Goal: Transaction & Acquisition: Purchase product/service

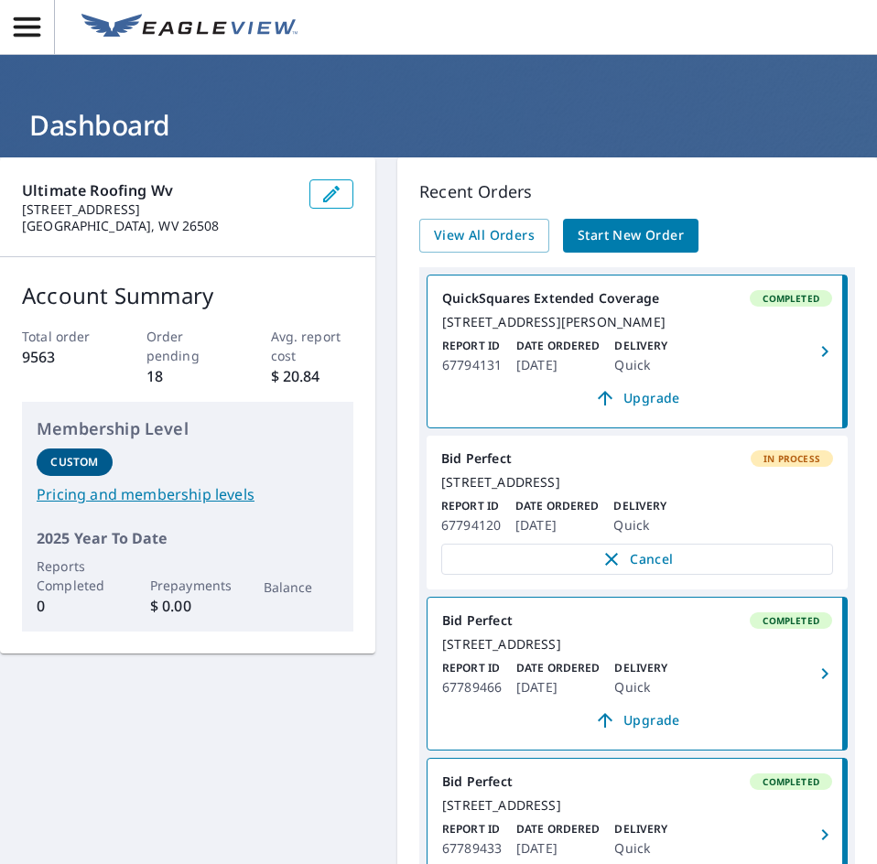
click at [604, 244] on span "Start New Order" at bounding box center [631, 235] width 106 height 23
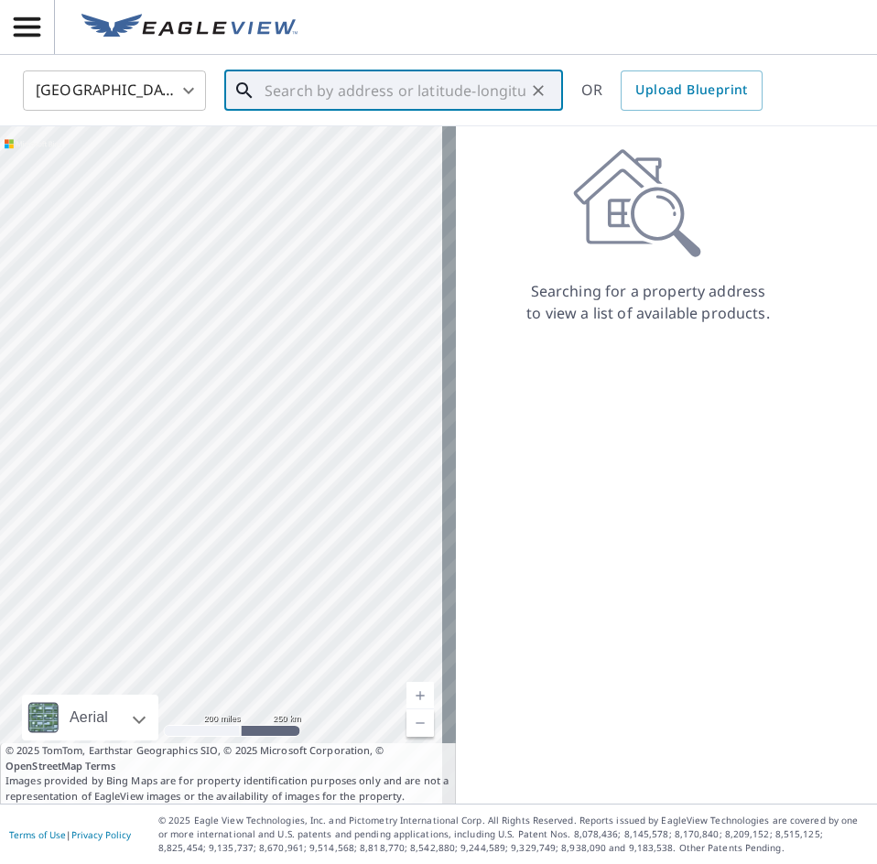
click at [353, 89] on input "text" at bounding box center [395, 90] width 261 height 51
paste input "[STREET_ADDRESS][US_STATE],"
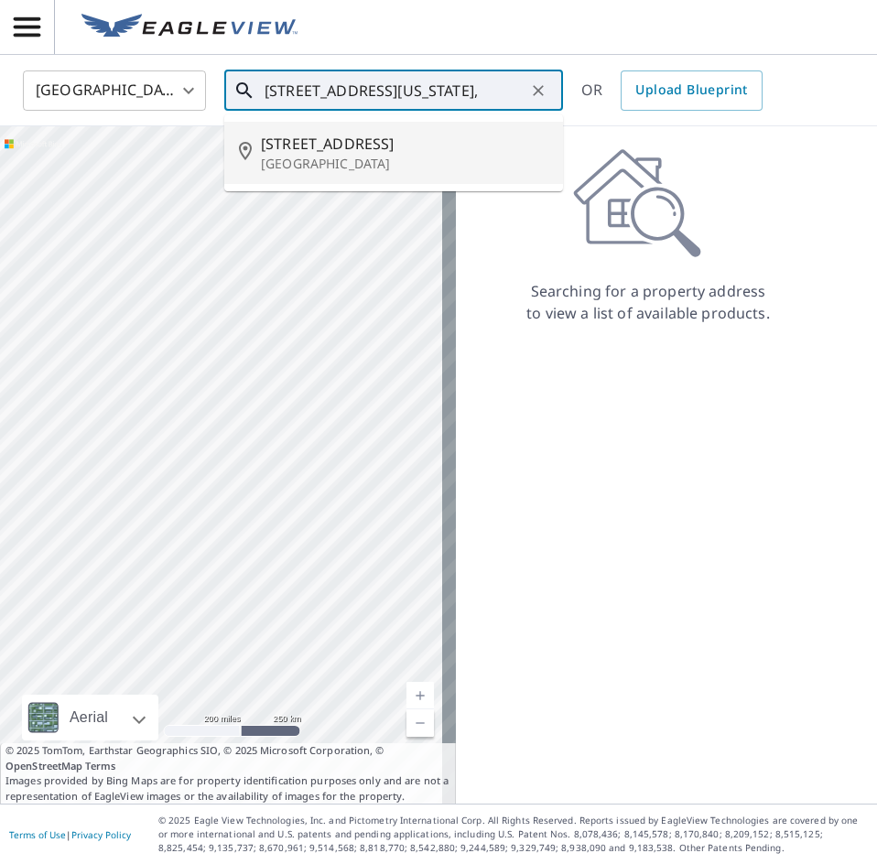
click at [365, 146] on span "[STREET_ADDRESS]" at bounding box center [404, 144] width 287 height 22
type input "[STREET_ADDRESS]"
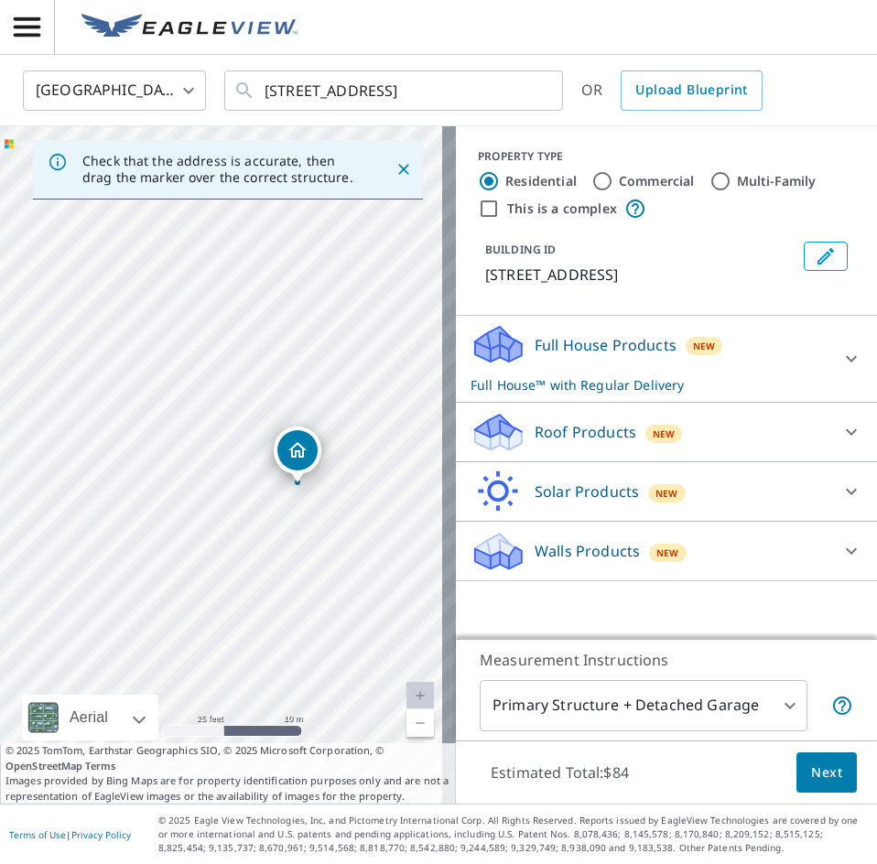
click at [258, 475] on div "[STREET_ADDRESS]" at bounding box center [228, 465] width 456 height 678
click at [797, 765] on button "Next" at bounding box center [827, 773] width 60 height 41
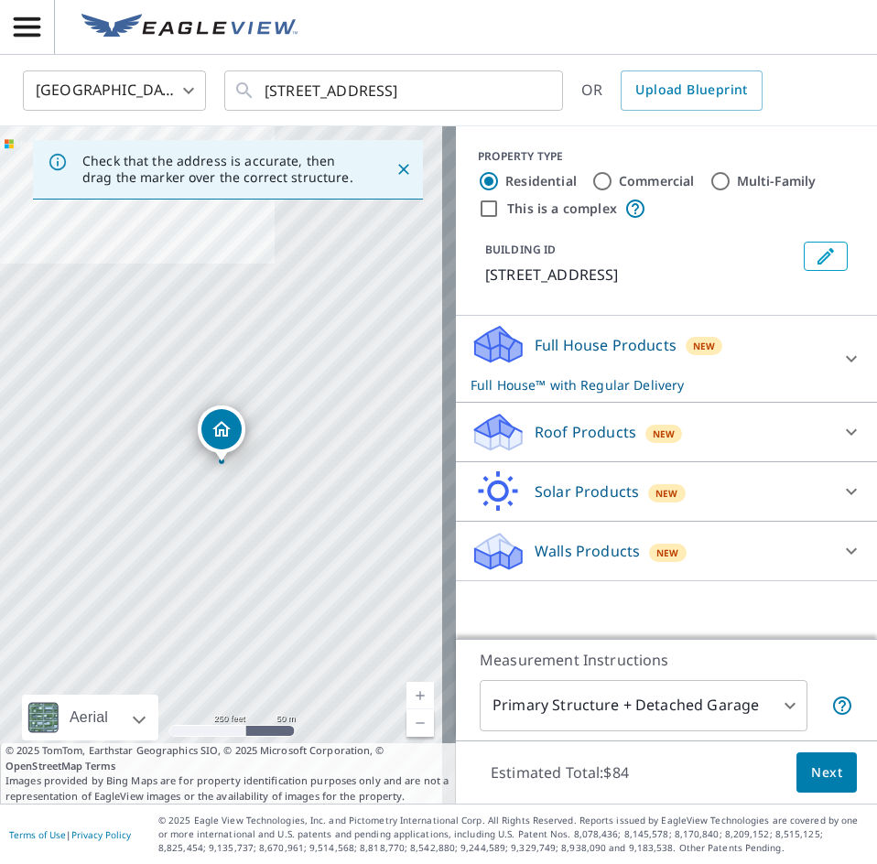
click at [840, 425] on icon at bounding box center [851, 432] width 22 height 22
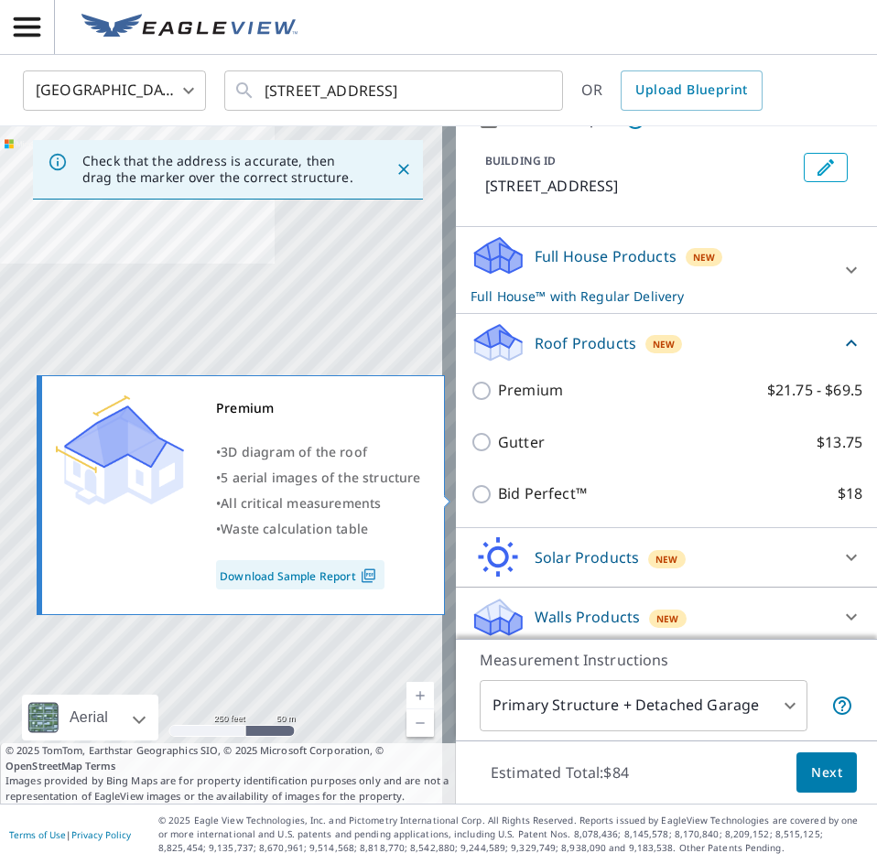
scroll to position [92, 0]
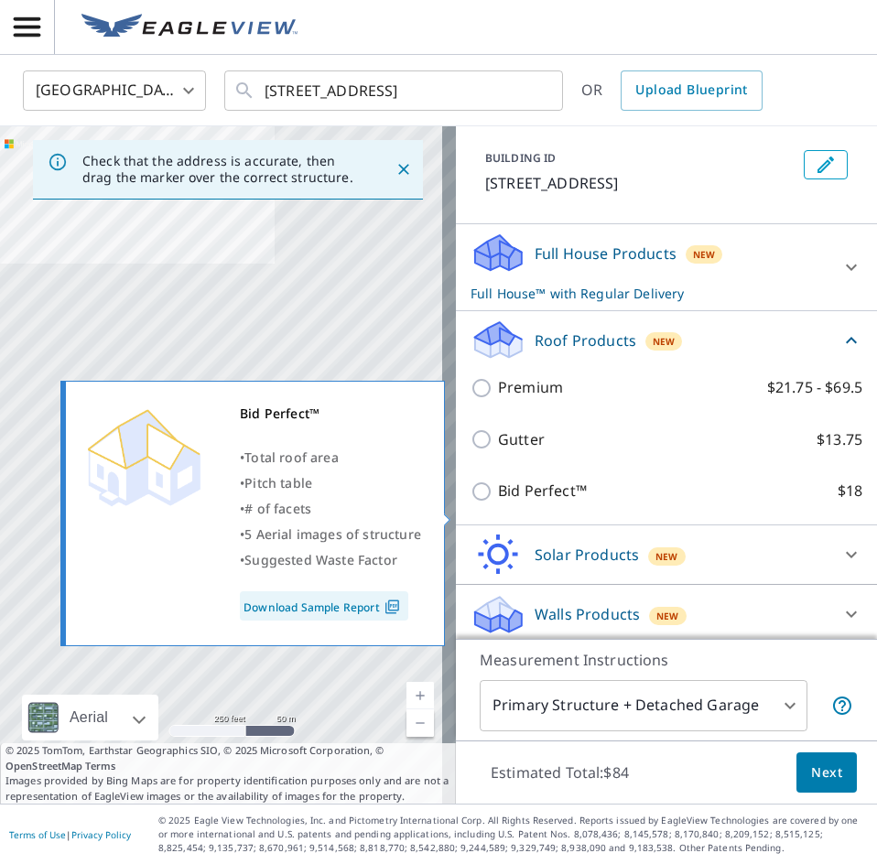
click at [471, 503] on input "Bid Perfect™ $18" at bounding box center [484, 492] width 27 height 22
checkbox input "true"
checkbox input "false"
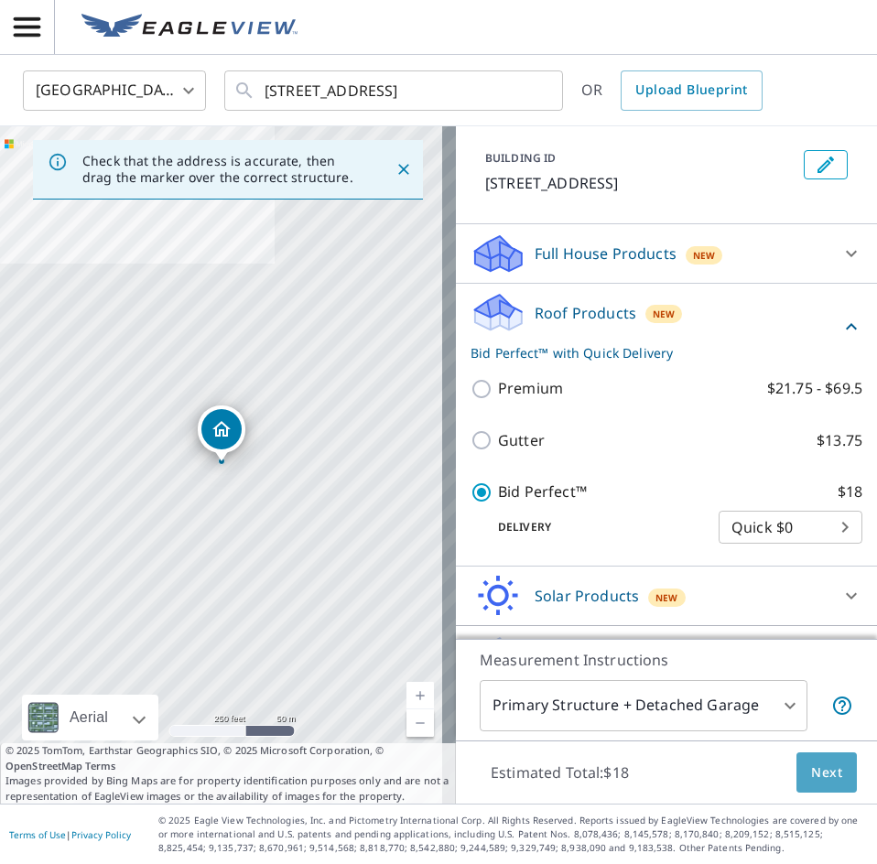
click at [811, 773] on span "Next" at bounding box center [826, 773] width 31 height 23
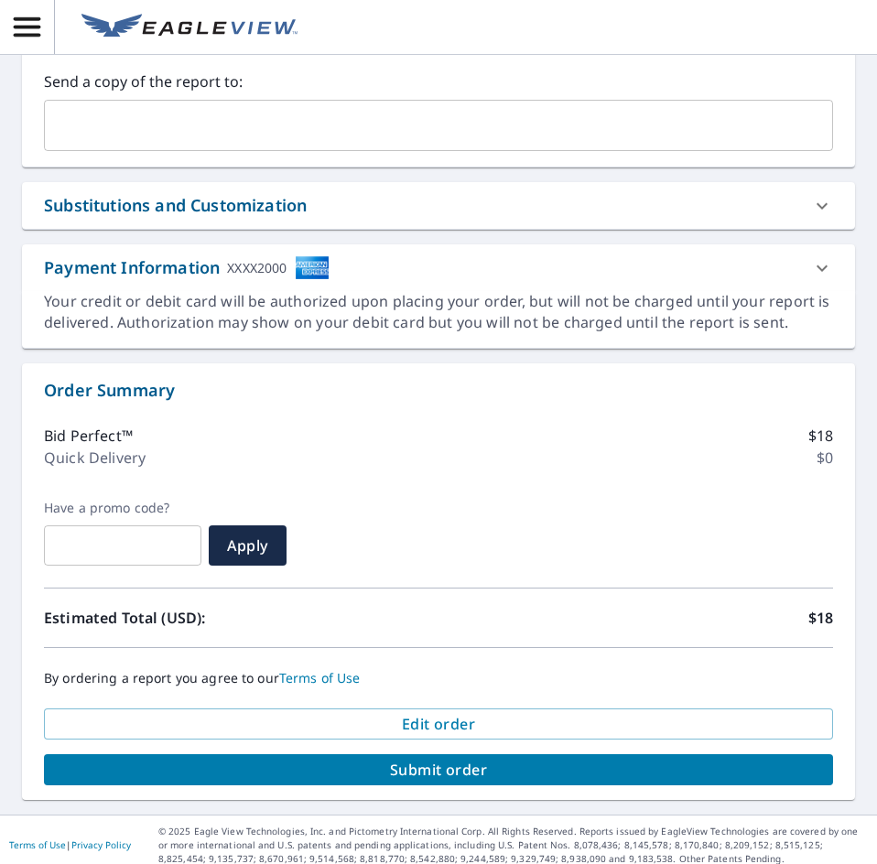
scroll to position [580, 0]
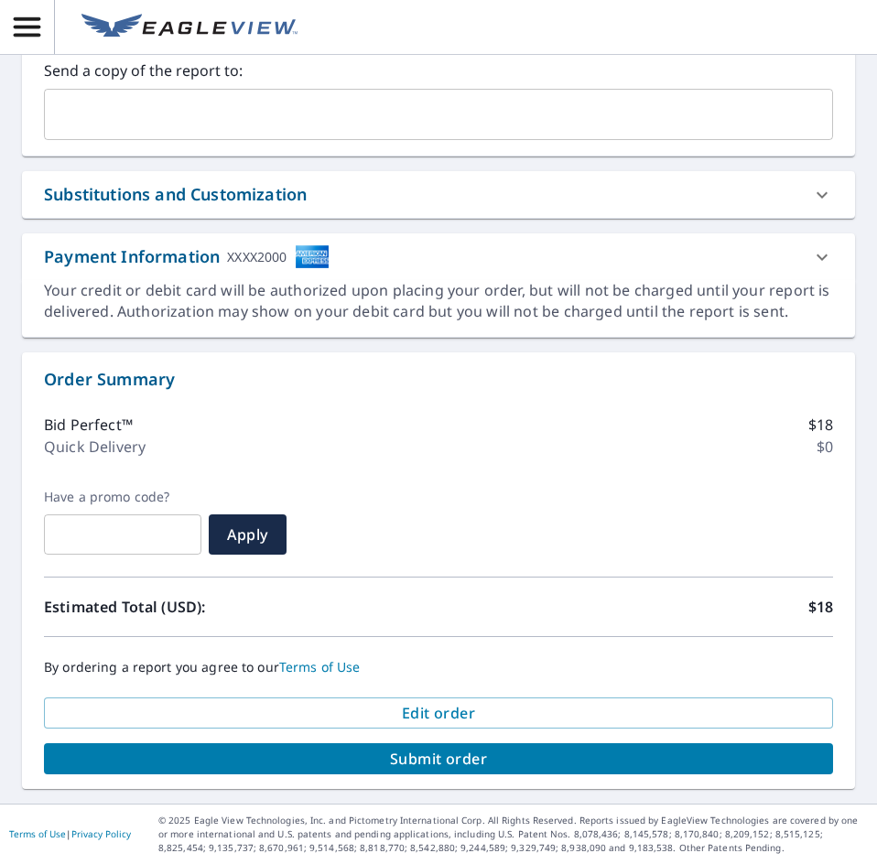
click at [385, 755] on span "Submit order" at bounding box center [439, 759] width 760 height 20
checkbox input "true"
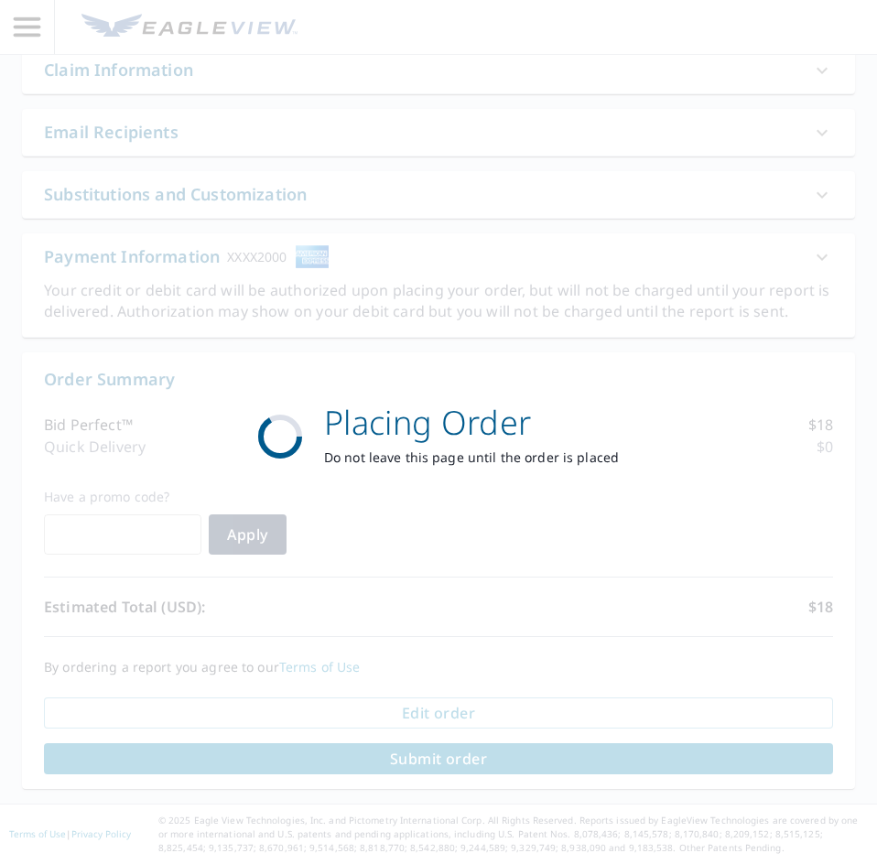
scroll to position [445, 0]
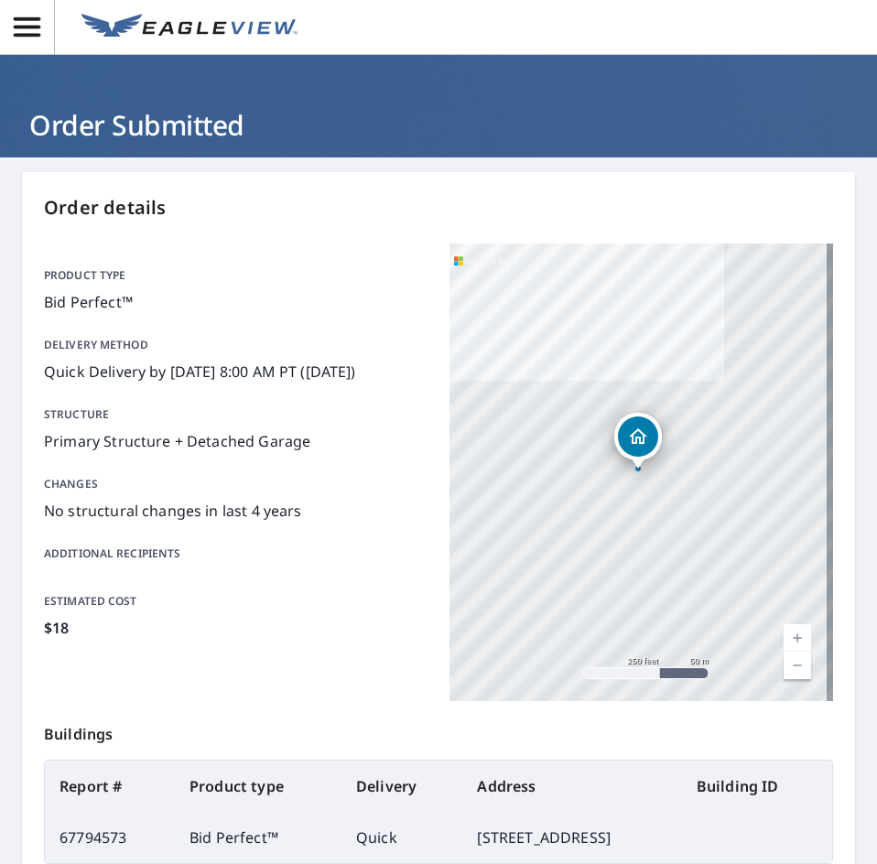
click at [261, 23] on img at bounding box center [189, 27] width 216 height 27
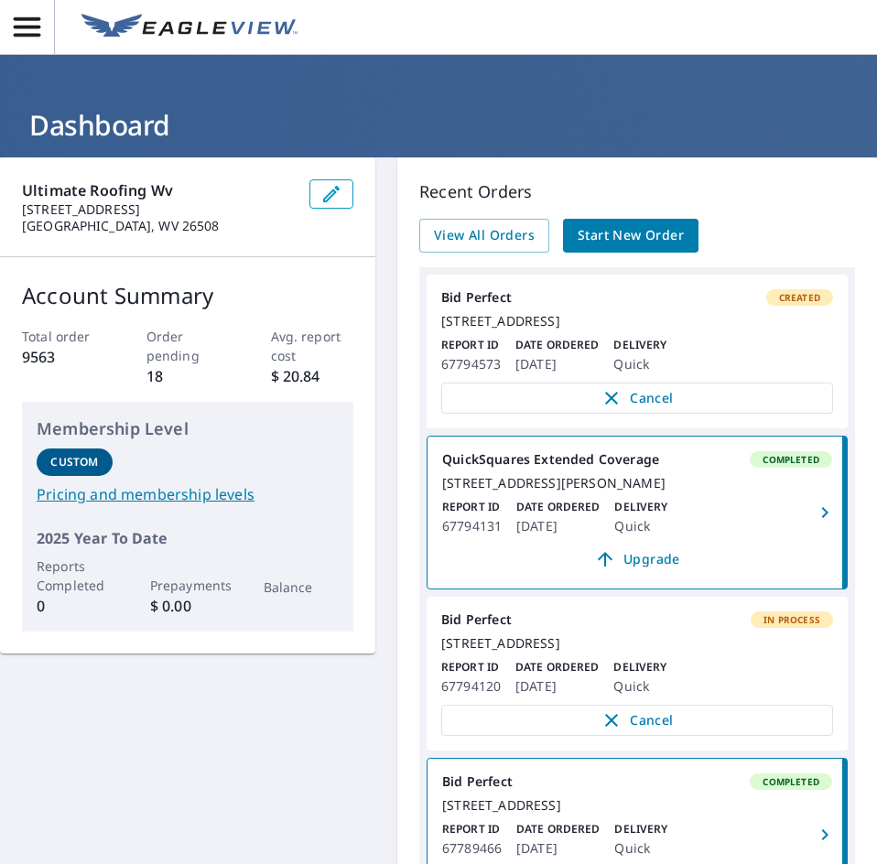
click at [607, 251] on link "Start New Order" at bounding box center [631, 236] width 136 height 34
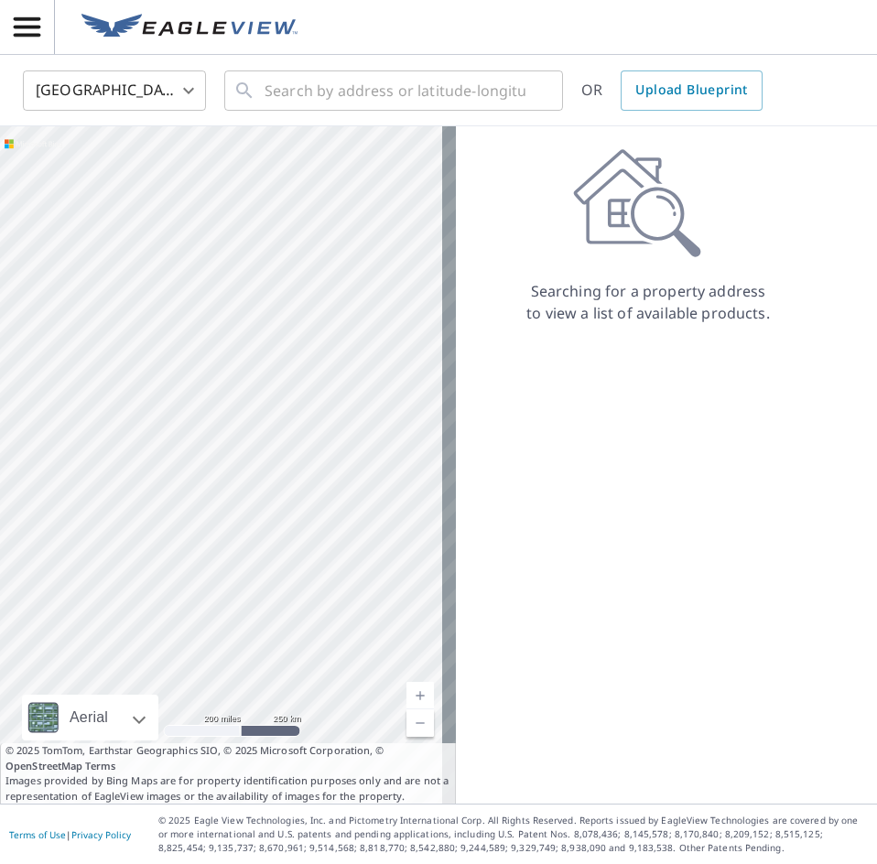
click at [309, 123] on div "United States [GEOGRAPHIC_DATA] ​ ​ OR Upload Blueprint" at bounding box center [438, 90] width 877 height 71
click at [309, 104] on input "text" at bounding box center [395, 90] width 261 height 51
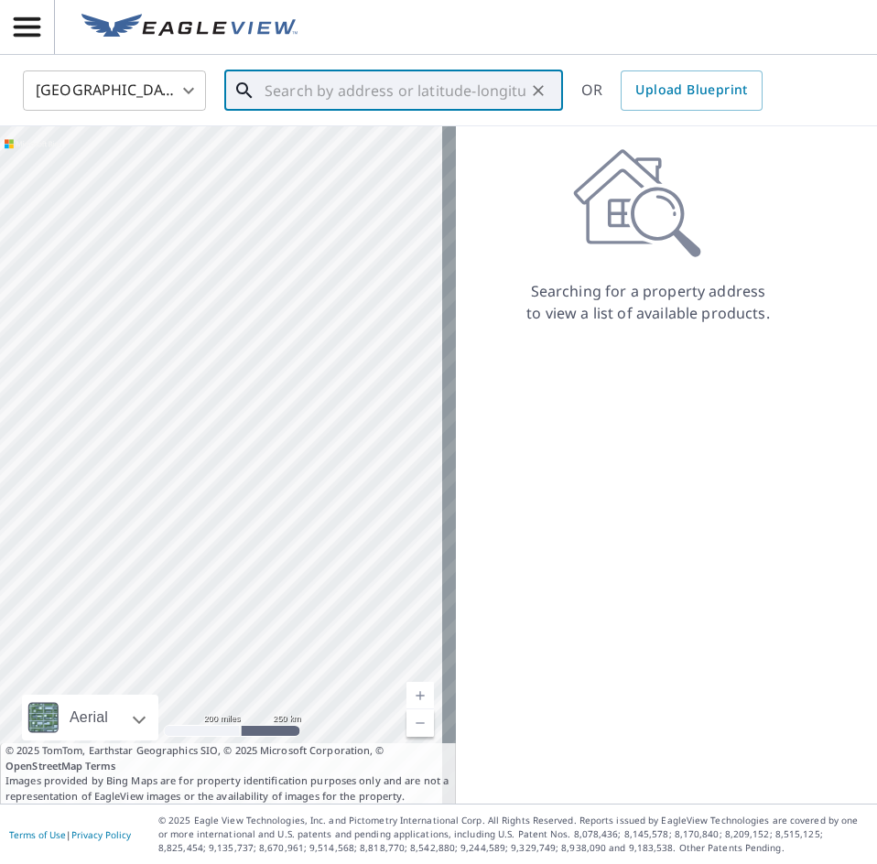
paste input "[STREET_ADDRESS][US_STATE],"
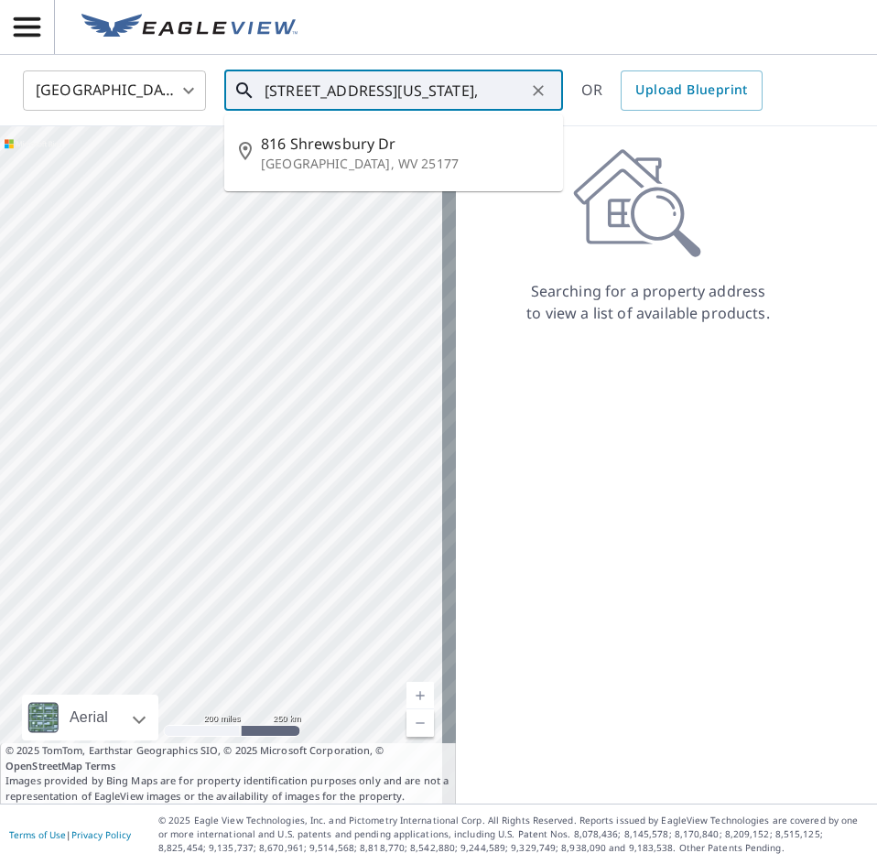
type input "[STREET_ADDRESS][US_STATE],"
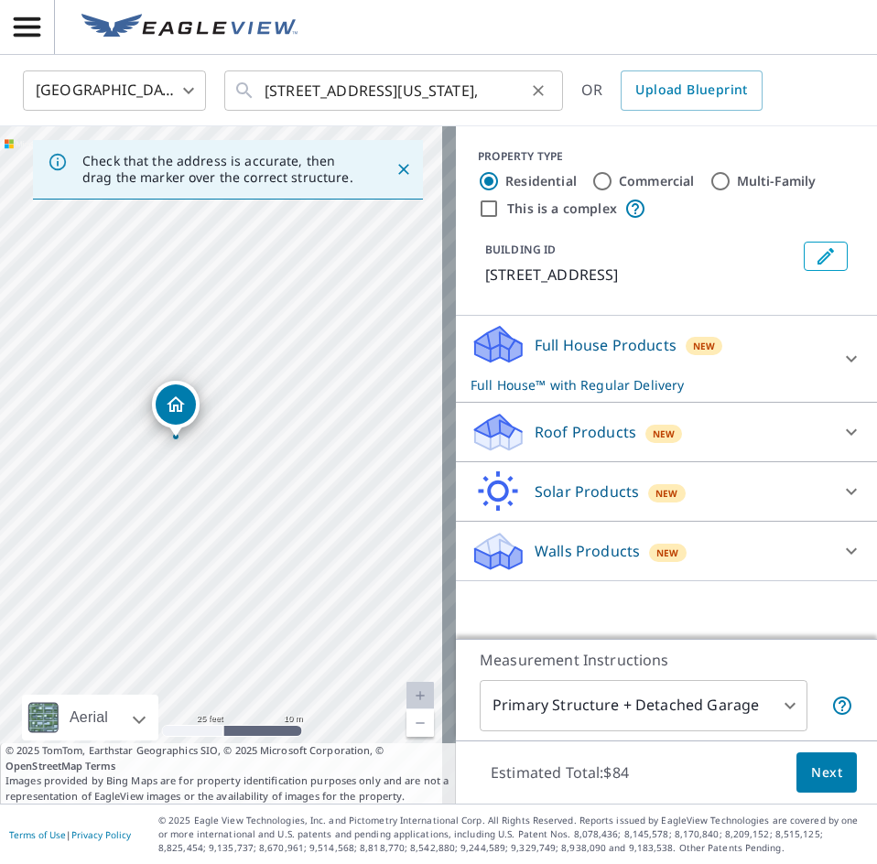
click at [538, 93] on icon "Clear" at bounding box center [538, 90] width 18 height 18
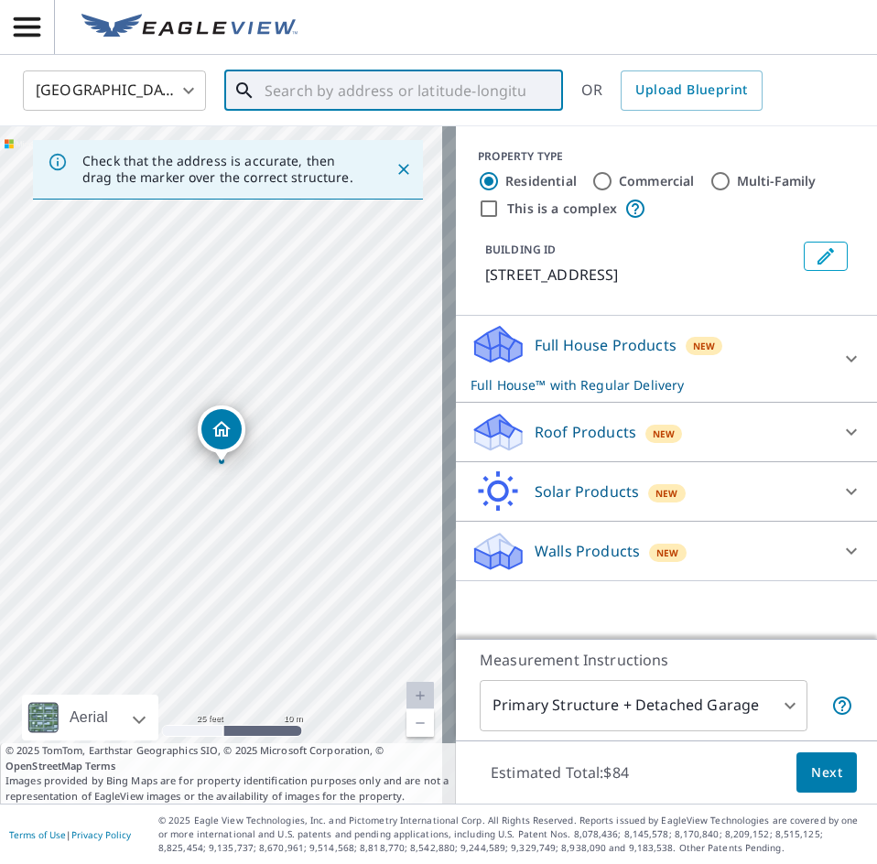
click at [432, 93] on input "text" at bounding box center [395, 90] width 261 height 51
paste input "[STREET_ADDRESS][PERSON_NAME][US_STATE]"
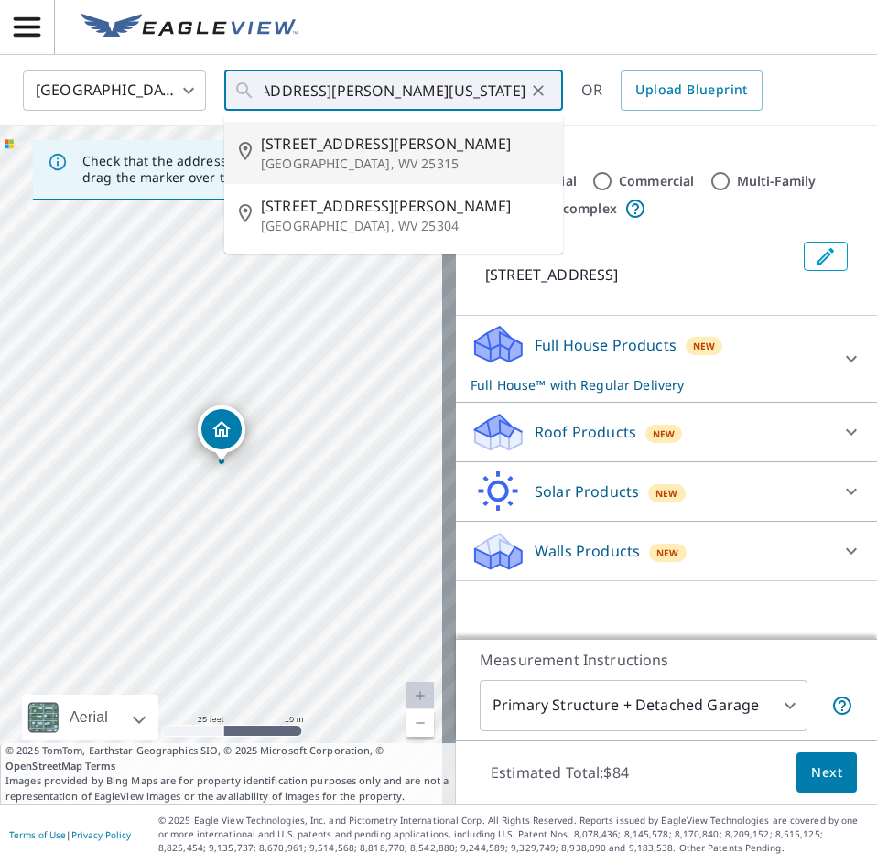
type input "[STREET_ADDRESS][PERSON_NAME]"
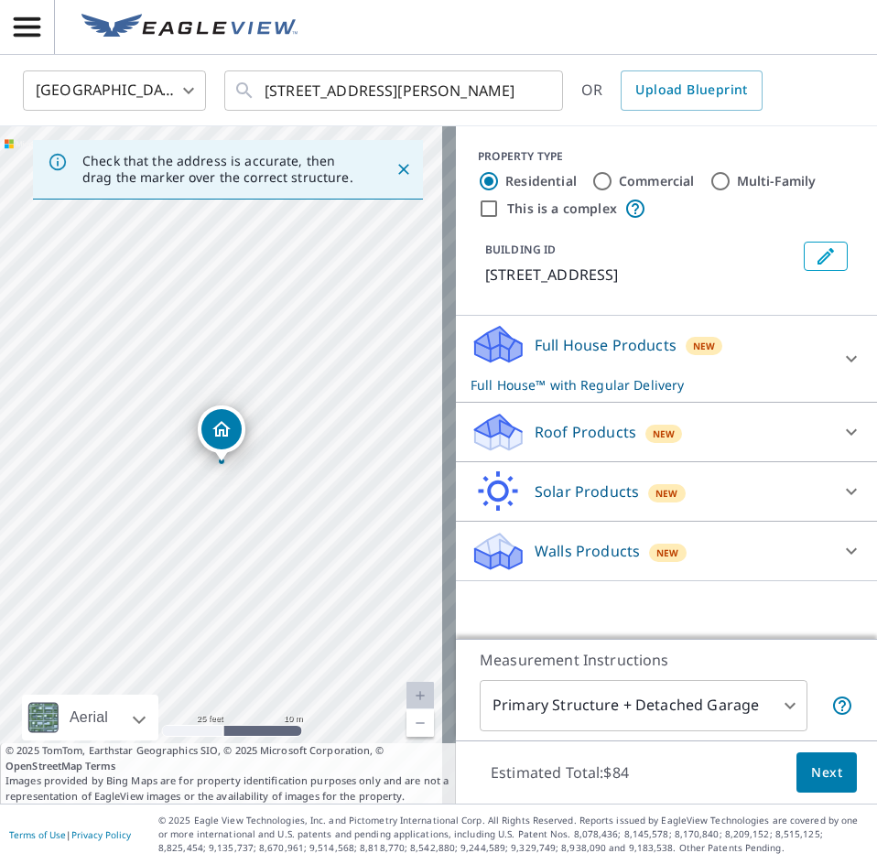
scroll to position [0, 0]
drag, startPoint x: 168, startPoint y: 526, endPoint x: 163, endPoint y: 561, distance: 35.2
click at [163, 561] on div "[STREET_ADDRESS][PERSON_NAME]" at bounding box center [228, 465] width 456 height 678
drag, startPoint x: 260, startPoint y: 441, endPoint x: 249, endPoint y: 431, distance: 14.9
click at [249, 431] on div "[STREET_ADDRESS][PERSON_NAME]" at bounding box center [228, 465] width 456 height 678
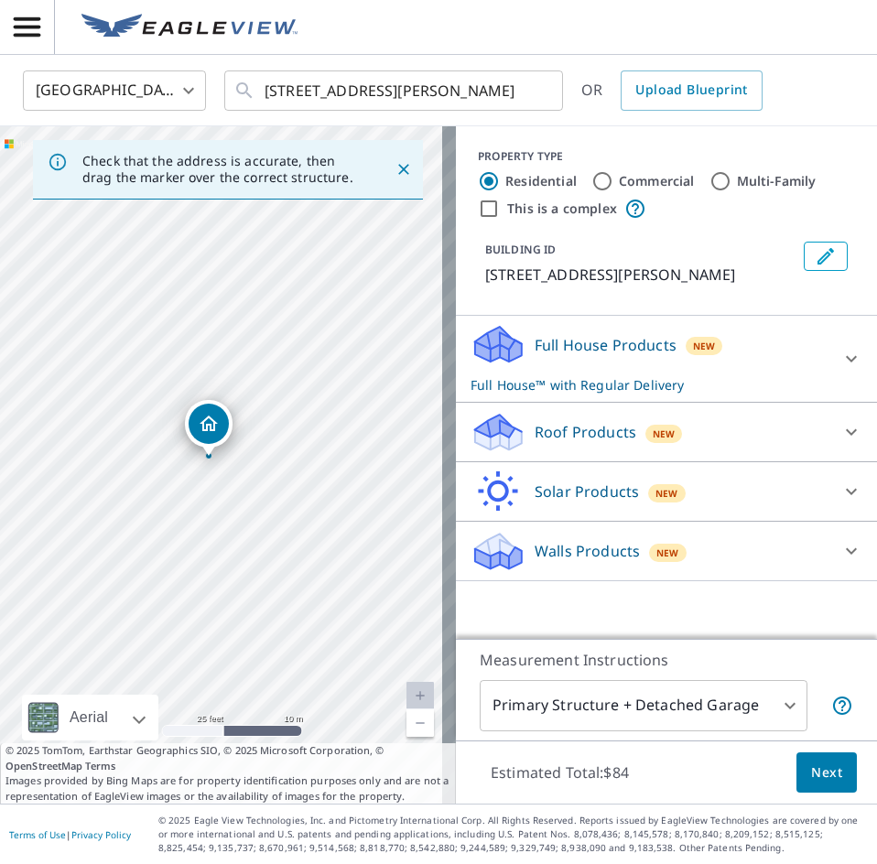
drag, startPoint x: 235, startPoint y: 490, endPoint x: 235, endPoint y: 457, distance: 33.0
click at [233, 456] on div "[STREET_ADDRESS][PERSON_NAME]" at bounding box center [228, 465] width 456 height 678
drag, startPoint x: 180, startPoint y: 564, endPoint x: 132, endPoint y: 589, distance: 54.5
click at [132, 589] on div "[STREET_ADDRESS][PERSON_NAME]" at bounding box center [228, 465] width 456 height 678
click at [407, 729] on link "Current Level 20, Zoom Out" at bounding box center [420, 723] width 27 height 27
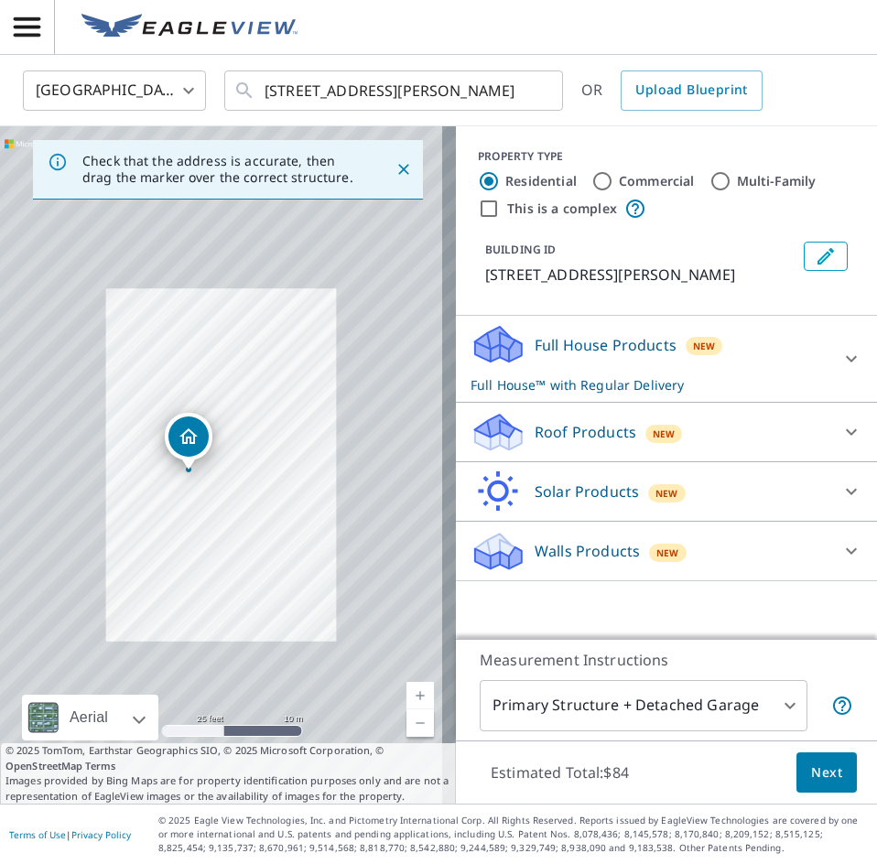
click at [407, 729] on link "Current Level 20, Zoom Out" at bounding box center [420, 723] width 27 height 27
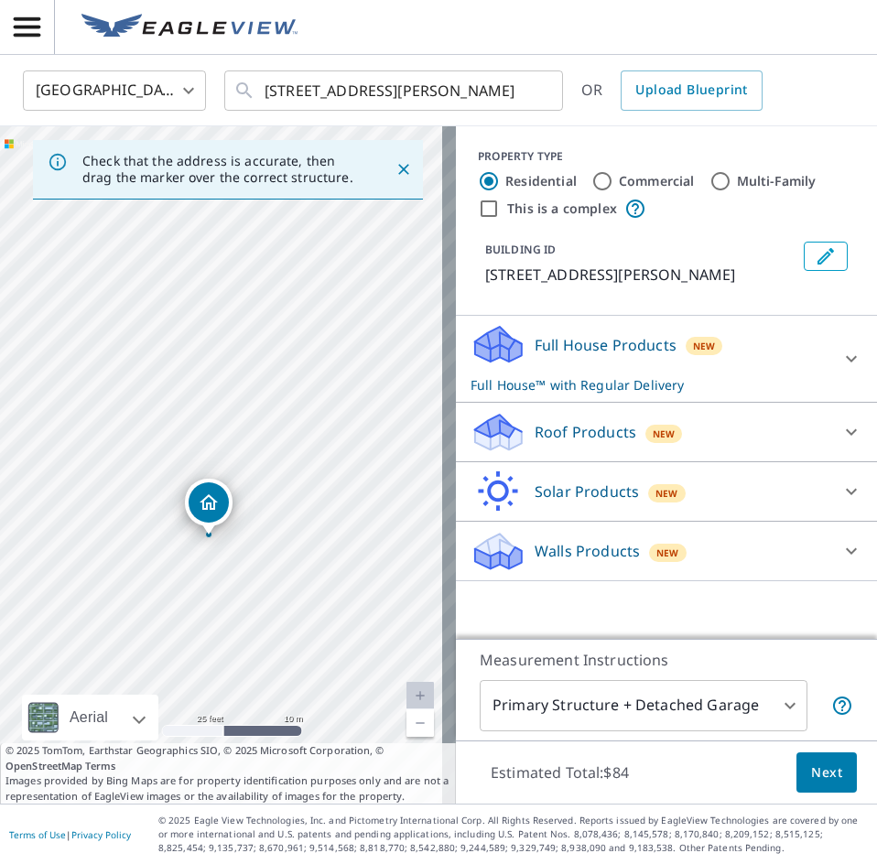
drag, startPoint x: 235, startPoint y: 362, endPoint x: 79, endPoint y: 517, distance: 220.8
click at [79, 517] on div "[STREET_ADDRESS][PERSON_NAME]" at bounding box center [228, 465] width 456 height 678
click at [112, 412] on div "[STREET_ADDRESS][PERSON_NAME]" at bounding box center [228, 465] width 456 height 678
drag, startPoint x: 205, startPoint y: 500, endPoint x: 219, endPoint y: 448, distance: 54.0
drag, startPoint x: 240, startPoint y: 427, endPoint x: 165, endPoint y: 558, distance: 151.7
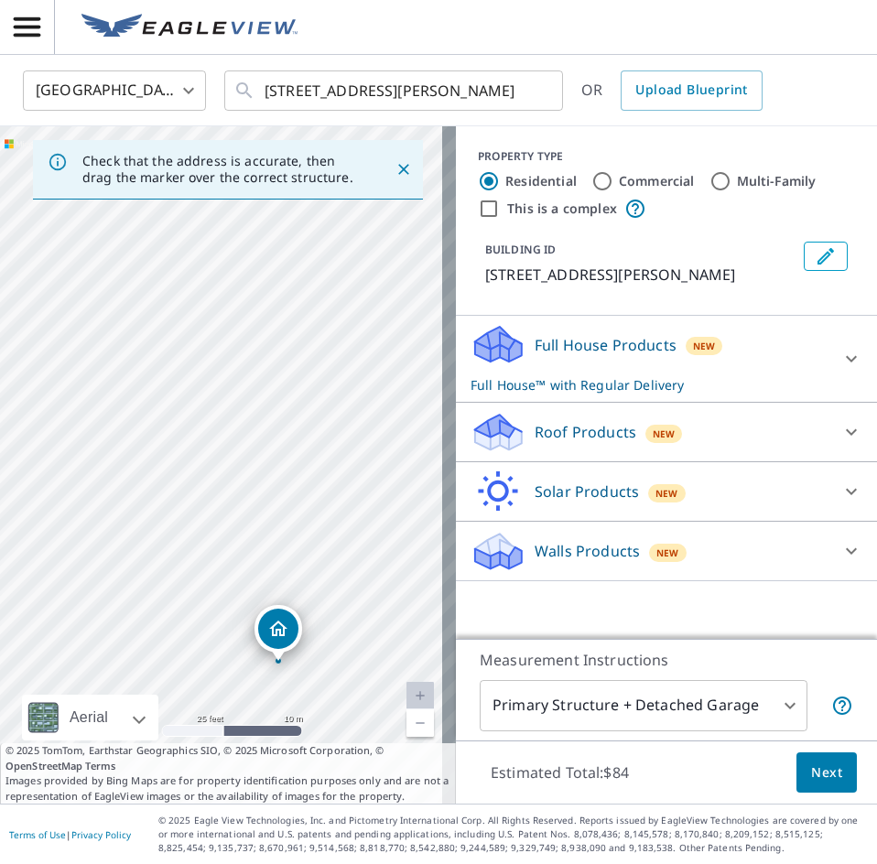
drag, startPoint x: 309, startPoint y: 404, endPoint x: 366, endPoint y: 603, distance: 207.5
click at [366, 603] on div "[STREET_ADDRESS][PERSON_NAME]" at bounding box center [228, 465] width 456 height 678
drag, startPoint x: 192, startPoint y: 481, endPoint x: 38, endPoint y: 356, distance: 197.9
click at [38, 356] on div "[STREET_ADDRESS][PERSON_NAME]" at bounding box center [228, 465] width 456 height 678
drag, startPoint x: 252, startPoint y: 531, endPoint x: 191, endPoint y: 439, distance: 109.7
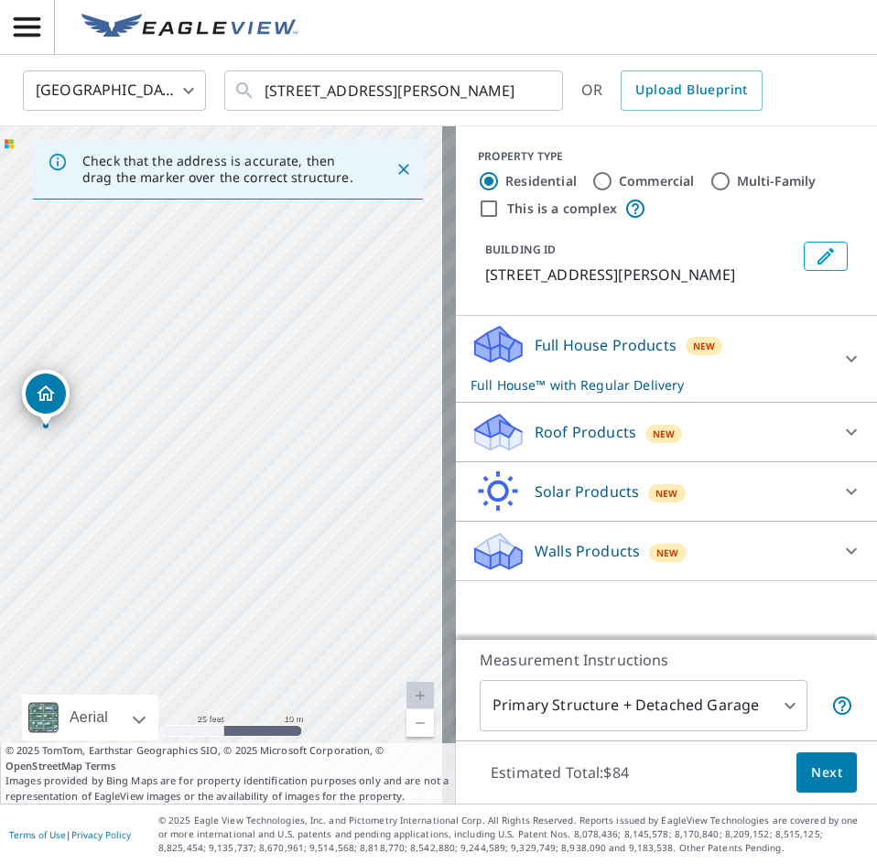
click at [191, 439] on div "[STREET_ADDRESS][PERSON_NAME]" at bounding box center [228, 465] width 456 height 678
drag, startPoint x: 233, startPoint y: 490, endPoint x: 373, endPoint y: 352, distance: 196.8
click at [375, 352] on div "[STREET_ADDRESS][PERSON_NAME]" at bounding box center [228, 465] width 456 height 678
drag, startPoint x: 278, startPoint y: 461, endPoint x: 147, endPoint y: 308, distance: 202.0
click at [147, 308] on div "[STREET_ADDRESS][PERSON_NAME]" at bounding box center [228, 465] width 456 height 678
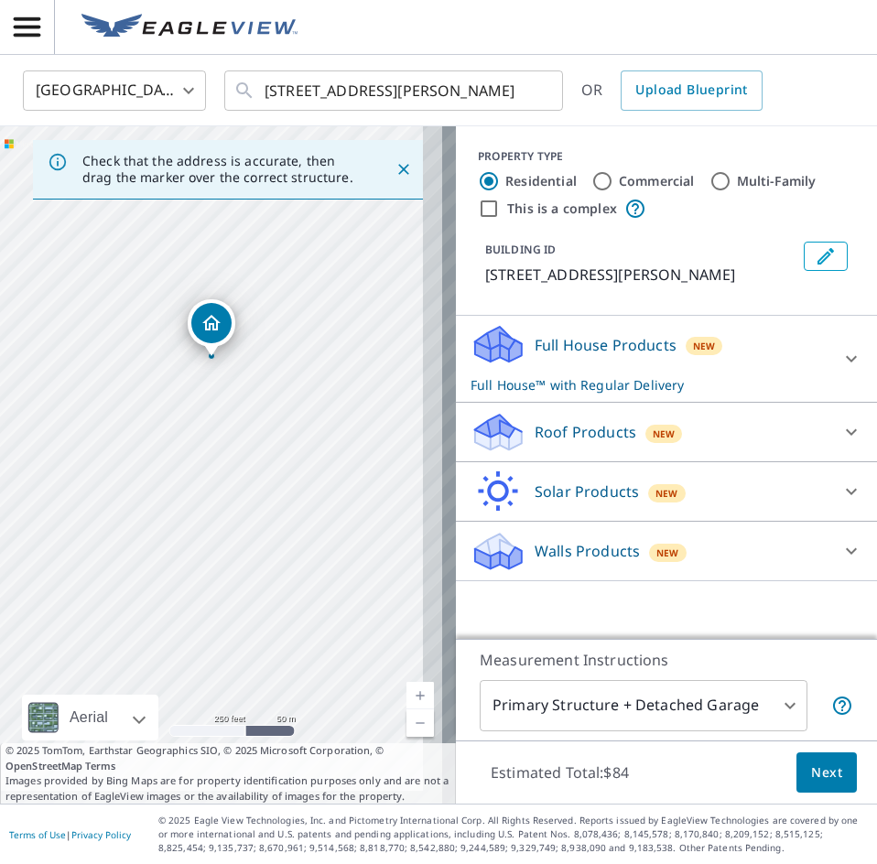
drag, startPoint x: 333, startPoint y: 482, endPoint x: 265, endPoint y: 438, distance: 81.5
click at [265, 438] on div "[STREET_ADDRESS][PERSON_NAME]" at bounding box center [228, 465] width 456 height 678
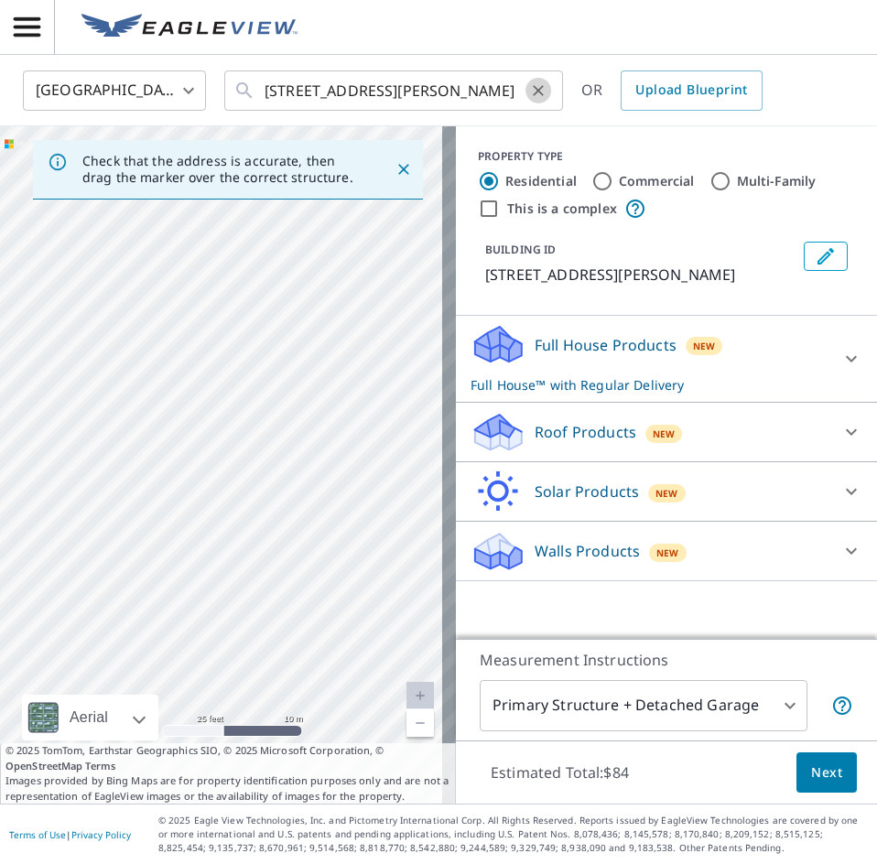
click at [535, 92] on icon "Clear" at bounding box center [538, 90] width 18 height 18
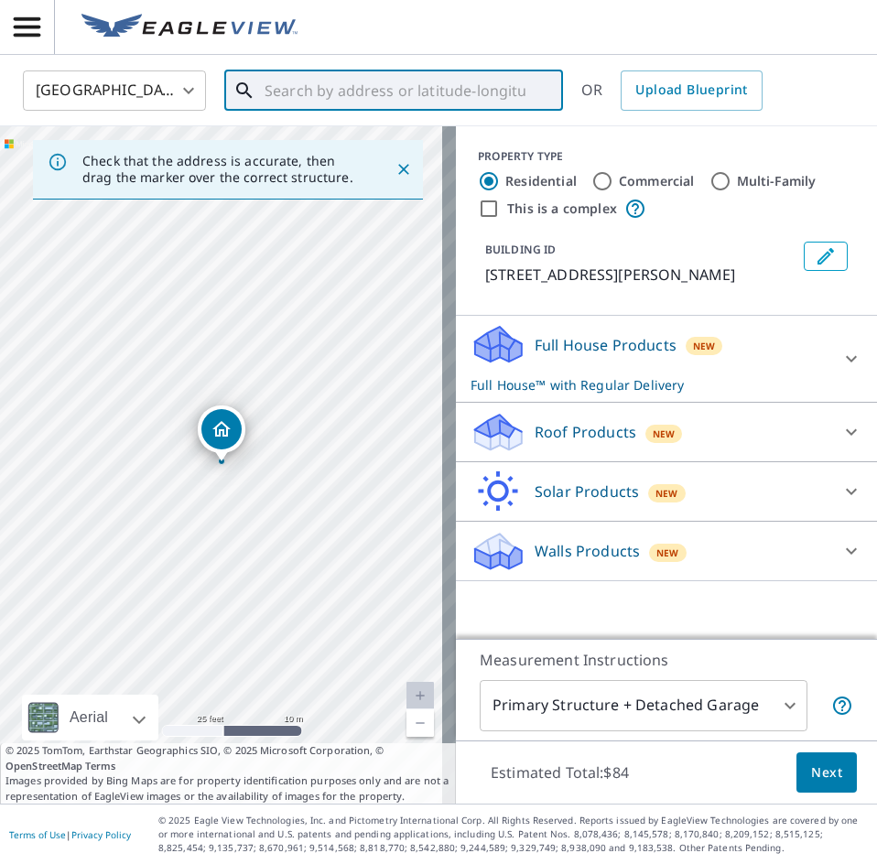
click at [353, 98] on input "text" at bounding box center [395, 90] width 261 height 51
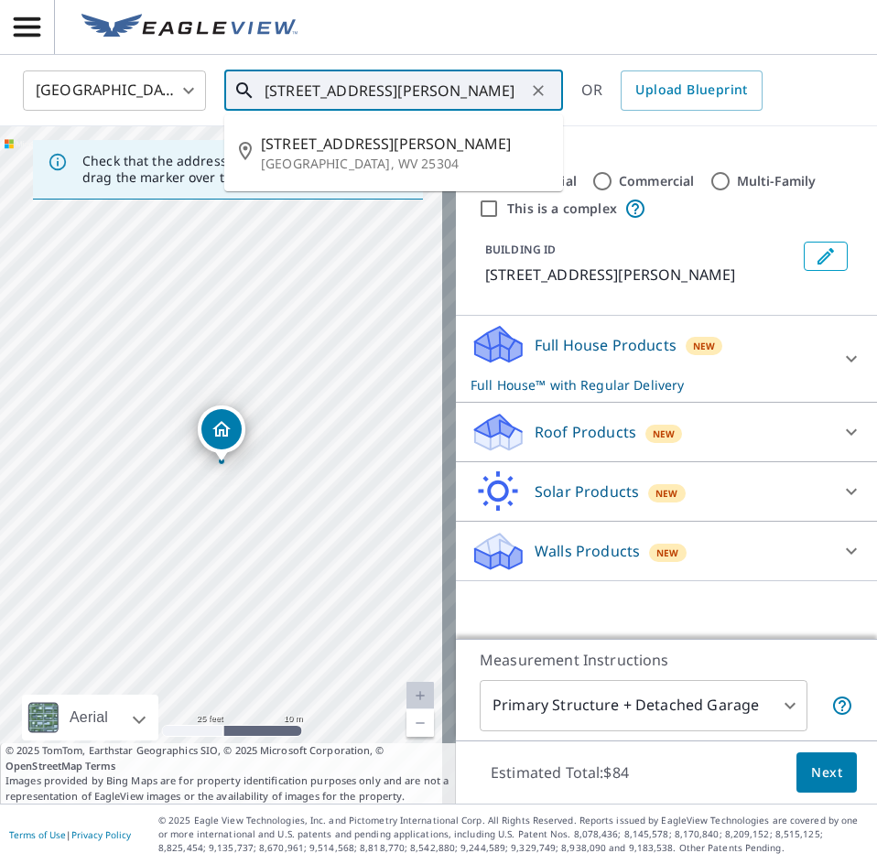
type input "[STREET_ADDRESS][PERSON_NAME]"
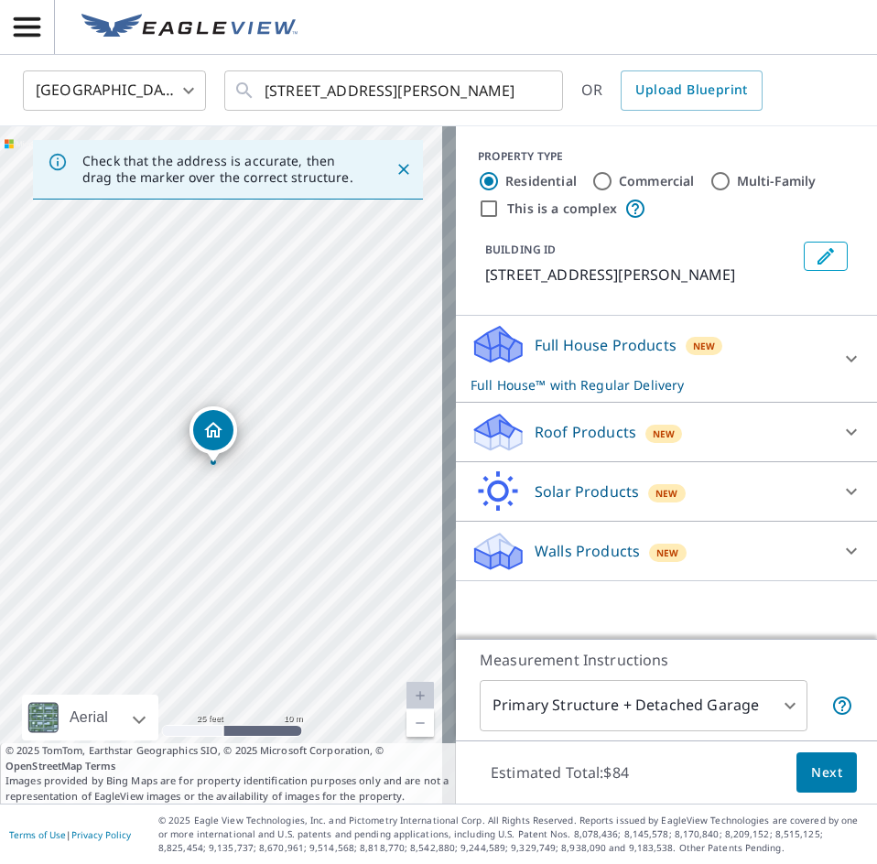
click at [203, 562] on div "[STREET_ADDRESS][PERSON_NAME]" at bounding box center [228, 465] width 456 height 678
click at [735, 432] on div "Roof Products New" at bounding box center [650, 432] width 359 height 43
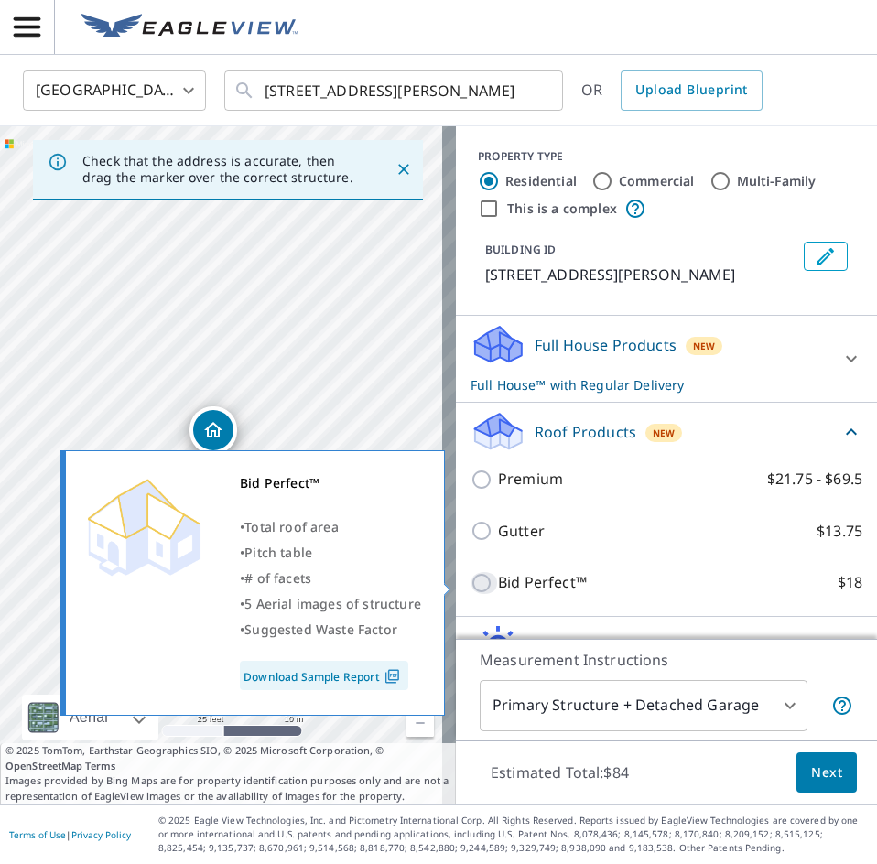
click at [471, 583] on input "Bid Perfect™ $18" at bounding box center [484, 583] width 27 height 22
checkbox input "true"
checkbox input "false"
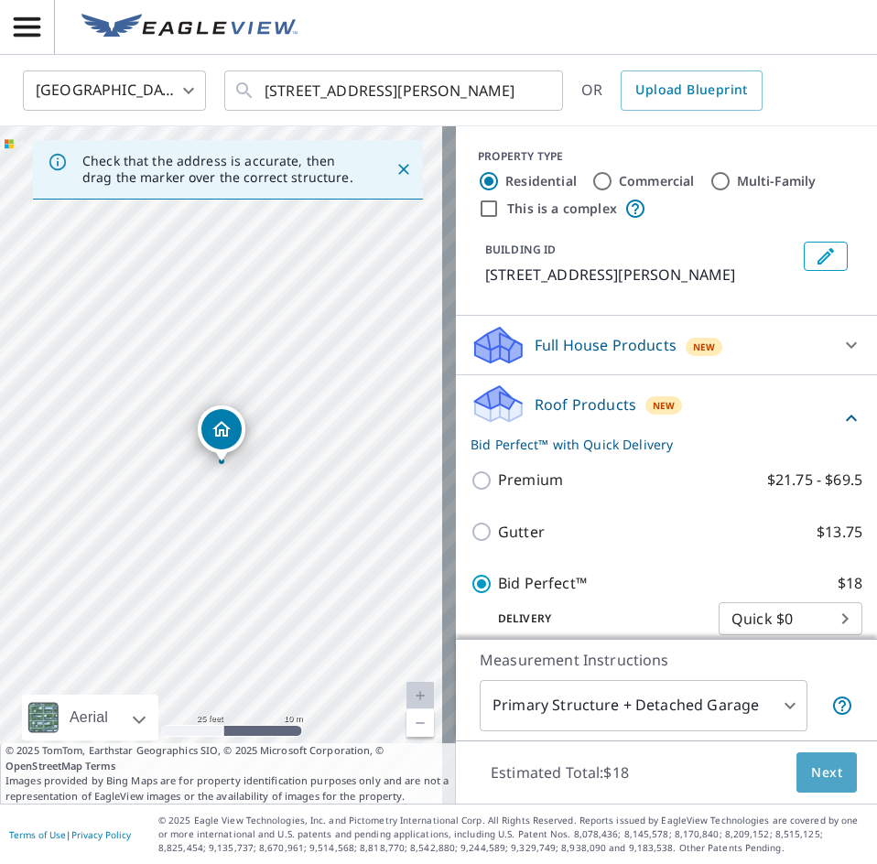
click at [816, 783] on span "Next" at bounding box center [826, 773] width 31 height 23
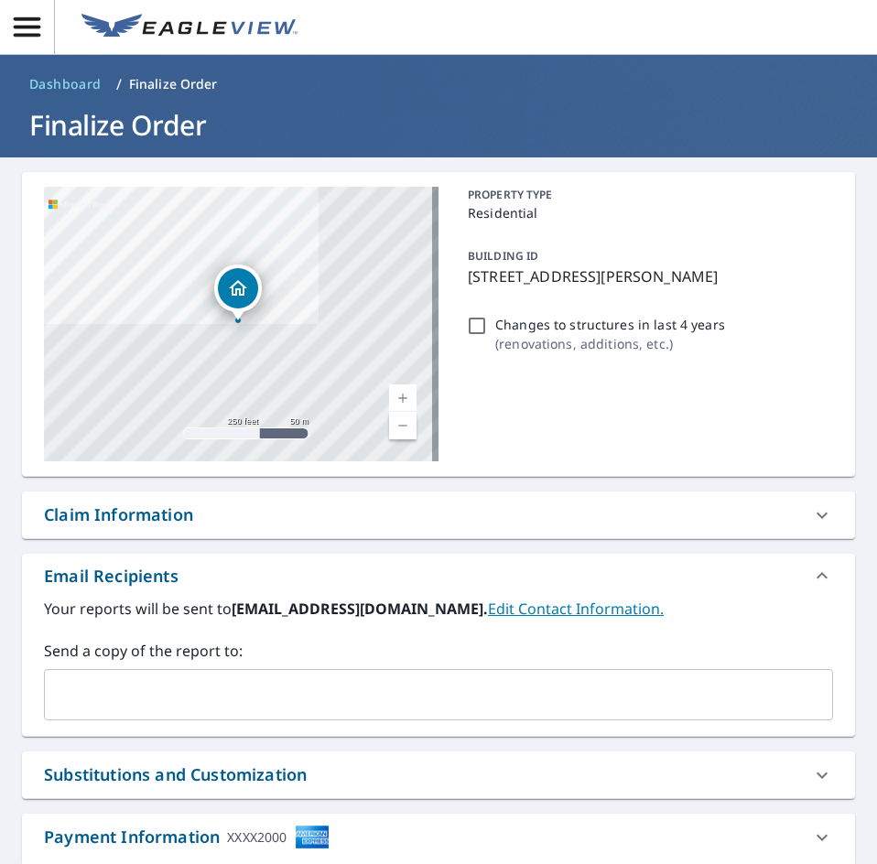
scroll to position [580, 0]
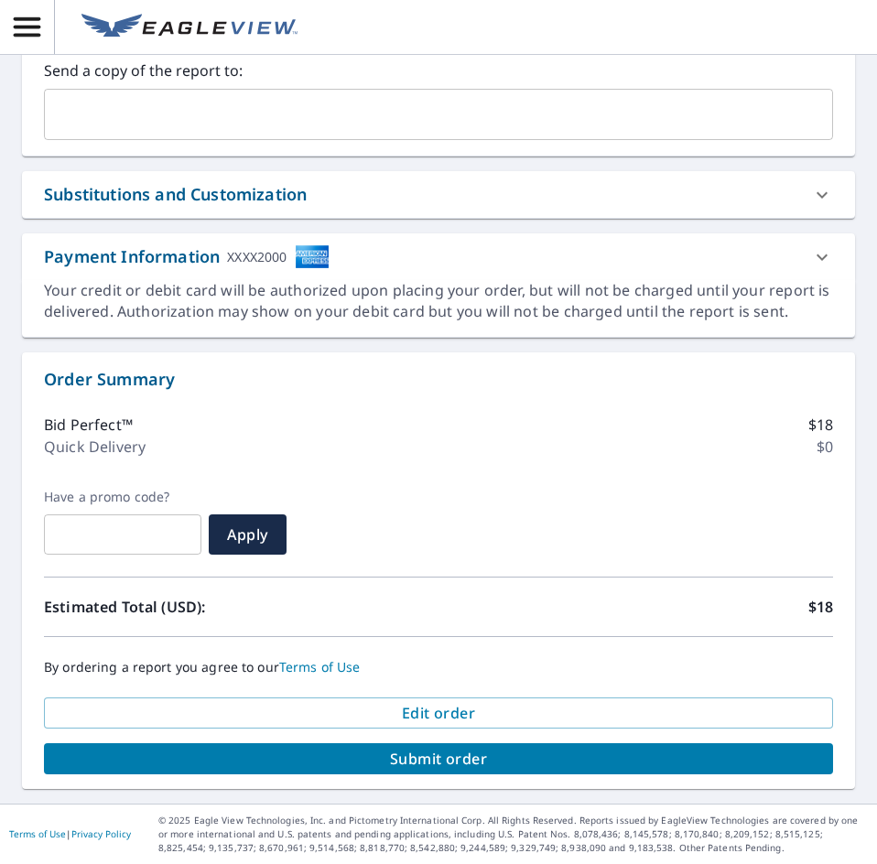
click at [730, 764] on span "Submit order" at bounding box center [439, 759] width 760 height 20
checkbox input "true"
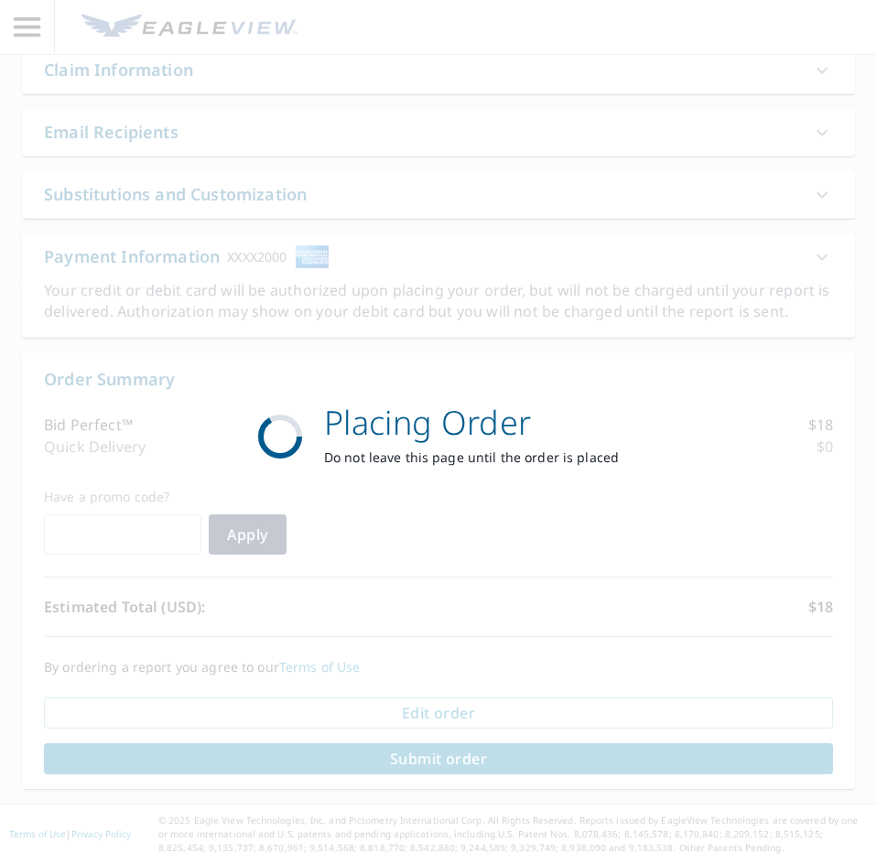
scroll to position [445, 0]
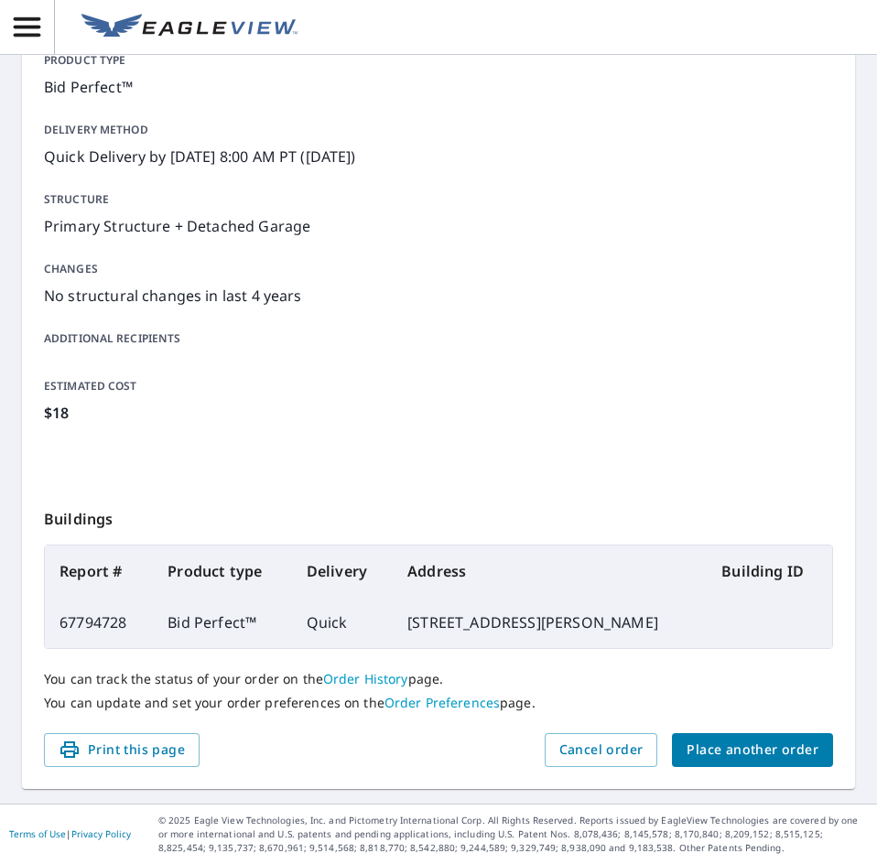
scroll to position [215, 0]
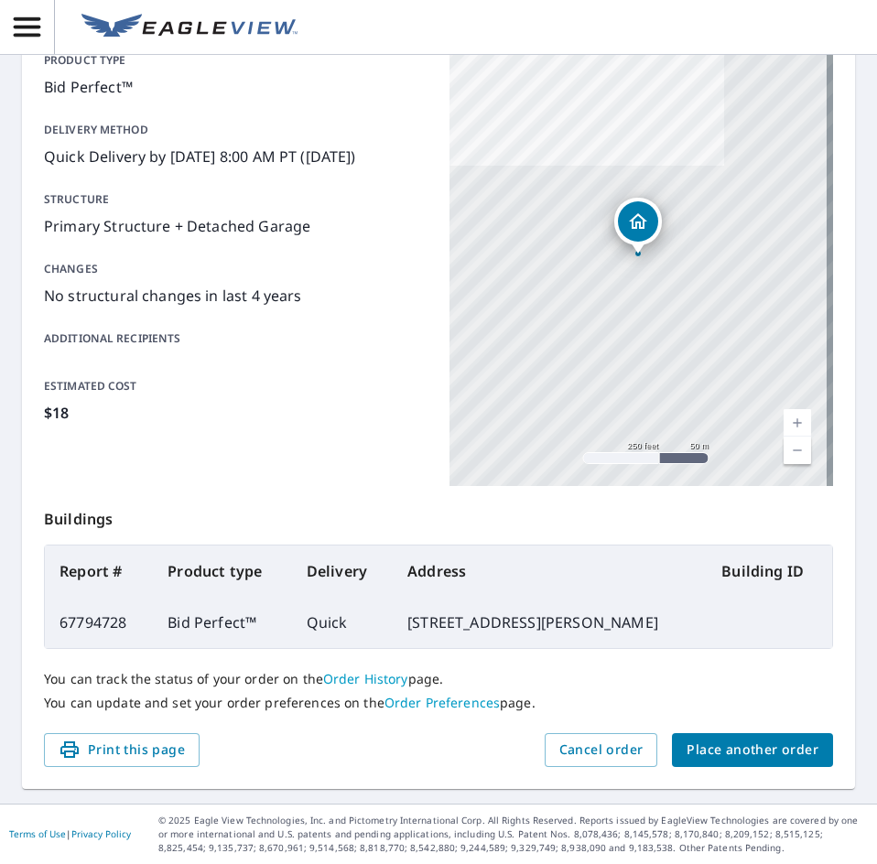
click at [764, 760] on span "Place another order" at bounding box center [753, 750] width 132 height 23
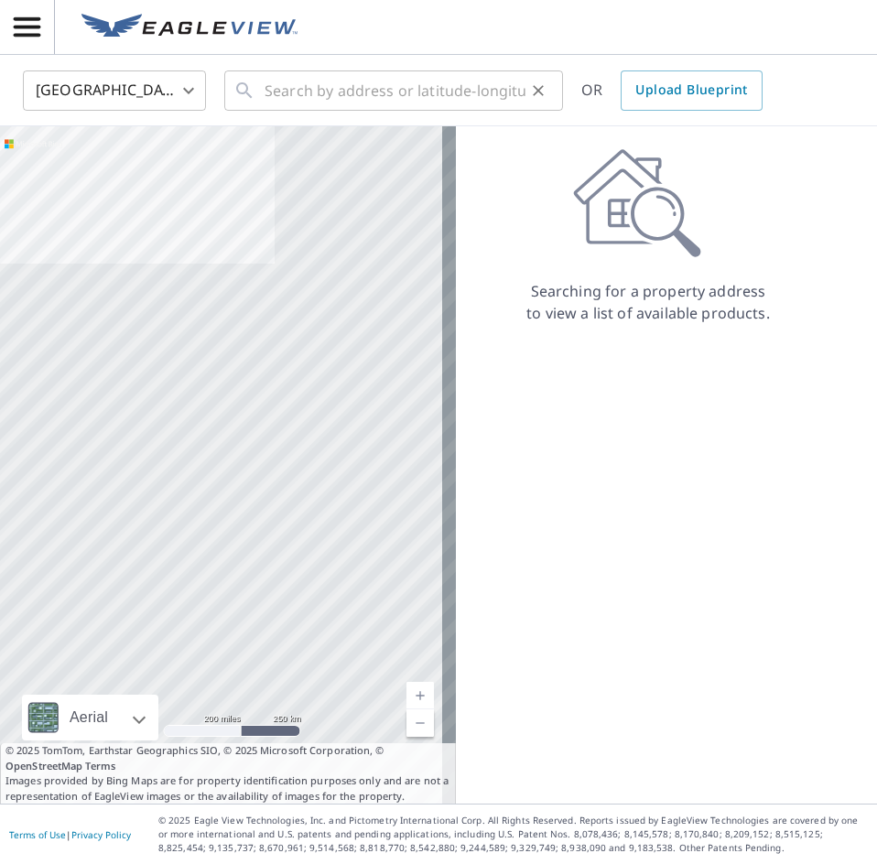
click at [266, 103] on div "​" at bounding box center [393, 90] width 339 height 40
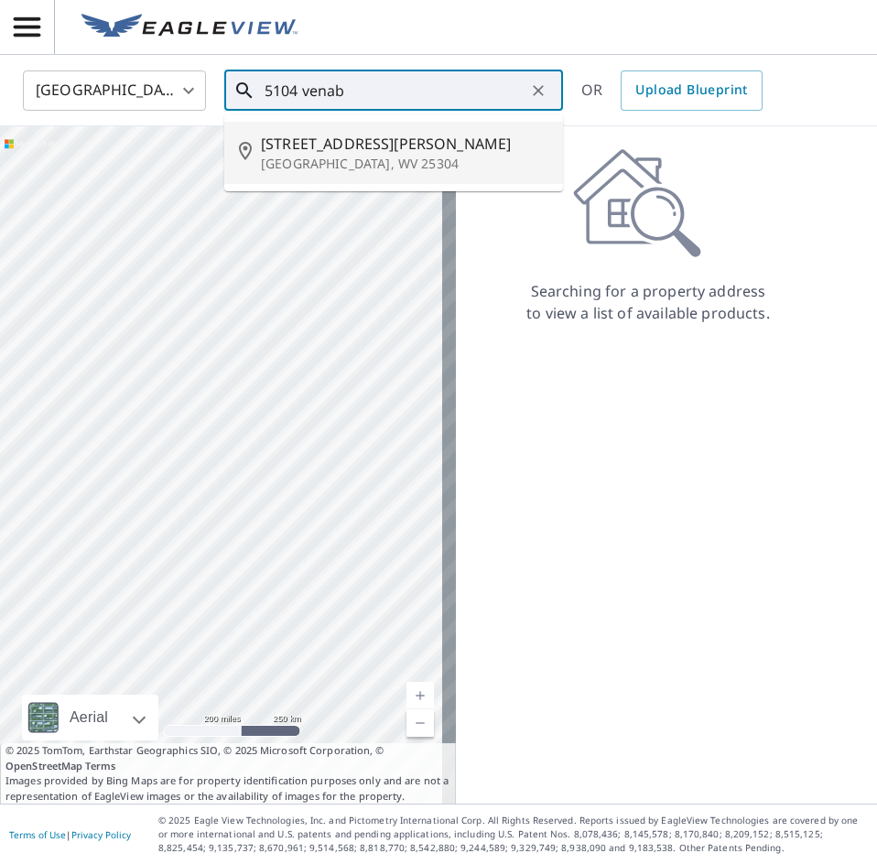
click at [367, 168] on p "[GEOGRAPHIC_DATA], WV 25304" at bounding box center [404, 164] width 287 height 18
type input "[STREET_ADDRESS][PERSON_NAME]"
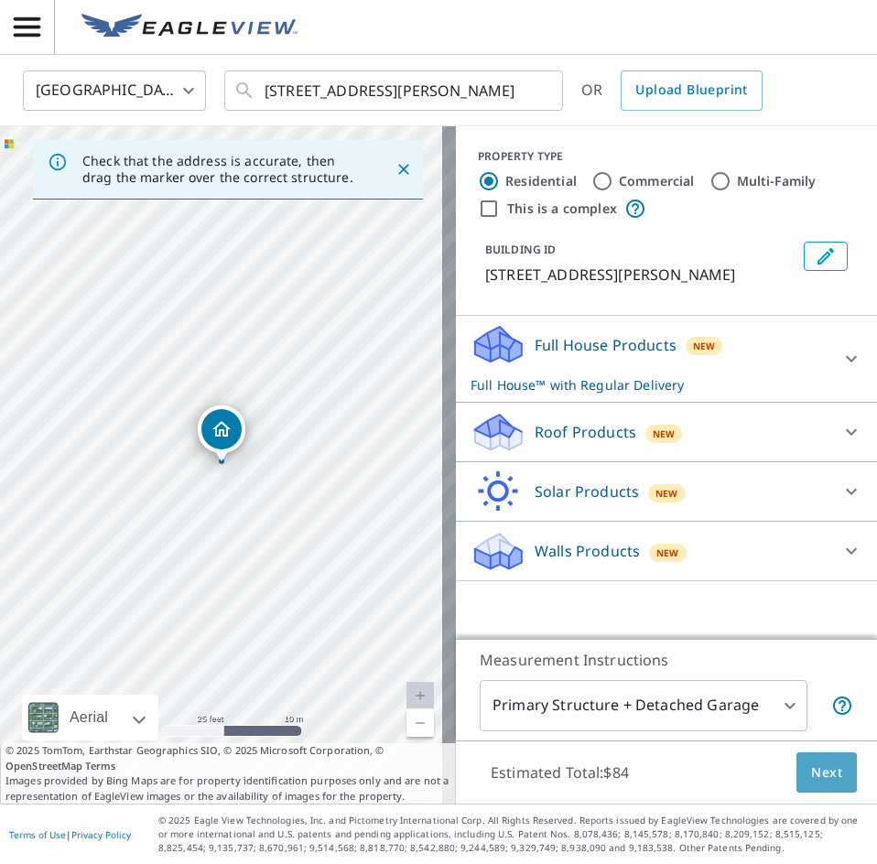
click at [817, 778] on span "Next" at bounding box center [826, 773] width 31 height 23
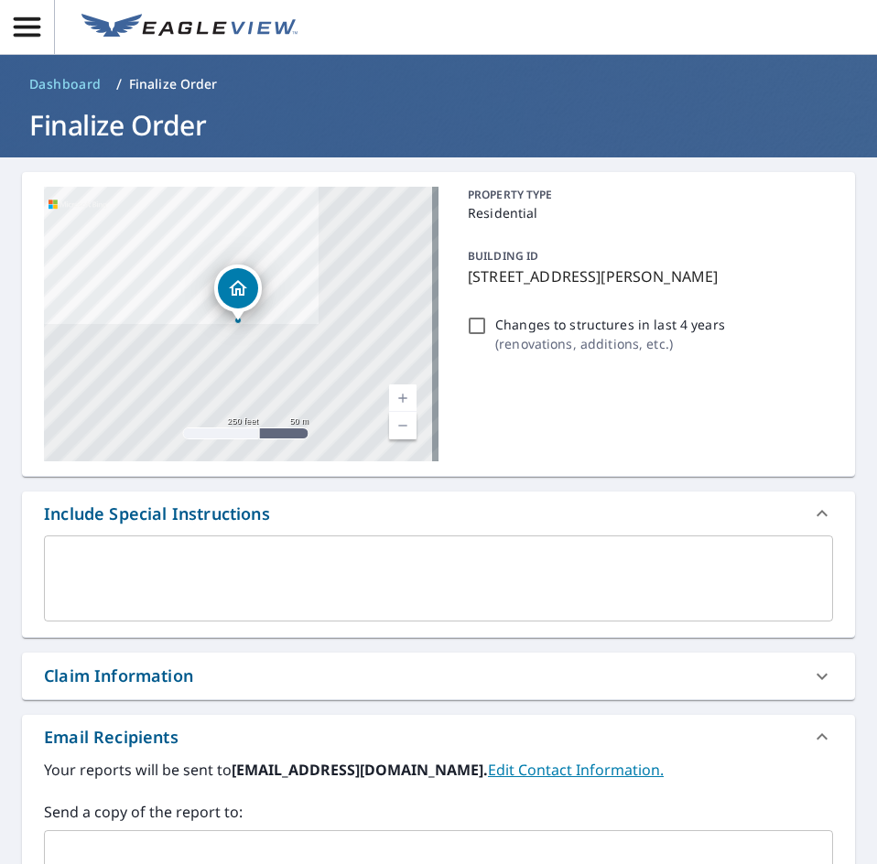
checkbox input "true"
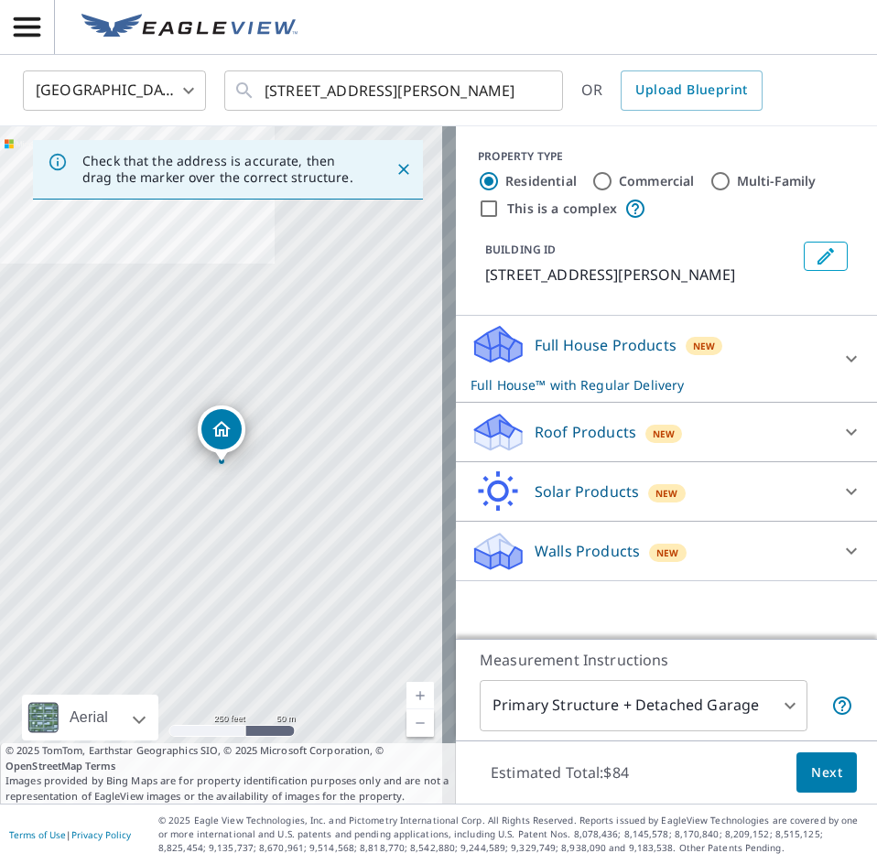
click at [764, 436] on div "Roof Products New" at bounding box center [650, 432] width 359 height 43
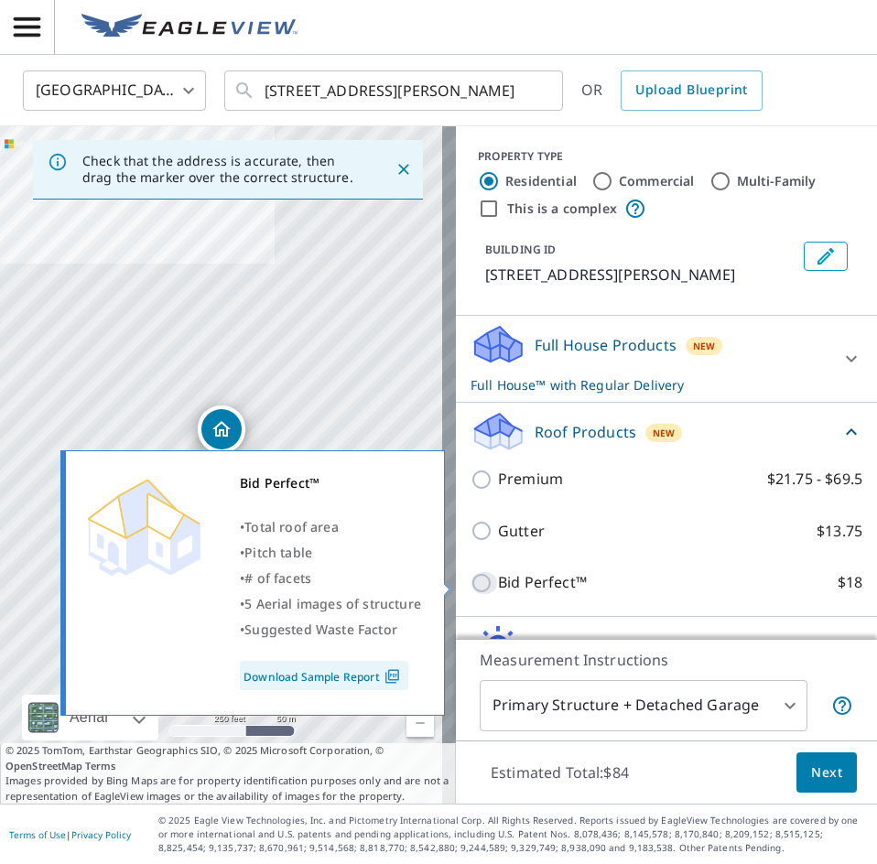
click at [471, 590] on input "Bid Perfect™ $18" at bounding box center [484, 583] width 27 height 22
checkbox input "true"
checkbox input "false"
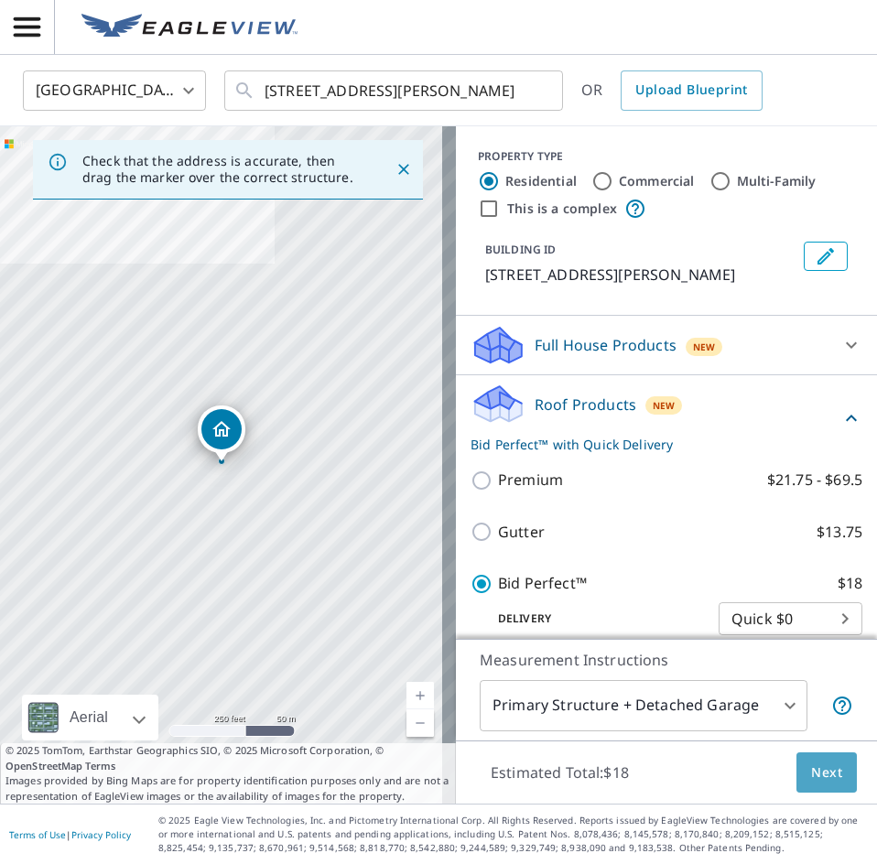
click at [819, 780] on span "Next" at bounding box center [826, 773] width 31 height 23
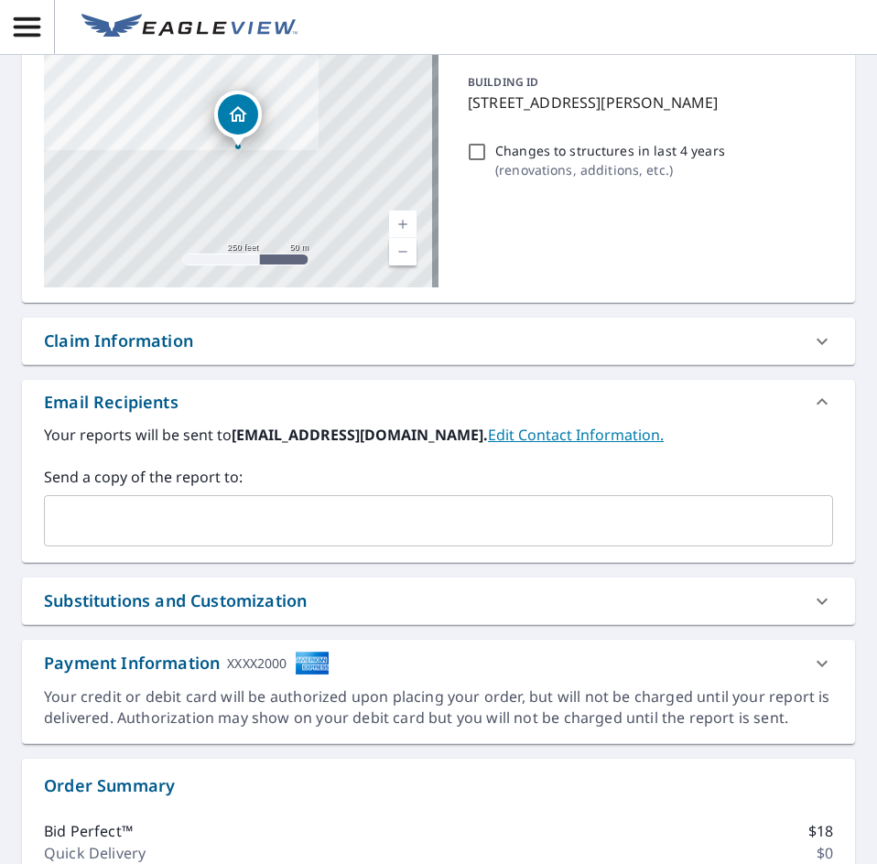
scroll to position [580, 0]
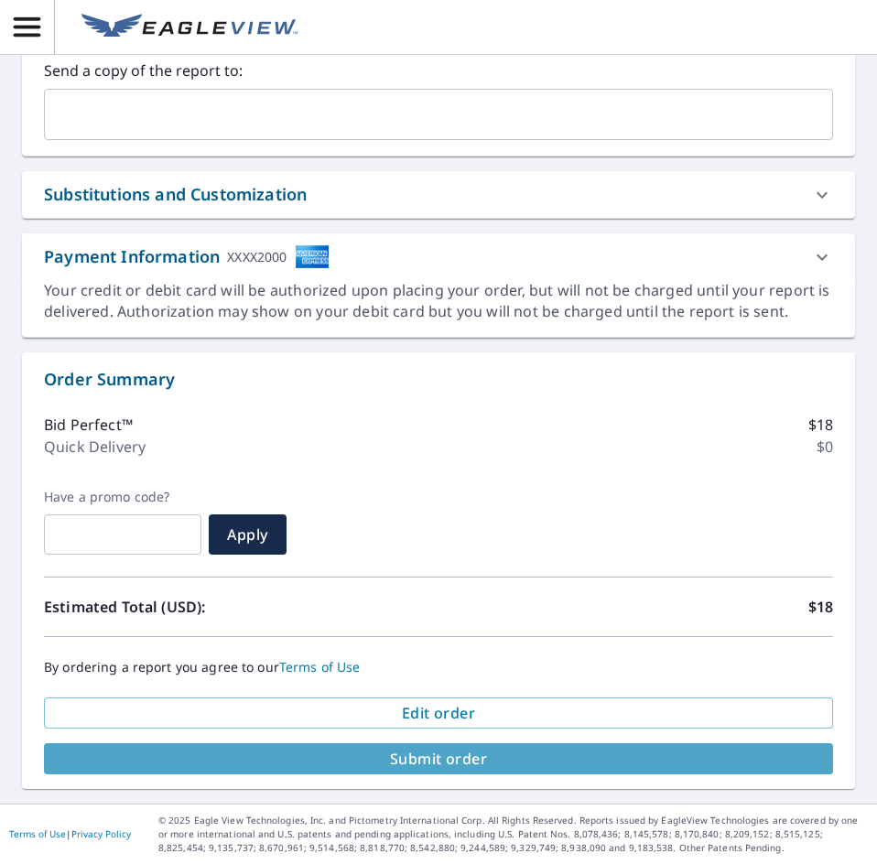
click at [644, 768] on span "Submit order" at bounding box center [439, 759] width 760 height 20
checkbox input "true"
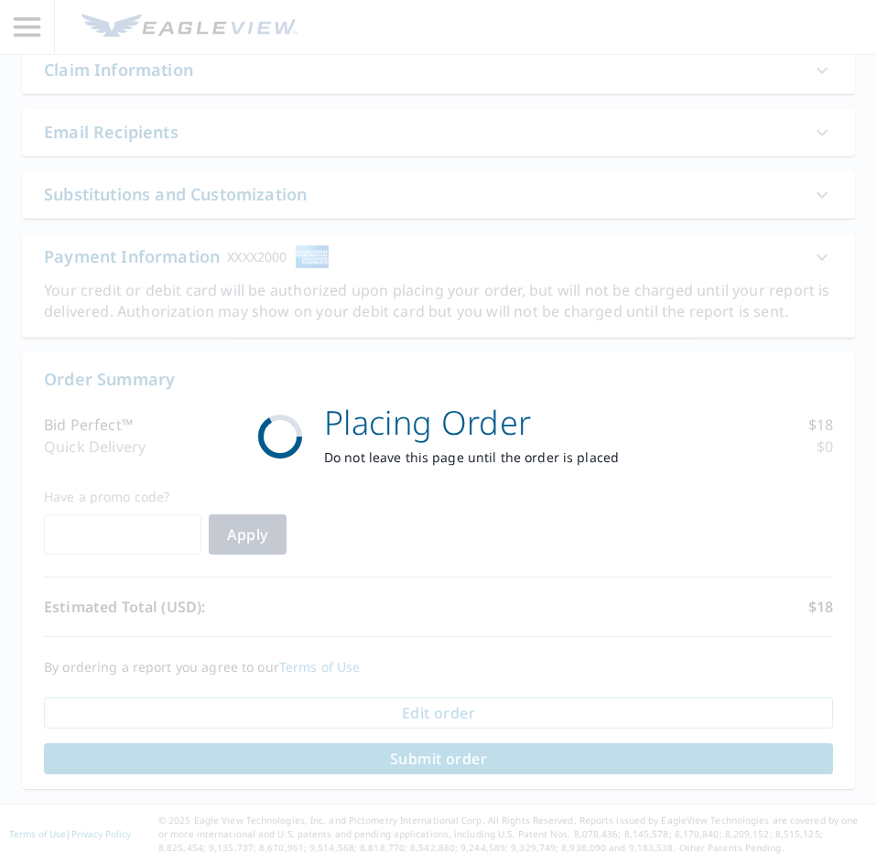
scroll to position [445, 0]
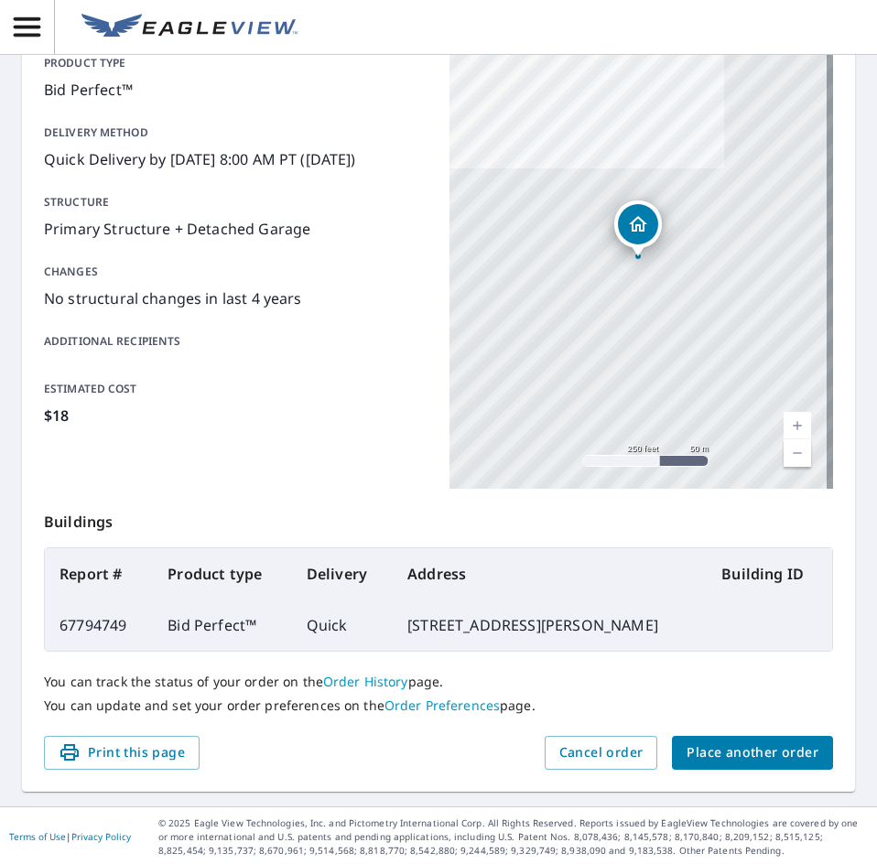
scroll to position [215, 0]
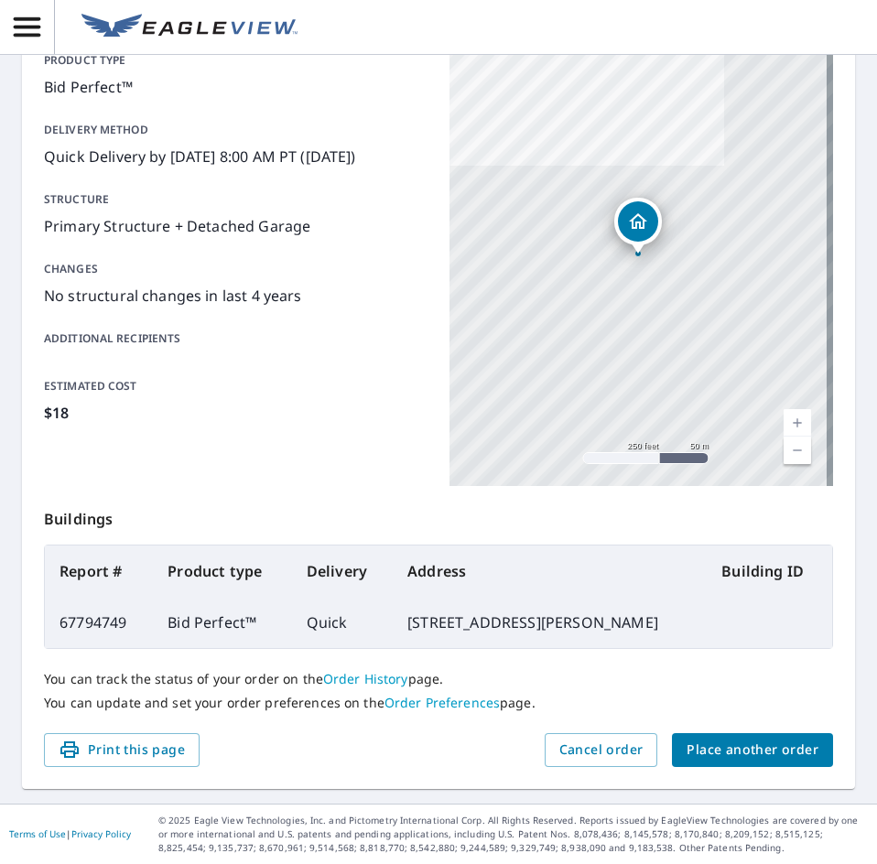
click at [705, 739] on span "Place another order" at bounding box center [753, 750] width 132 height 23
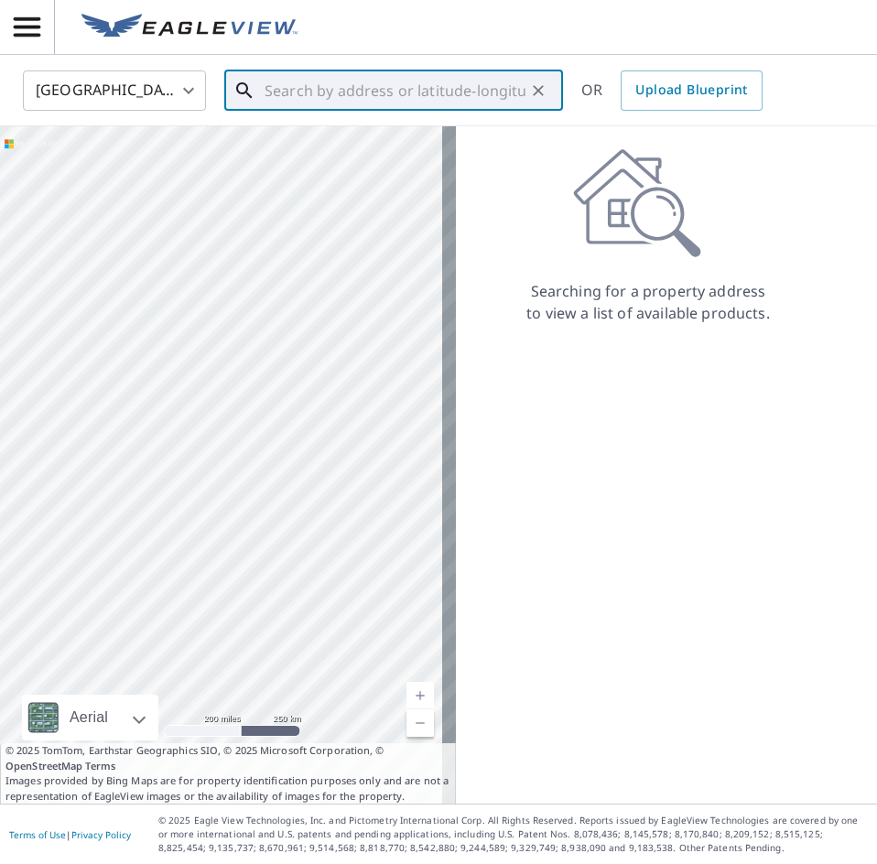
click at [292, 85] on input "text" at bounding box center [395, 90] width 261 height 51
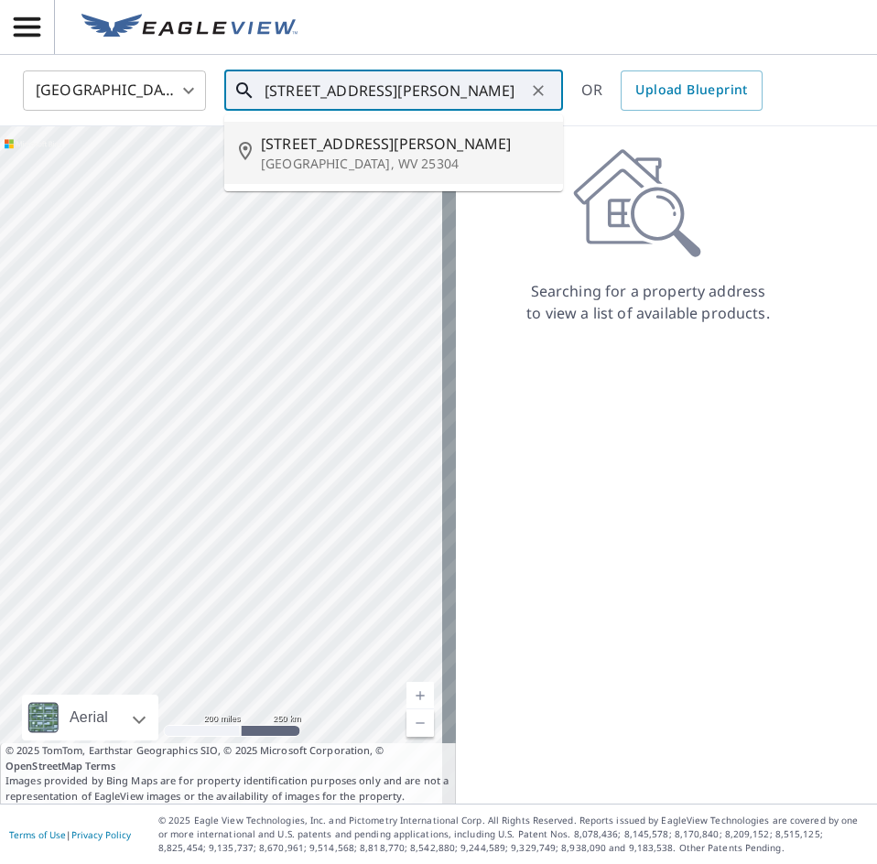
click at [418, 140] on span "[STREET_ADDRESS][PERSON_NAME]" at bounding box center [404, 144] width 287 height 22
type input "[STREET_ADDRESS][PERSON_NAME]"
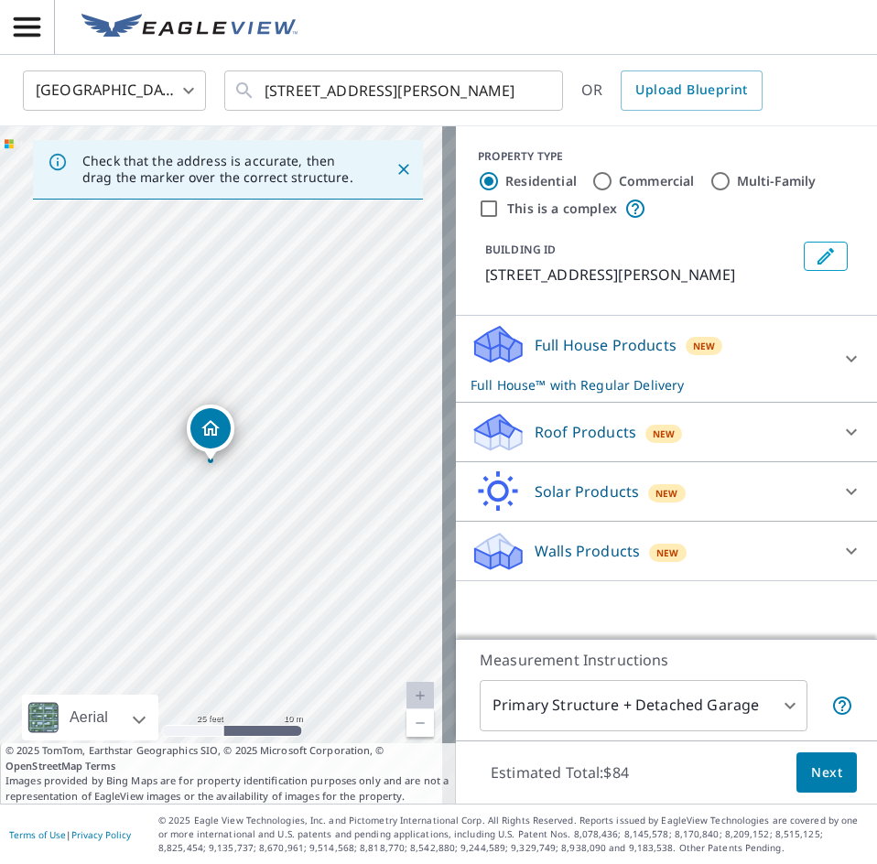
drag, startPoint x: 190, startPoint y: 490, endPoint x: 310, endPoint y: 366, distance: 172.9
click at [310, 366] on div "[STREET_ADDRESS][PERSON_NAME]" at bounding box center [228, 465] width 456 height 678
drag, startPoint x: 217, startPoint y: 421, endPoint x: 201, endPoint y: 438, distance: 22.7
click at [590, 430] on p "Roof Products" at bounding box center [586, 432] width 102 height 22
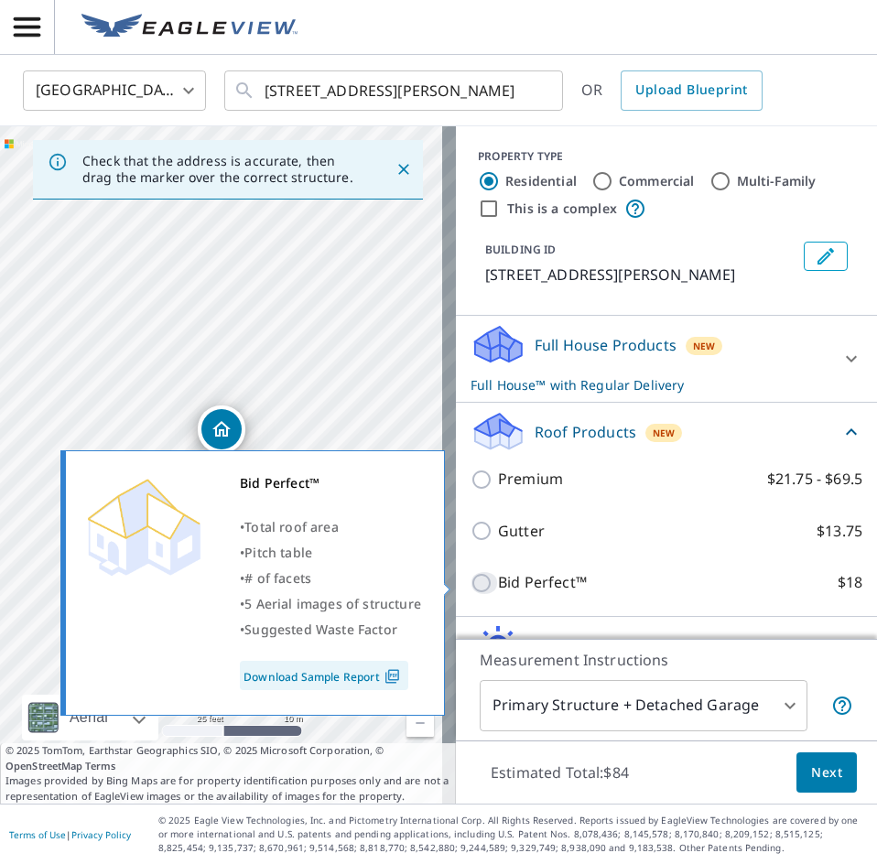
click at [471, 580] on input "Bid Perfect™ $18" at bounding box center [484, 583] width 27 height 22
checkbox input "true"
checkbox input "false"
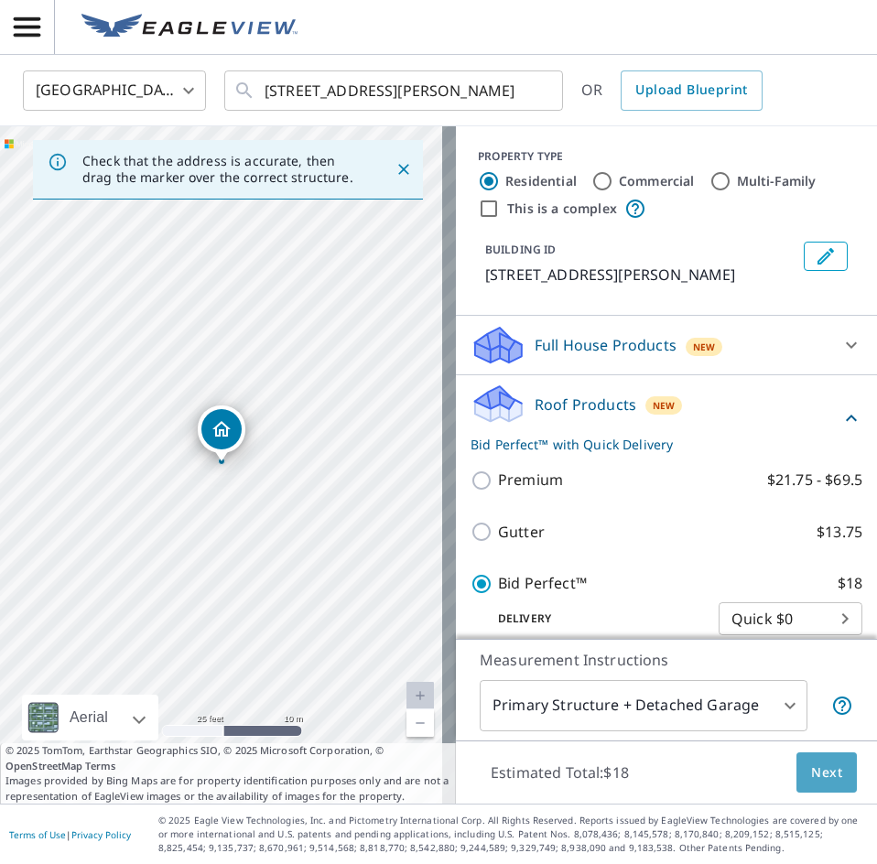
click at [811, 765] on span "Next" at bounding box center [826, 773] width 31 height 23
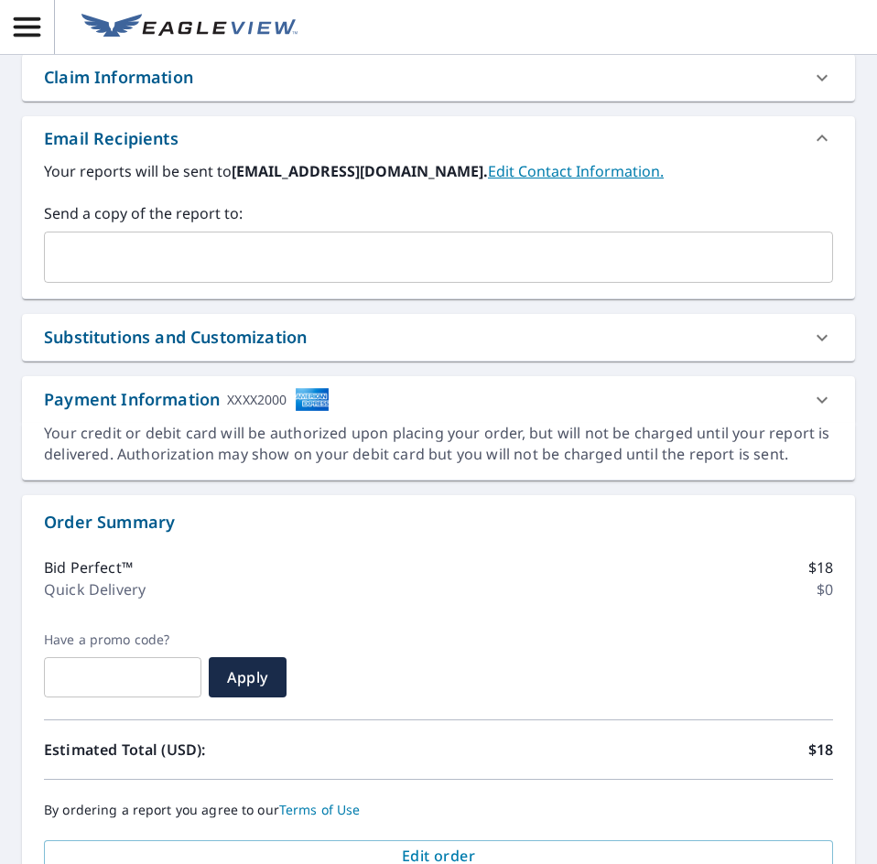
scroll to position [580, 0]
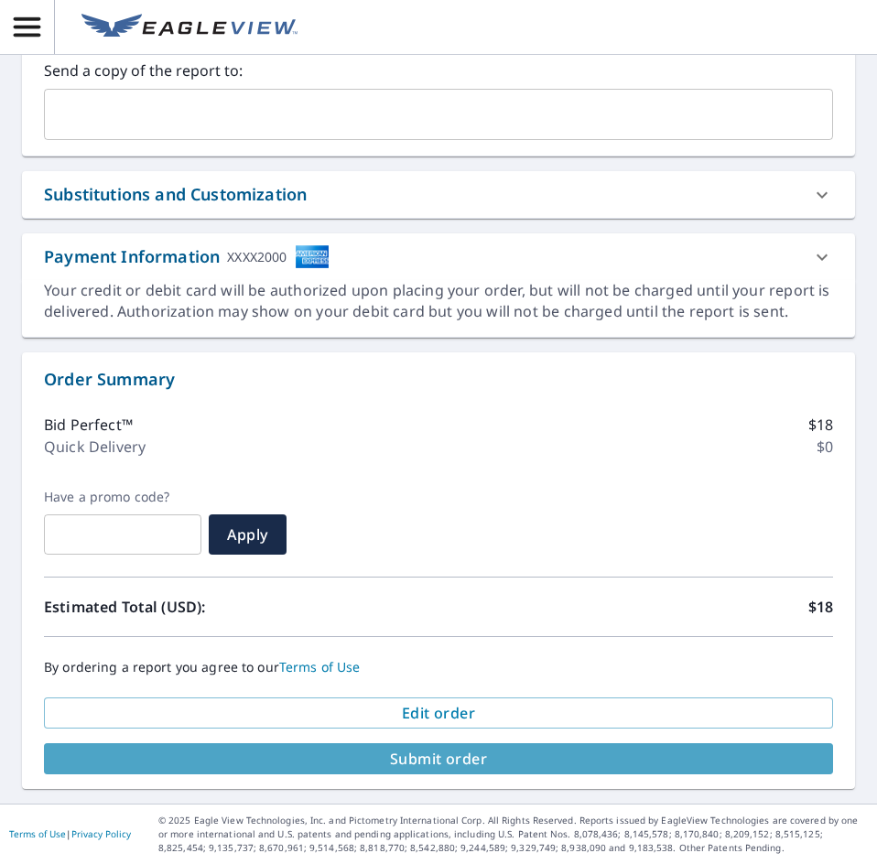
click at [547, 752] on span "Submit order" at bounding box center [439, 759] width 760 height 20
checkbox input "true"
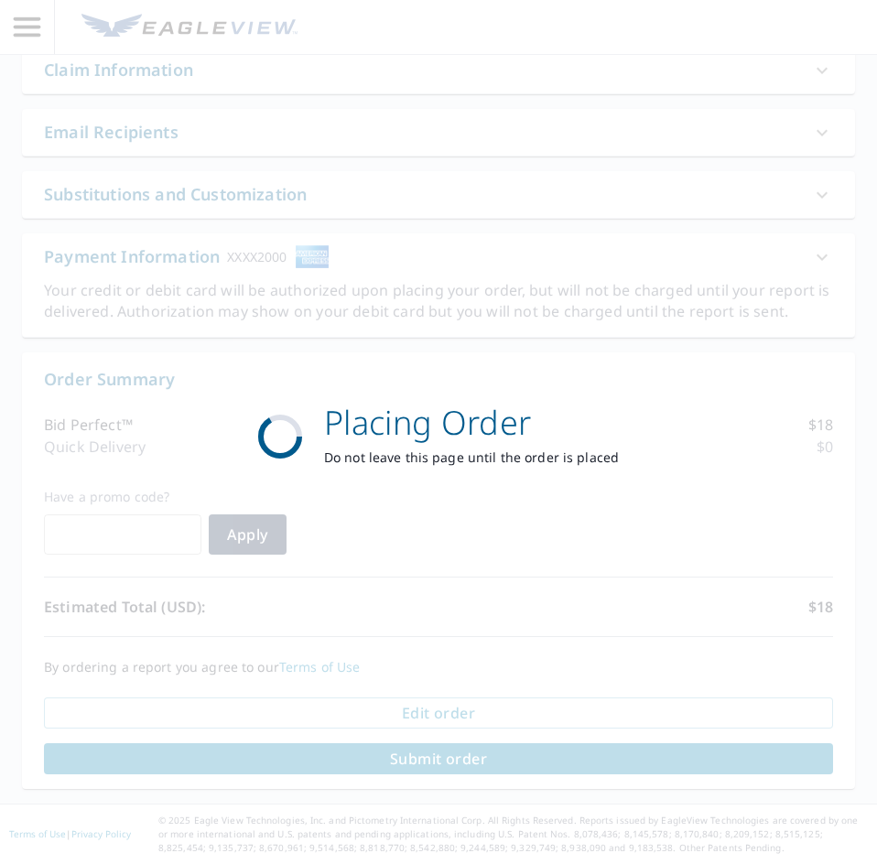
scroll to position [445, 0]
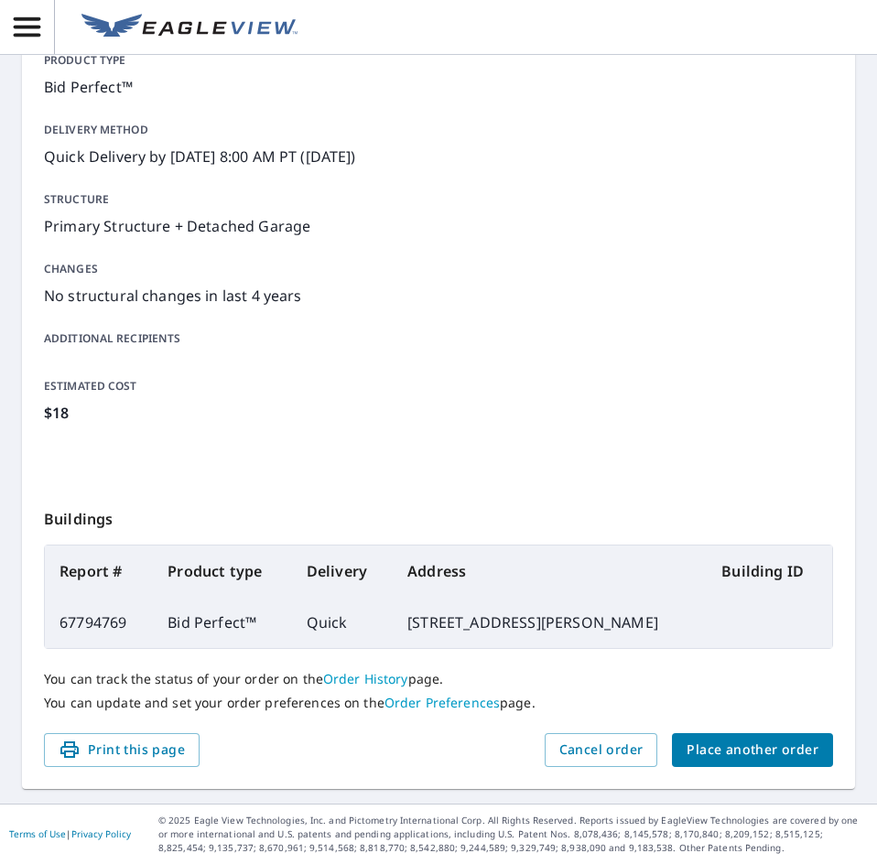
scroll to position [215, 0]
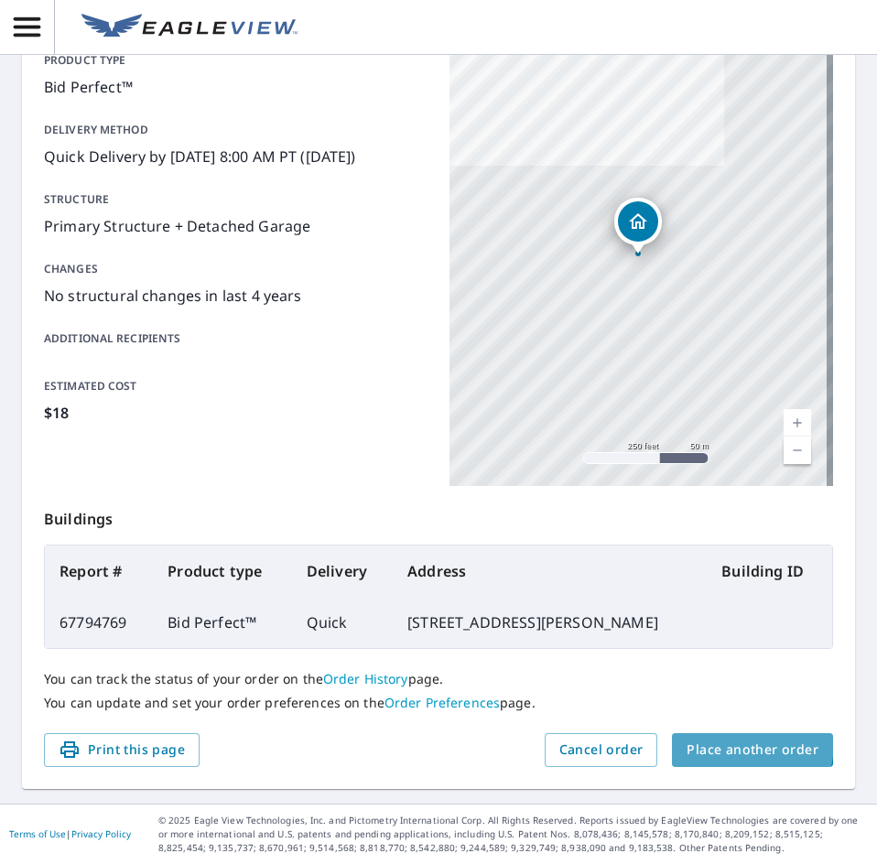
click at [706, 742] on span "Place another order" at bounding box center [753, 750] width 132 height 23
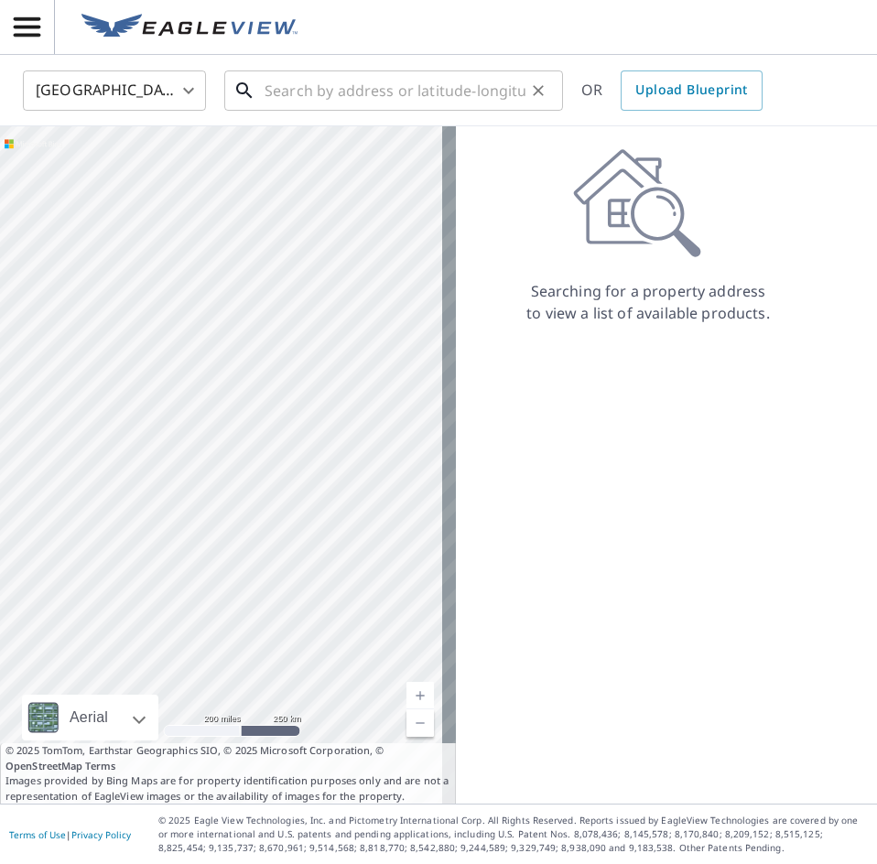
click at [273, 103] on input "text" at bounding box center [395, 90] width 261 height 51
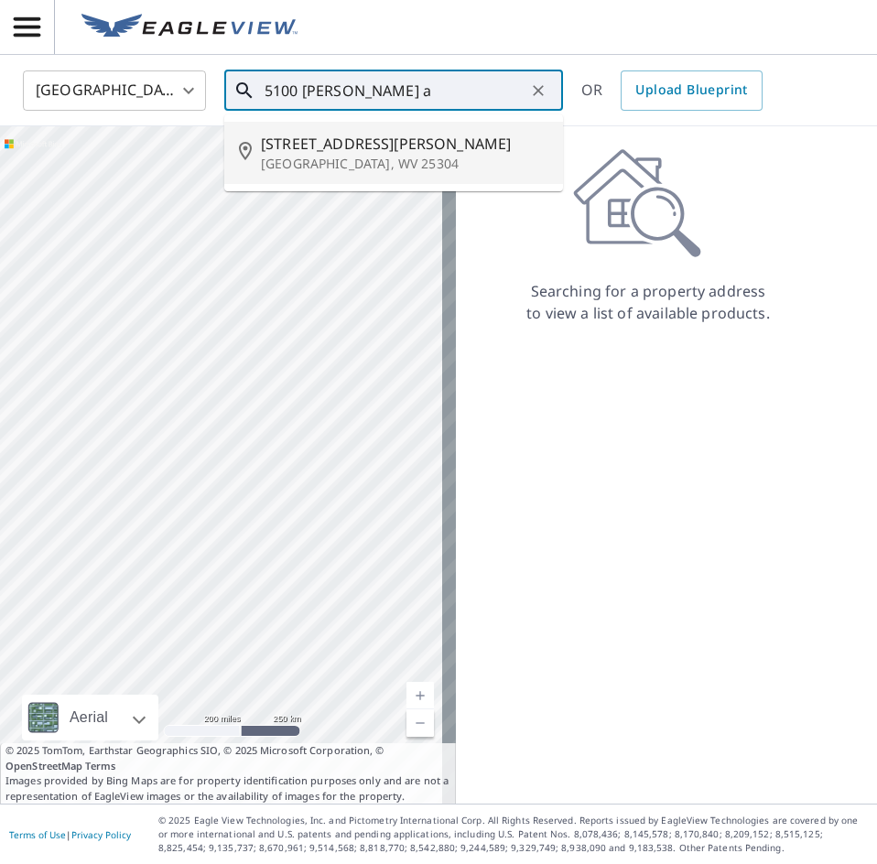
click at [352, 129] on li "[STREET_ADDRESS][PERSON_NAME]" at bounding box center [393, 153] width 339 height 62
type input "[STREET_ADDRESS][PERSON_NAME]"
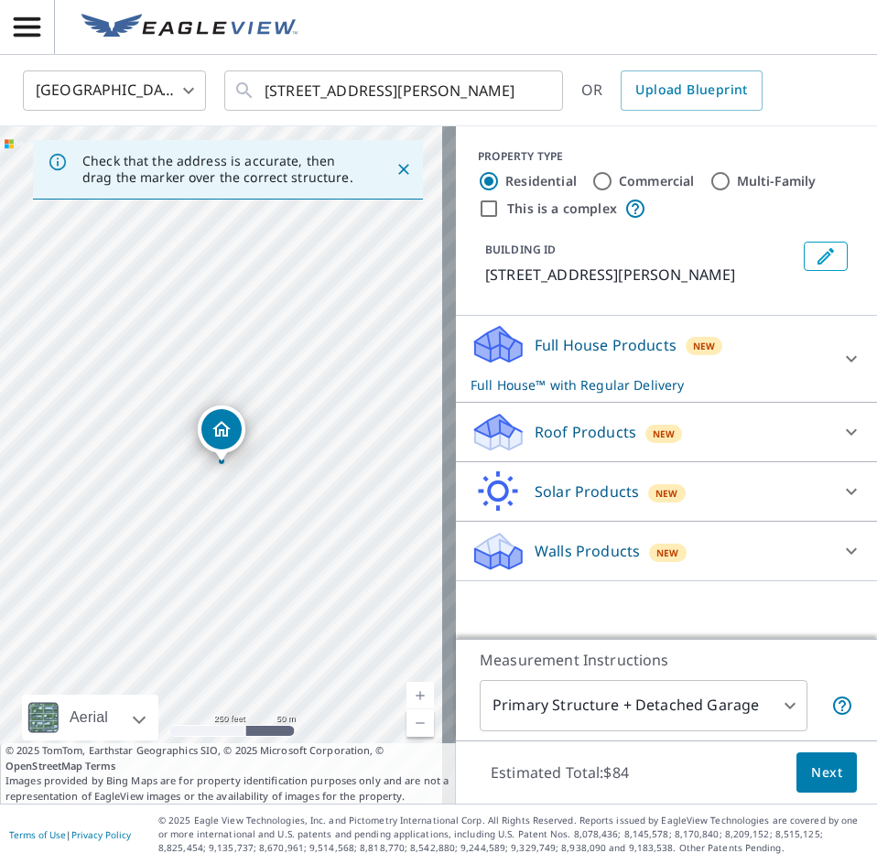
click at [624, 438] on div "Roof Products New" at bounding box center [650, 432] width 359 height 43
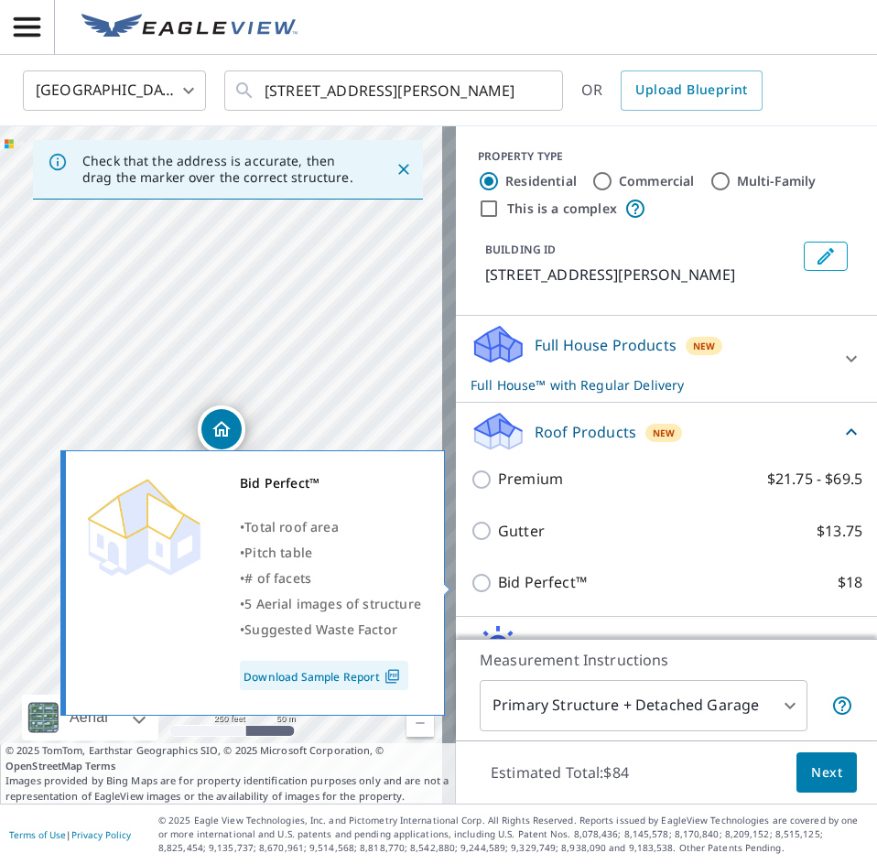
drag, startPoint x: 471, startPoint y: 583, endPoint x: 480, endPoint y: 587, distance: 9.9
click at [471, 584] on input "Bid Perfect™ $18" at bounding box center [484, 583] width 27 height 22
checkbox input "true"
checkbox input "false"
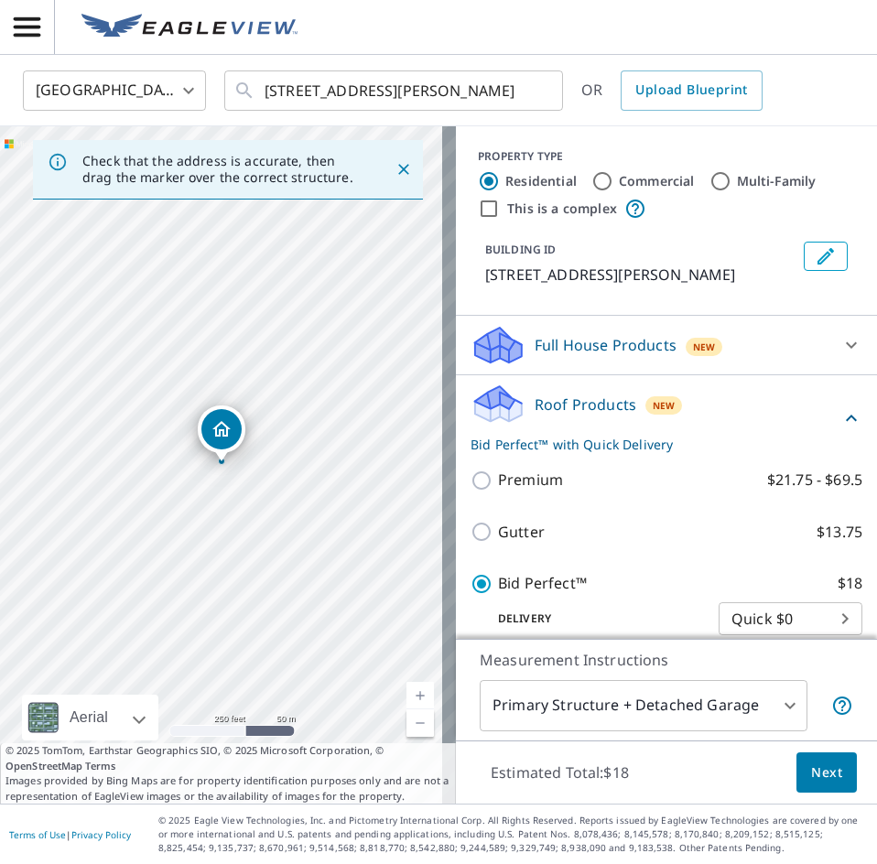
click at [822, 777] on span "Next" at bounding box center [826, 773] width 31 height 23
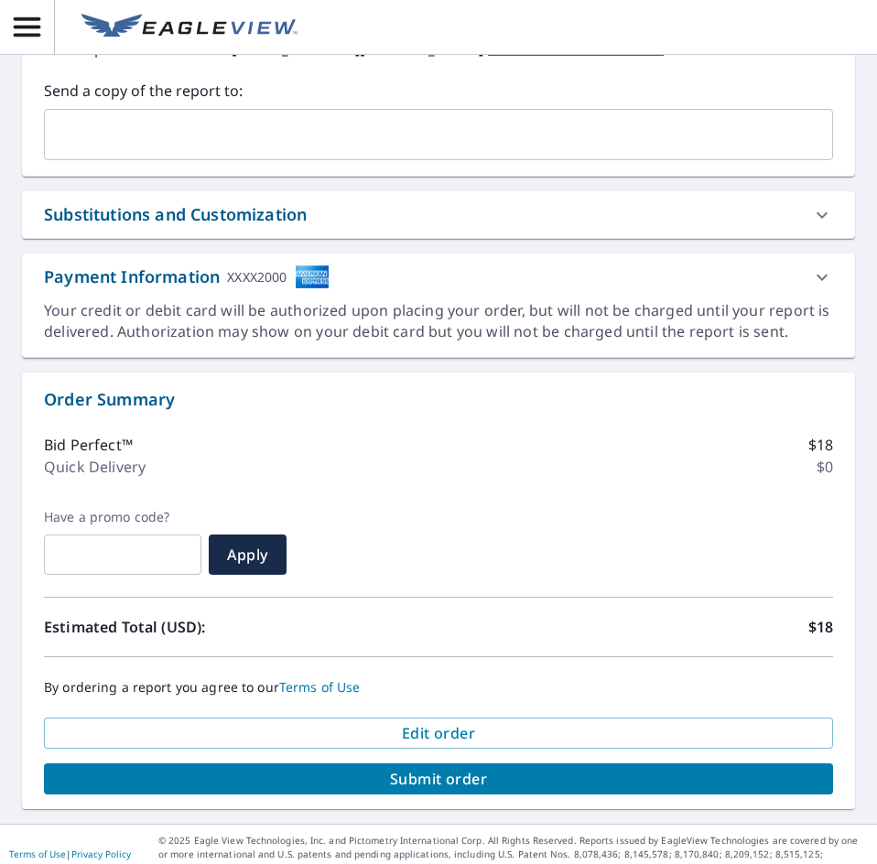
scroll to position [580, 0]
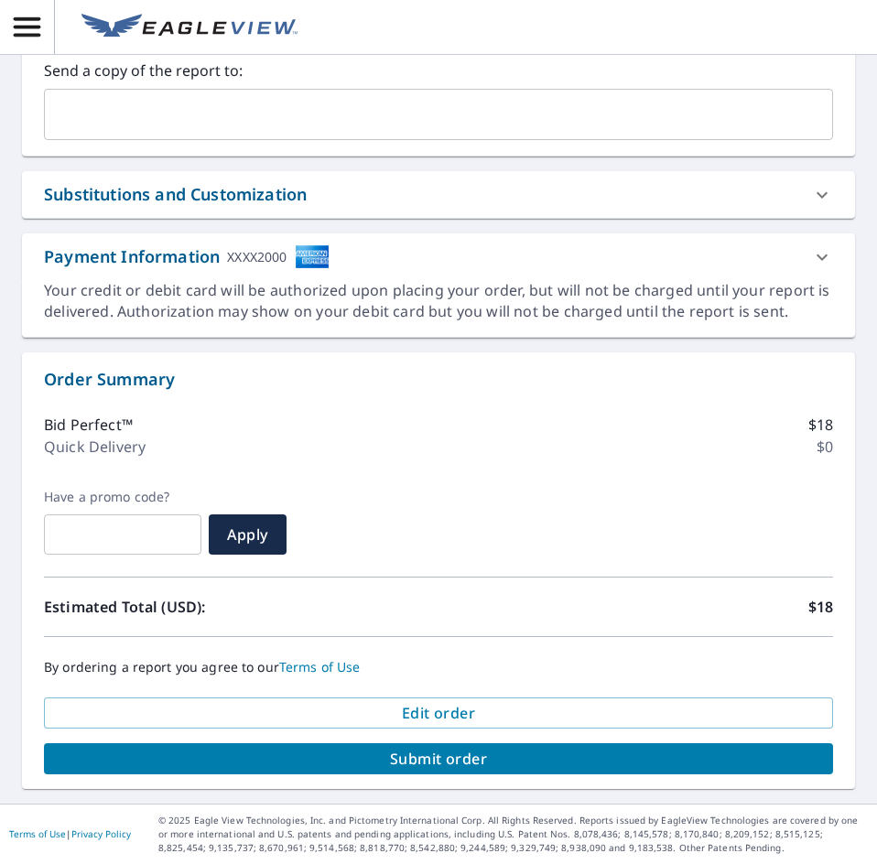
click at [562, 753] on span "Submit order" at bounding box center [439, 759] width 760 height 20
checkbox input "true"
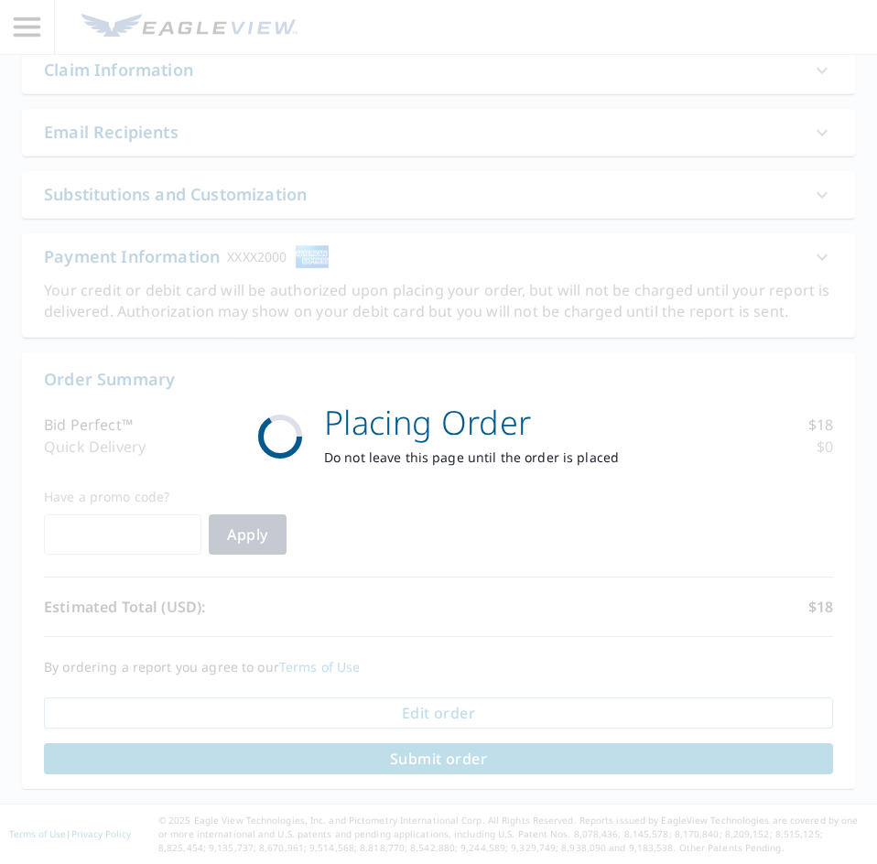
scroll to position [445, 0]
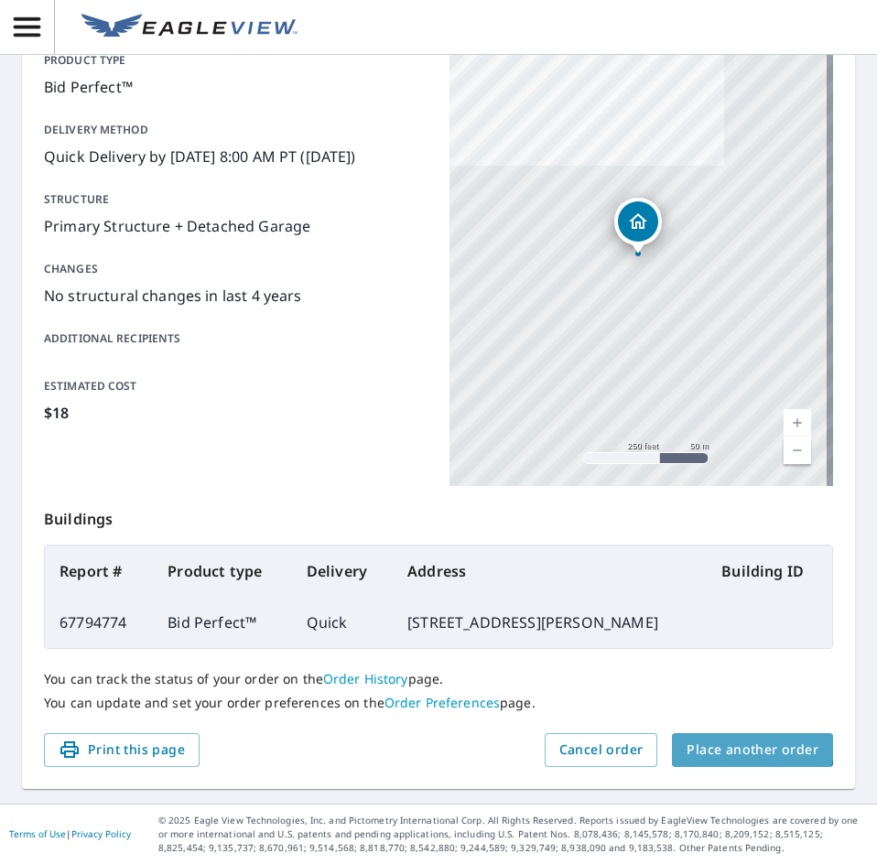
click at [721, 739] on span "Place another order" at bounding box center [753, 750] width 132 height 23
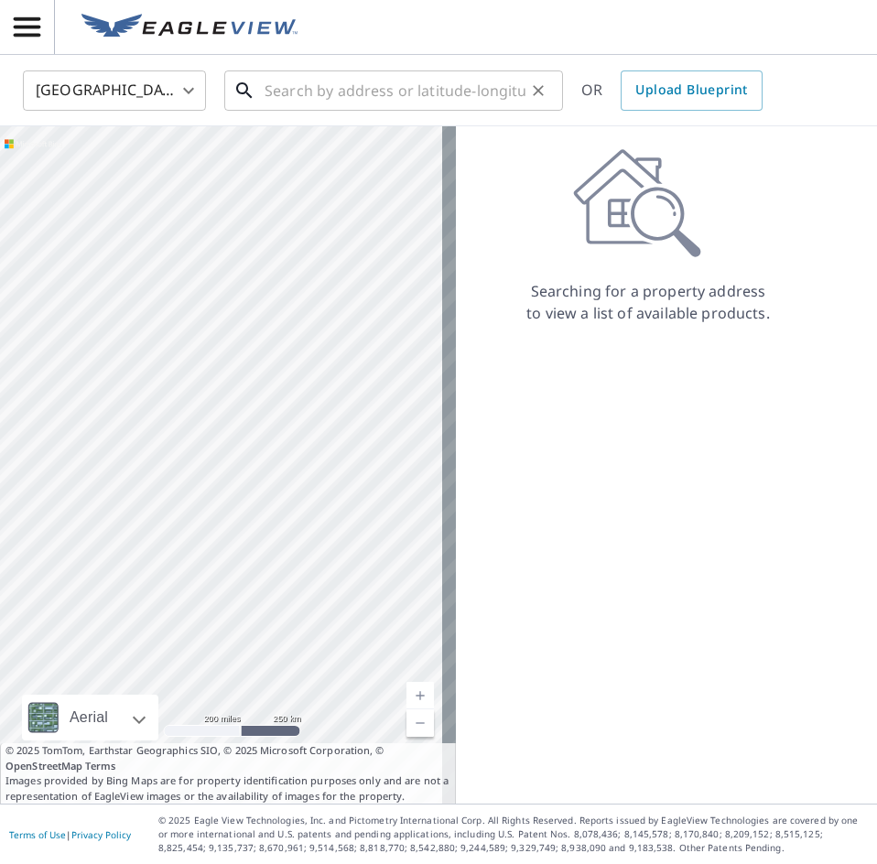
click at [347, 95] on input "text" at bounding box center [395, 90] width 261 height 51
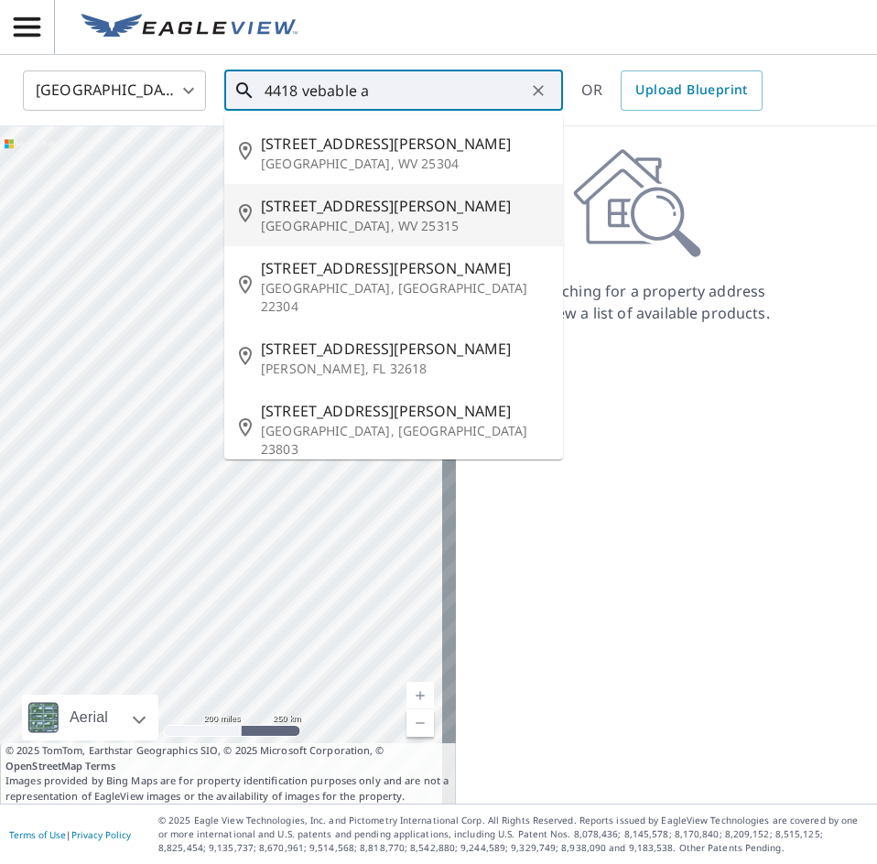
click at [430, 233] on p "[GEOGRAPHIC_DATA], WV 25315" at bounding box center [404, 226] width 287 height 18
type input "[STREET_ADDRESS][PERSON_NAME]"
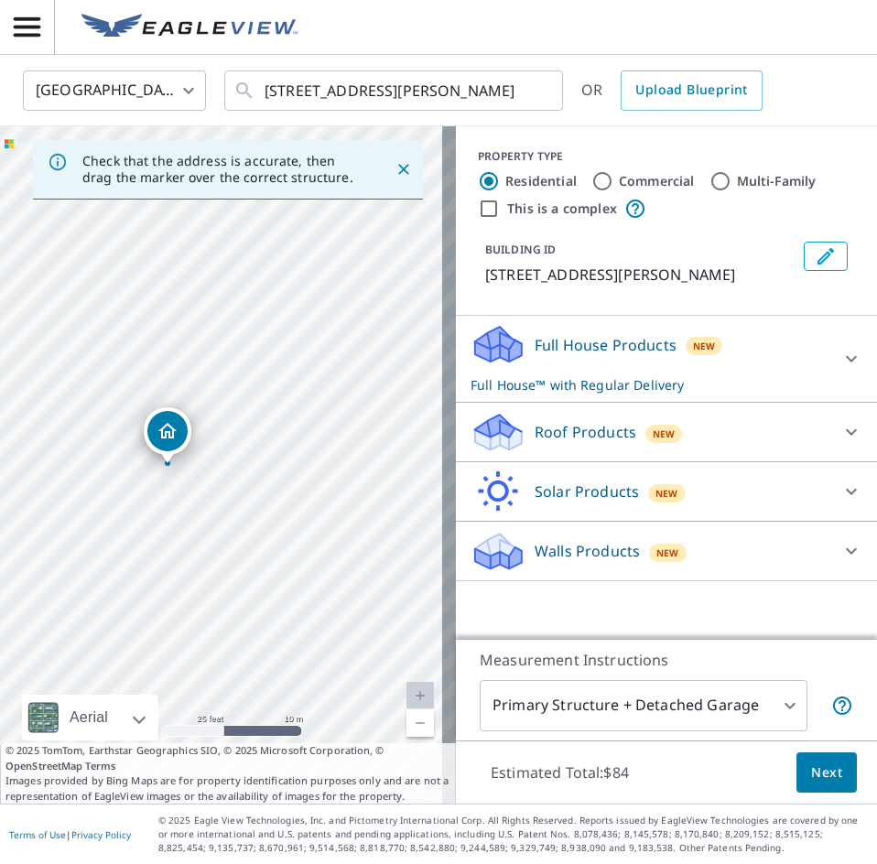
drag, startPoint x: 197, startPoint y: 424, endPoint x: 175, endPoint y: 439, distance: 26.9
drag, startPoint x: 814, startPoint y: 774, endPoint x: 666, endPoint y: 540, distance: 276.6
click at [667, 542] on div "PROPERTY TYPE Residential Commercial Multi-Family This is a complex BUILDING ID…" at bounding box center [666, 465] width 421 height 678
click at [684, 440] on div "Roof Products New" at bounding box center [650, 432] width 359 height 43
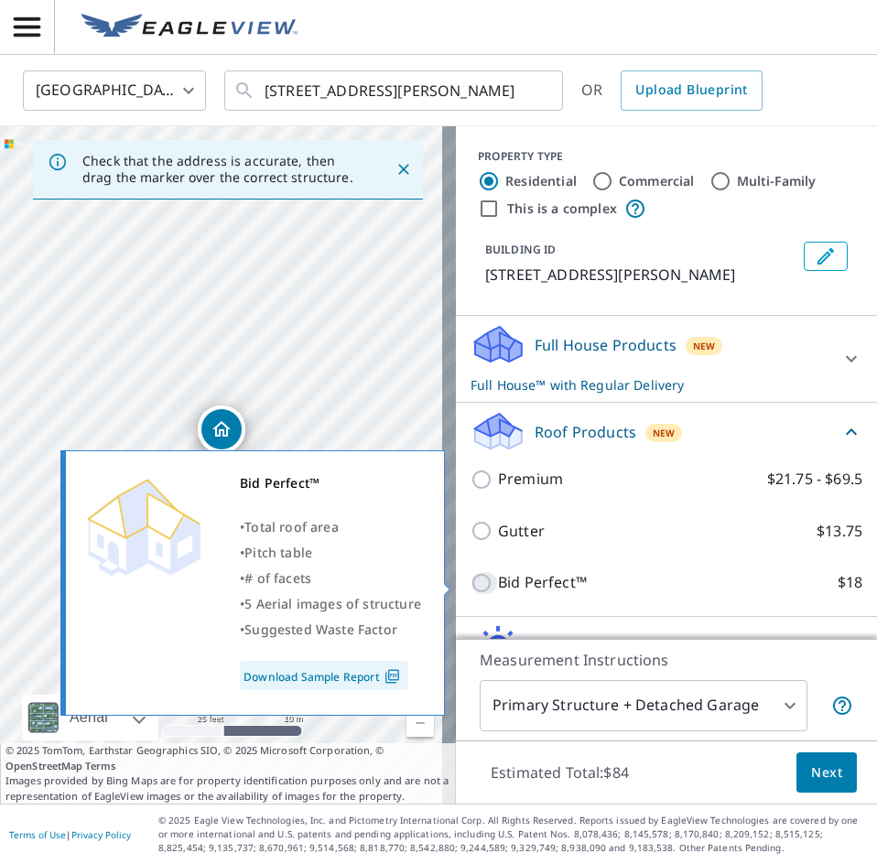
click at [471, 589] on input "Bid Perfect™ $18" at bounding box center [484, 583] width 27 height 22
checkbox input "true"
checkbox input "false"
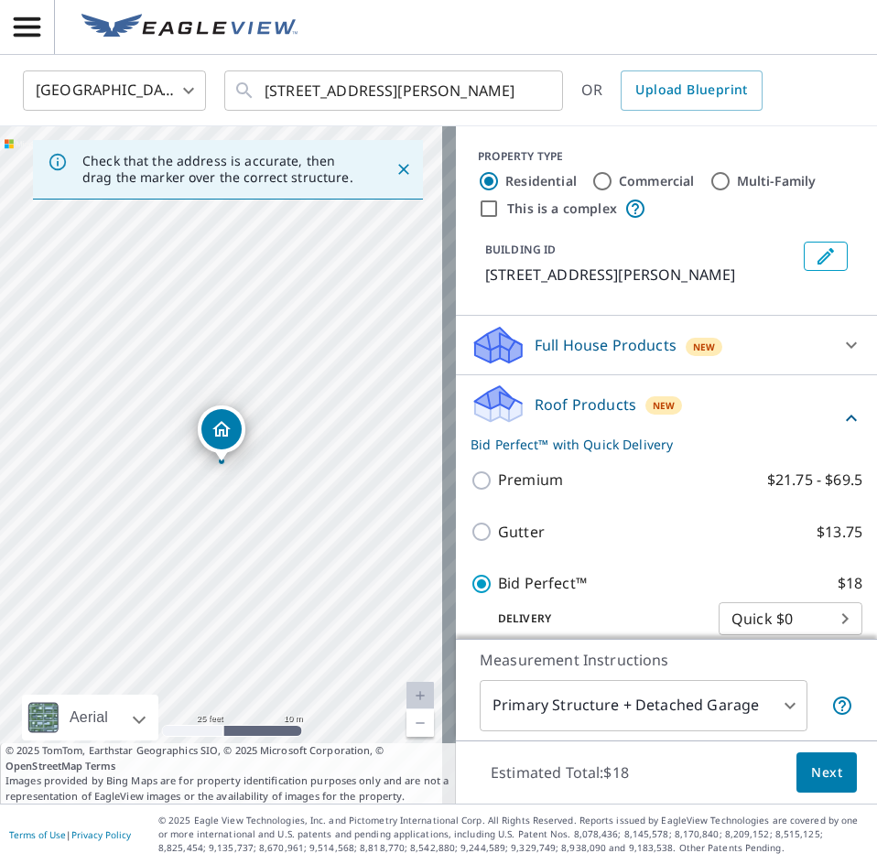
click at [815, 780] on span "Next" at bounding box center [826, 773] width 31 height 23
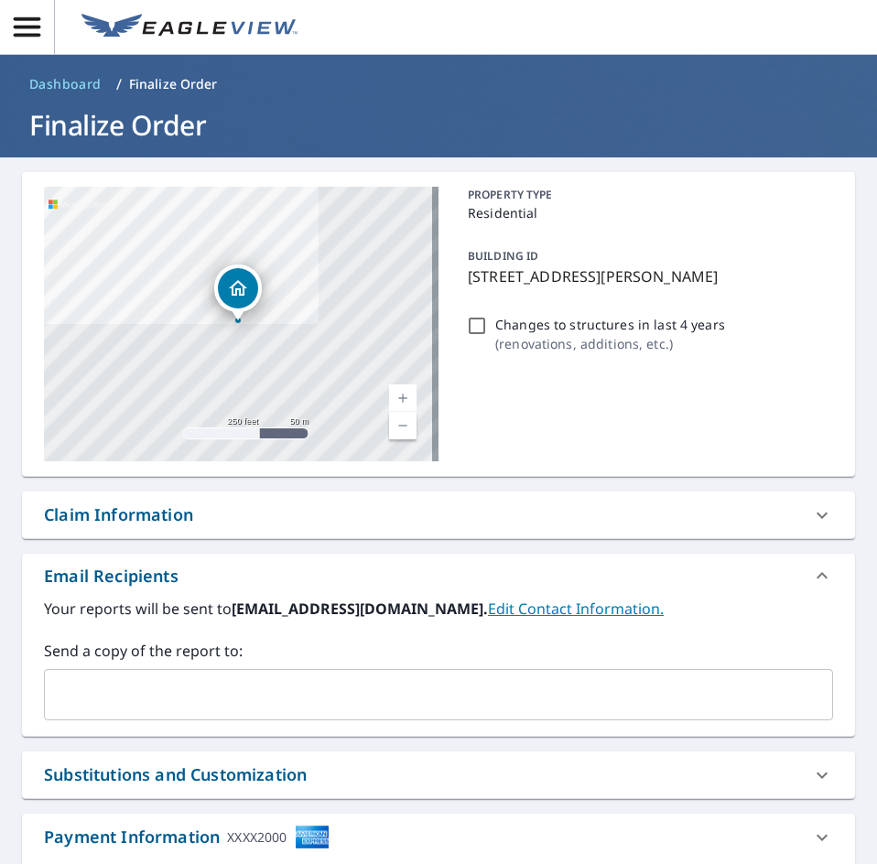
scroll to position [580, 0]
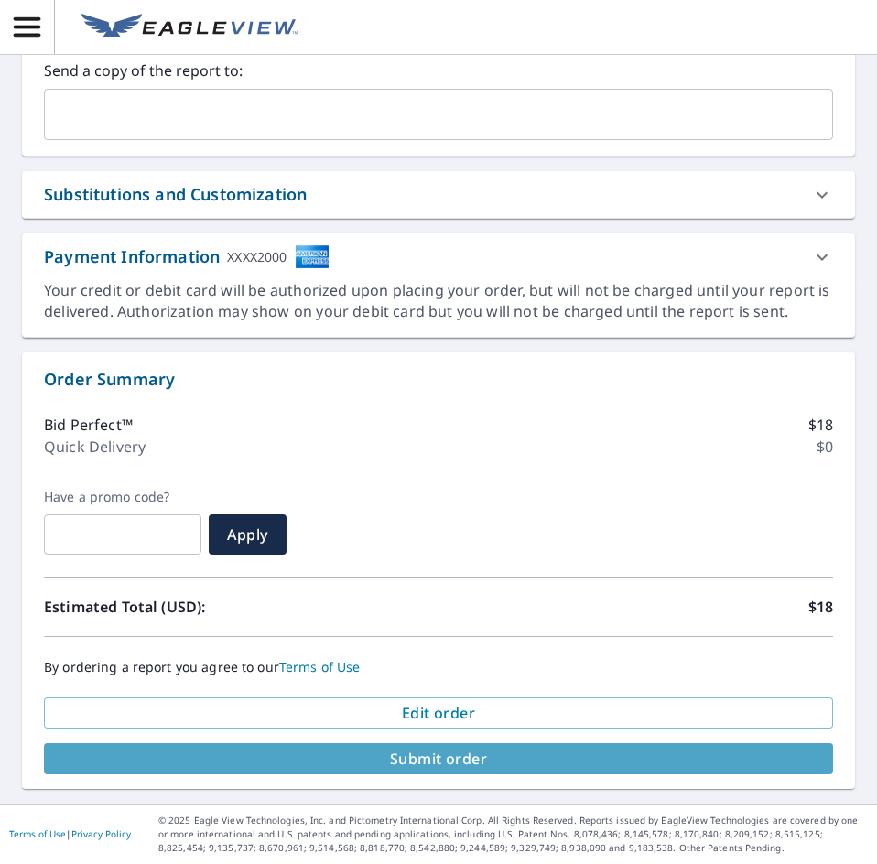
click at [558, 754] on span "Submit order" at bounding box center [439, 759] width 760 height 20
checkbox input "true"
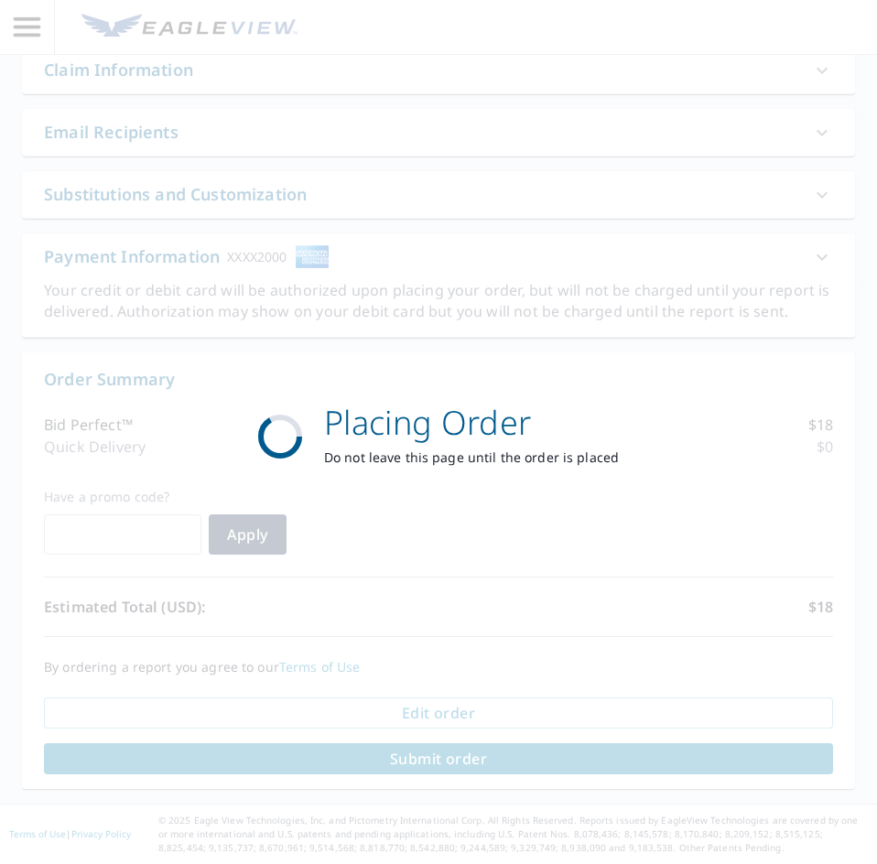
scroll to position [445, 0]
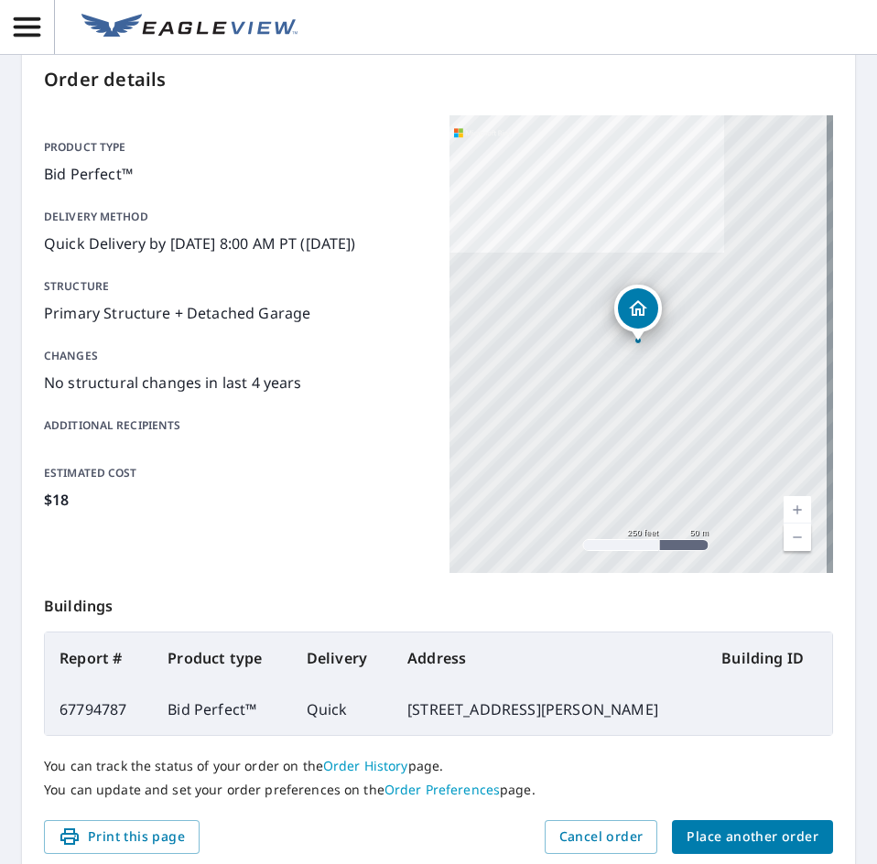
scroll to position [124, 0]
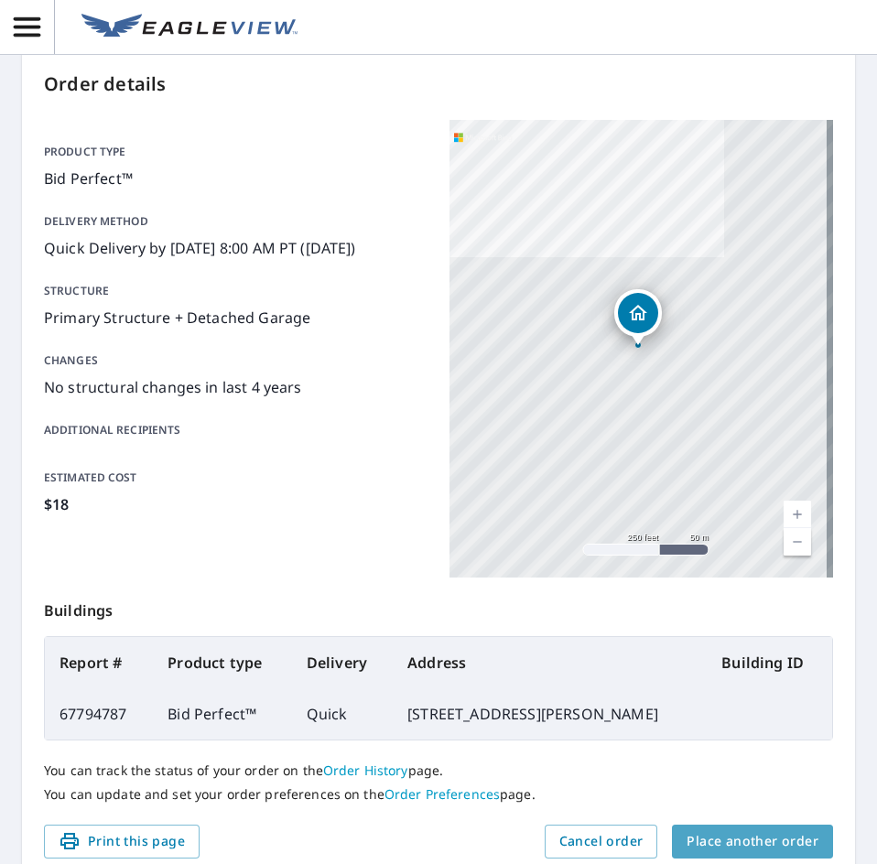
click at [788, 842] on span "Place another order" at bounding box center [753, 841] width 132 height 23
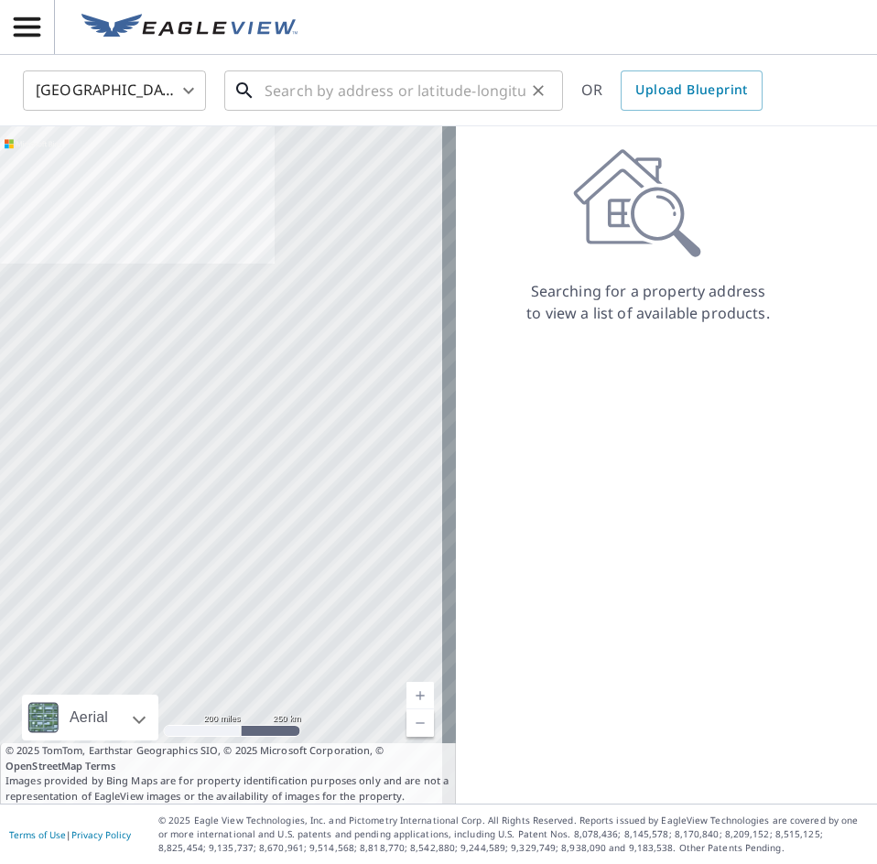
click at [341, 91] on input "text" at bounding box center [395, 90] width 261 height 51
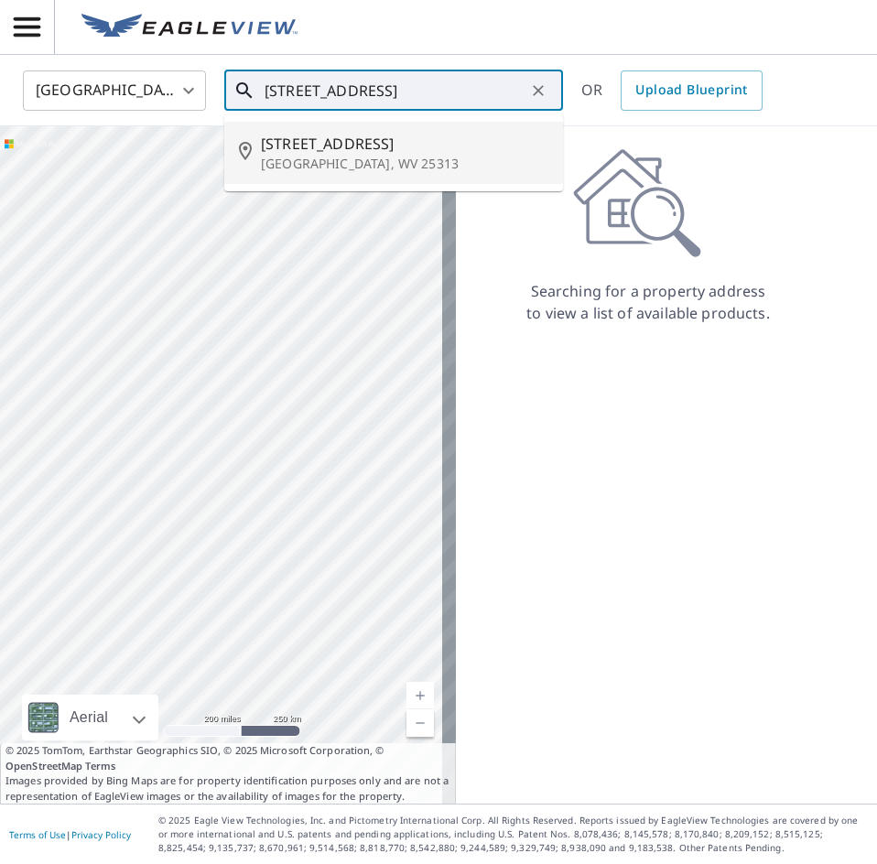
click at [392, 160] on p "[GEOGRAPHIC_DATA], WV 25313" at bounding box center [404, 164] width 287 height 18
type input "[STREET_ADDRESS][PERSON_NAME]"
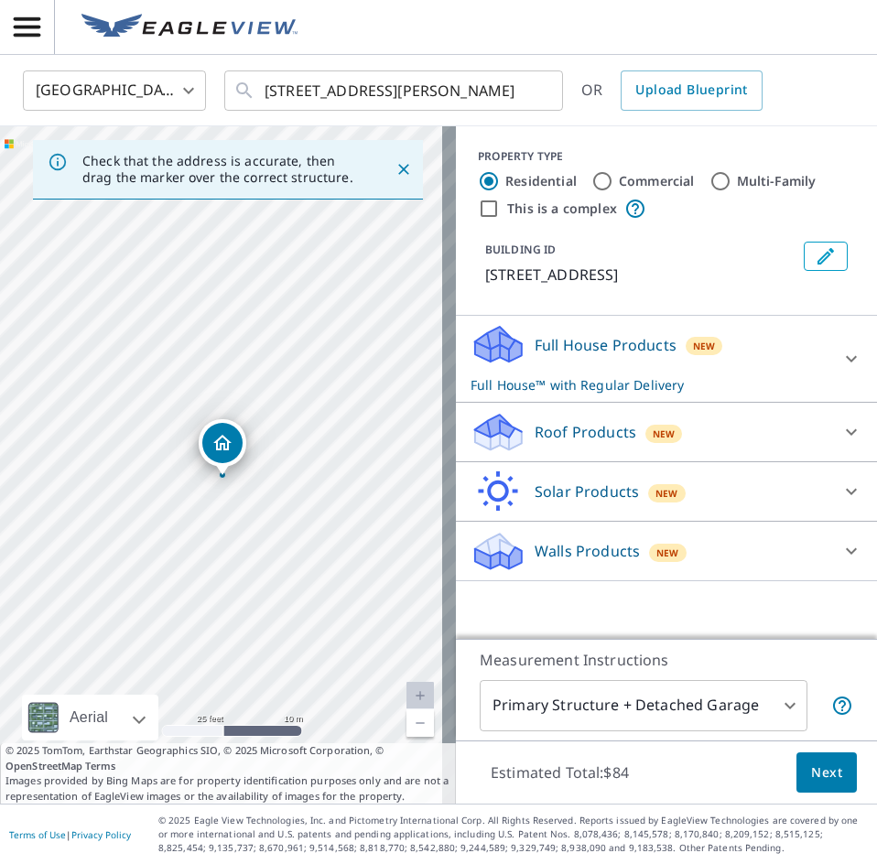
drag, startPoint x: 244, startPoint y: 490, endPoint x: 244, endPoint y: 513, distance: 22.9
click at [244, 513] on div "[STREET_ADDRESS][PERSON_NAME]" at bounding box center [228, 465] width 456 height 678
drag, startPoint x: 230, startPoint y: 443, endPoint x: 248, endPoint y: 455, distance: 21.8
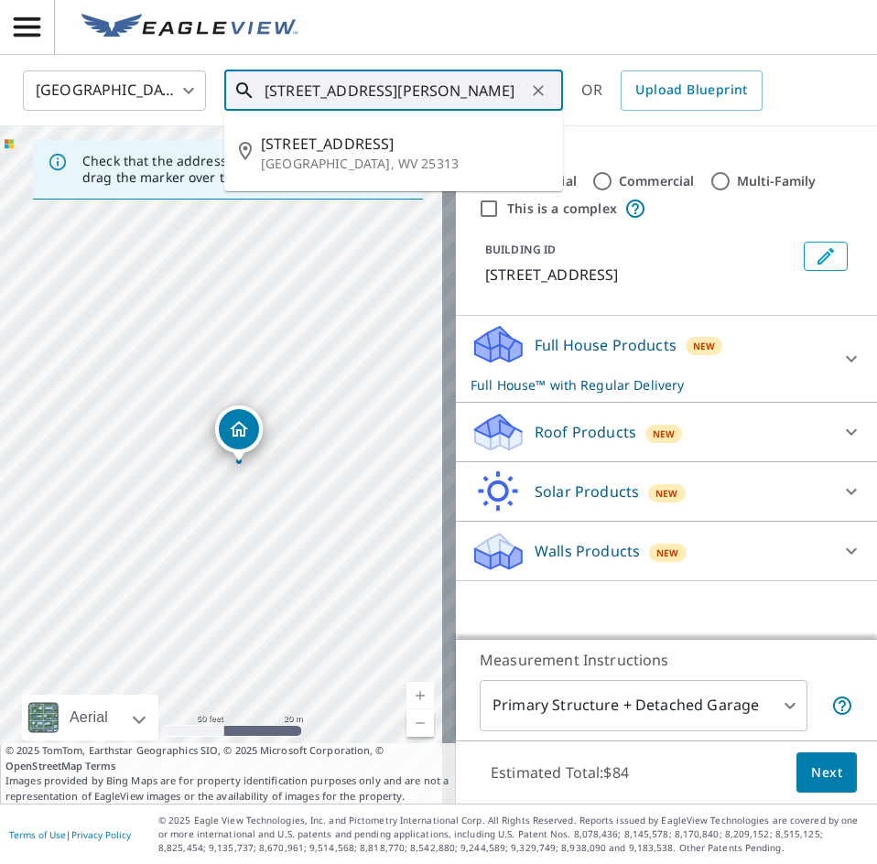
click at [511, 92] on input "[STREET_ADDRESS][PERSON_NAME]" at bounding box center [395, 90] width 261 height 51
click at [509, 92] on input "[STREET_ADDRESS][PERSON_NAME]" at bounding box center [395, 90] width 261 height 51
click at [507, 92] on input "[STREET_ADDRESS][PERSON_NAME]" at bounding box center [395, 90] width 261 height 51
click at [505, 92] on input "[STREET_ADDRESS][PERSON_NAME]" at bounding box center [395, 90] width 261 height 51
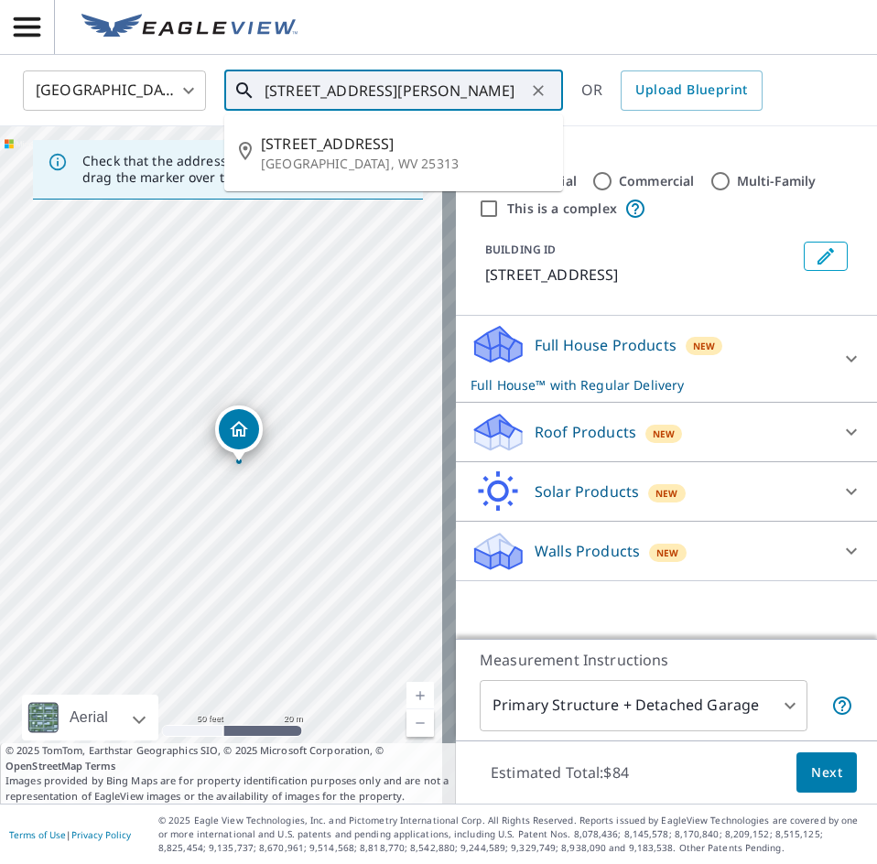
click at [504, 89] on input "[STREET_ADDRESS][PERSON_NAME]" at bounding box center [395, 90] width 261 height 51
click at [301, 97] on input "[STREET_ADDRESS][PERSON_NAME]" at bounding box center [395, 90] width 261 height 51
drag, startPoint x: 520, startPoint y: 88, endPoint x: 410, endPoint y: 99, distance: 110.4
click at [410, 99] on input "[STREET_ADDRESS][PERSON_NAME]" at bounding box center [395, 90] width 261 height 51
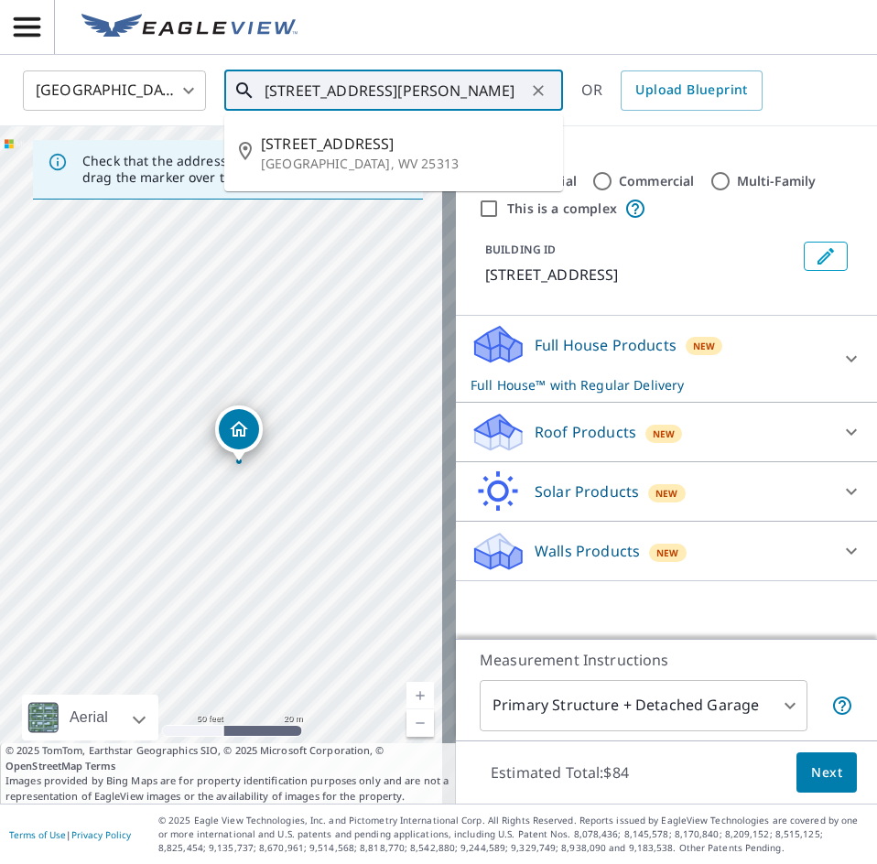
scroll to position [0, 0]
drag, startPoint x: 523, startPoint y: 92, endPoint x: 160, endPoint y: 107, distance: 362.9
click at [160, 107] on div "[GEOGRAPHIC_DATA] US ​ [STREET_ADDRESS][PERSON_NAME] ​ [STREET_ADDRESS][PERSON_…" at bounding box center [432, 90] width 846 height 43
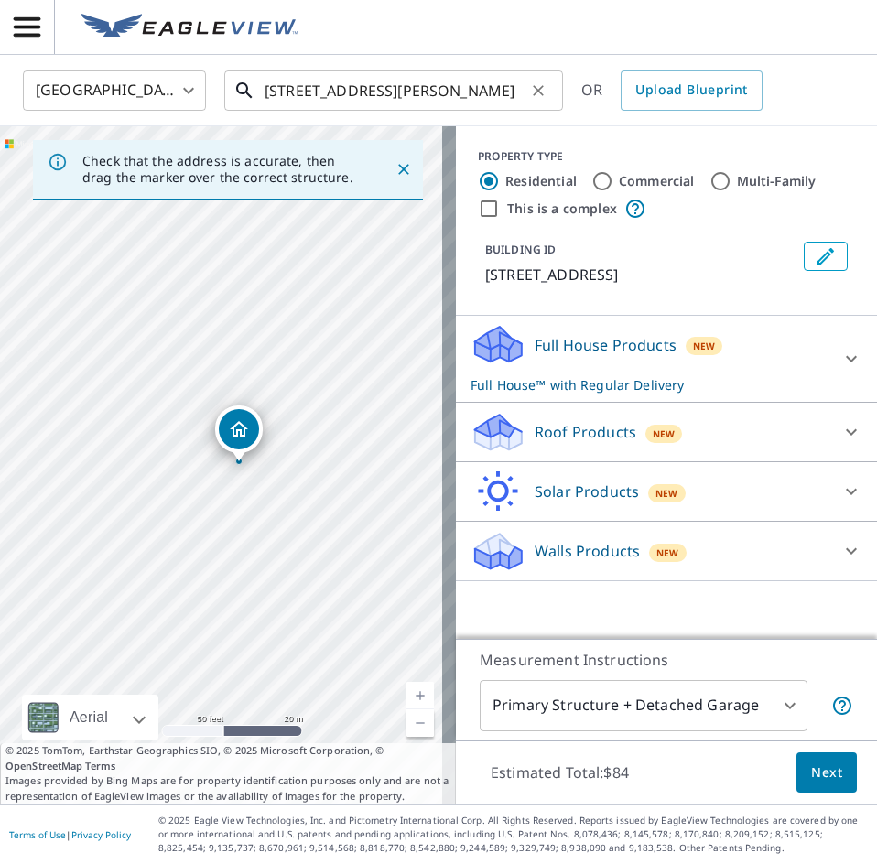
click at [371, 97] on input "[STREET_ADDRESS][PERSON_NAME]" at bounding box center [395, 90] width 261 height 51
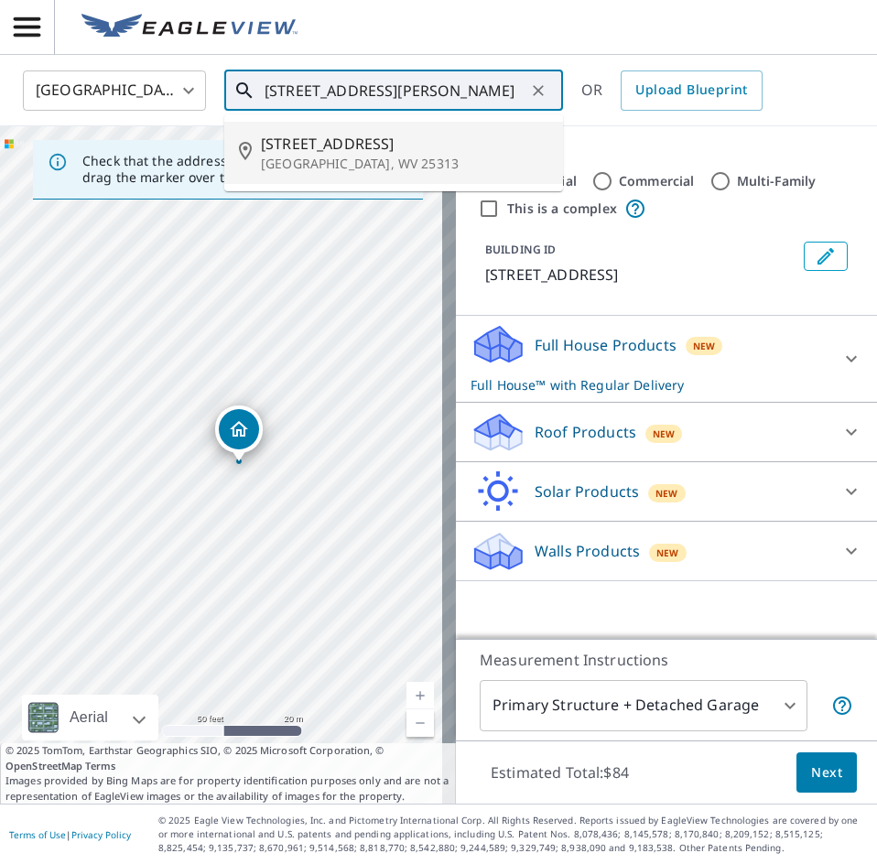
click at [538, 87] on icon "Clear" at bounding box center [538, 90] width 18 height 18
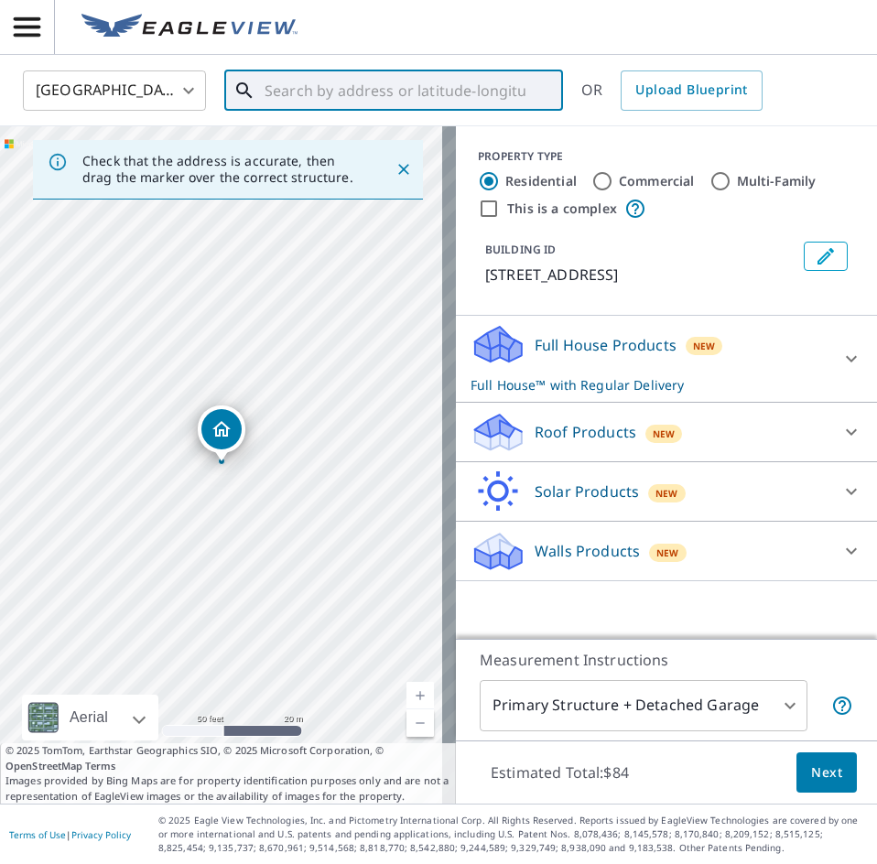
click at [365, 85] on input "text" at bounding box center [395, 90] width 261 height 51
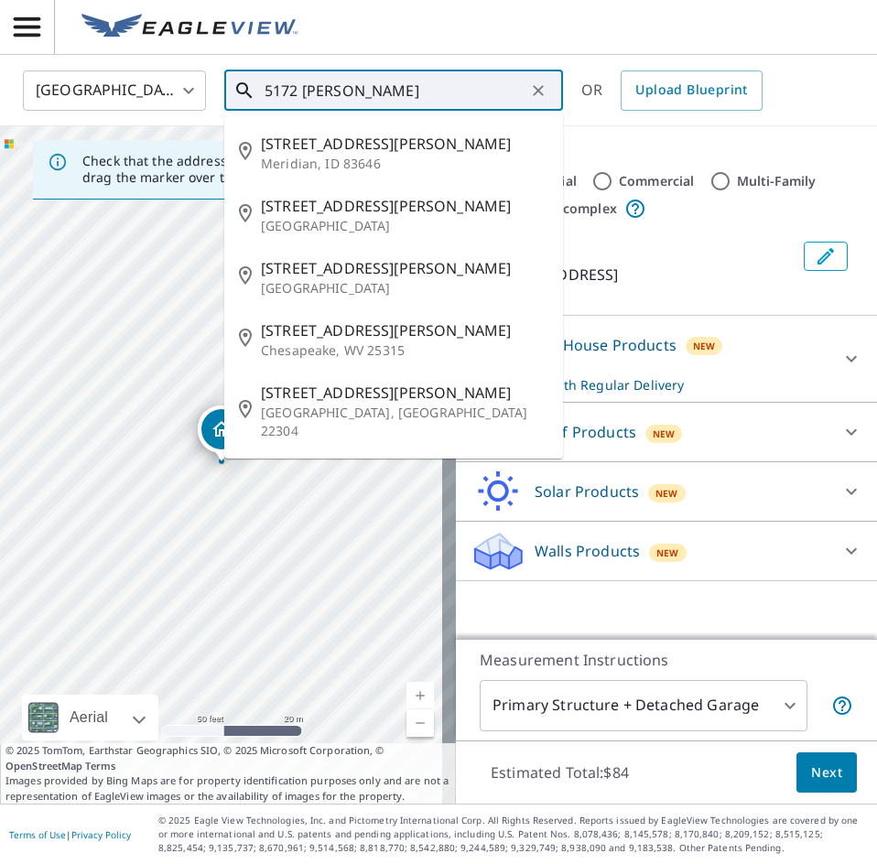
type input "[STREET_ADDRESS][PERSON_NAME]"
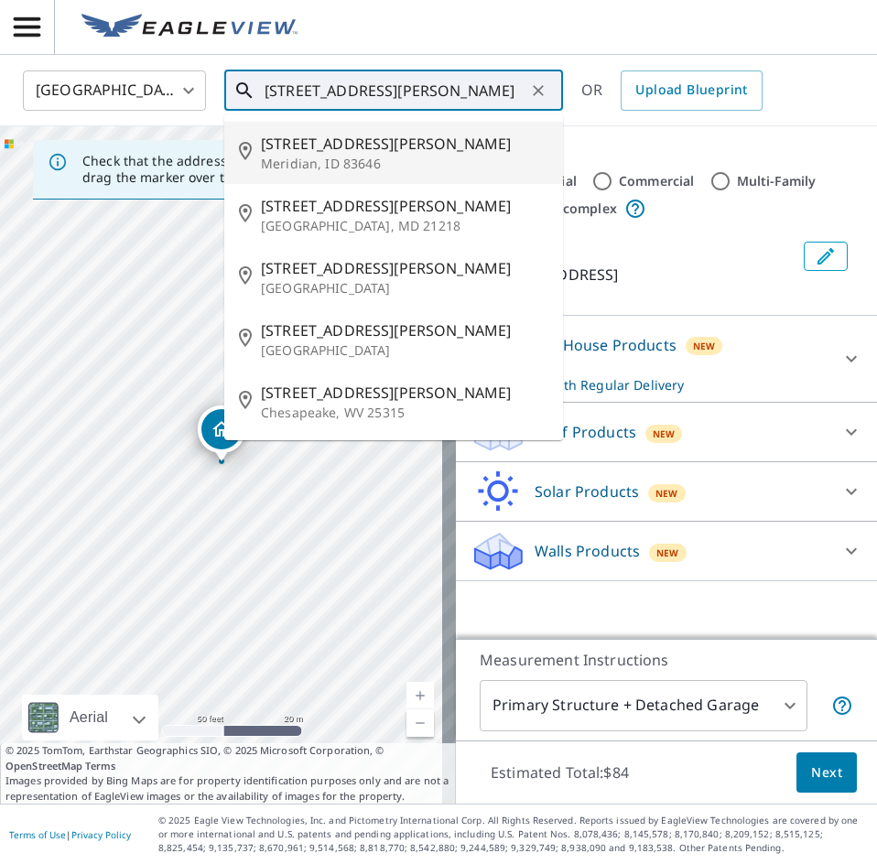
drag, startPoint x: 391, startPoint y: 85, endPoint x: 129, endPoint y: 96, distance: 262.1
click at [129, 96] on div "[GEOGRAPHIC_DATA] US ​ [STREET_ADDRESS][PERSON_NAME] ​ [STREET_ADDRESS][GEOGRAP…" at bounding box center [432, 90] width 846 height 43
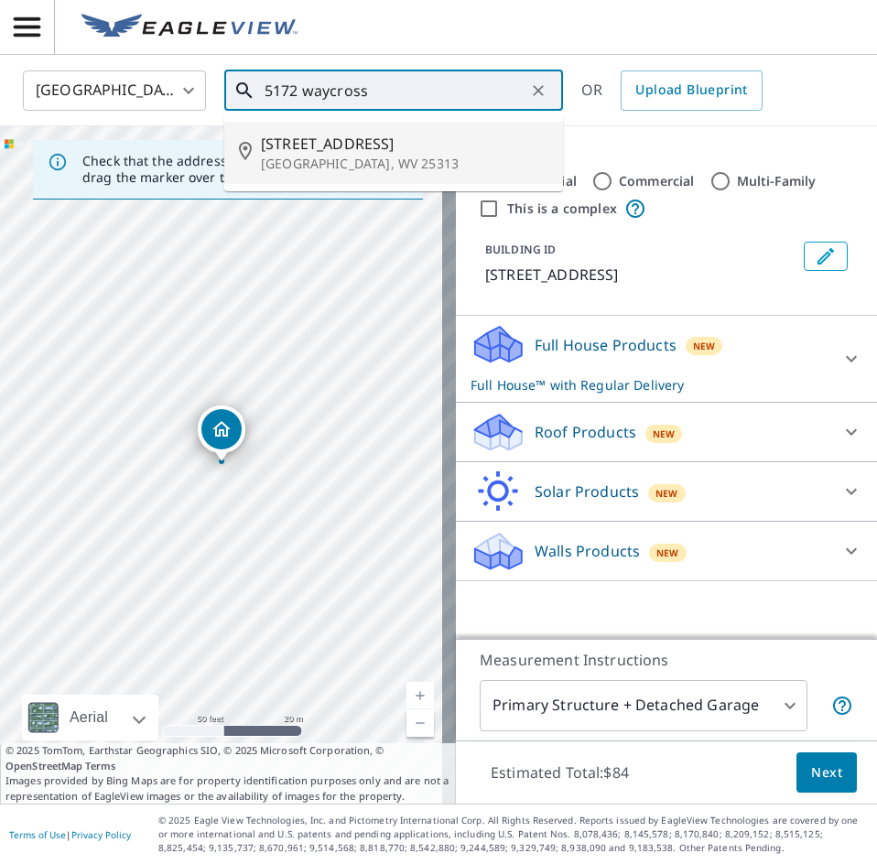
click at [374, 151] on span "[STREET_ADDRESS]" at bounding box center [404, 144] width 287 height 22
type input "[STREET_ADDRESS][PERSON_NAME]"
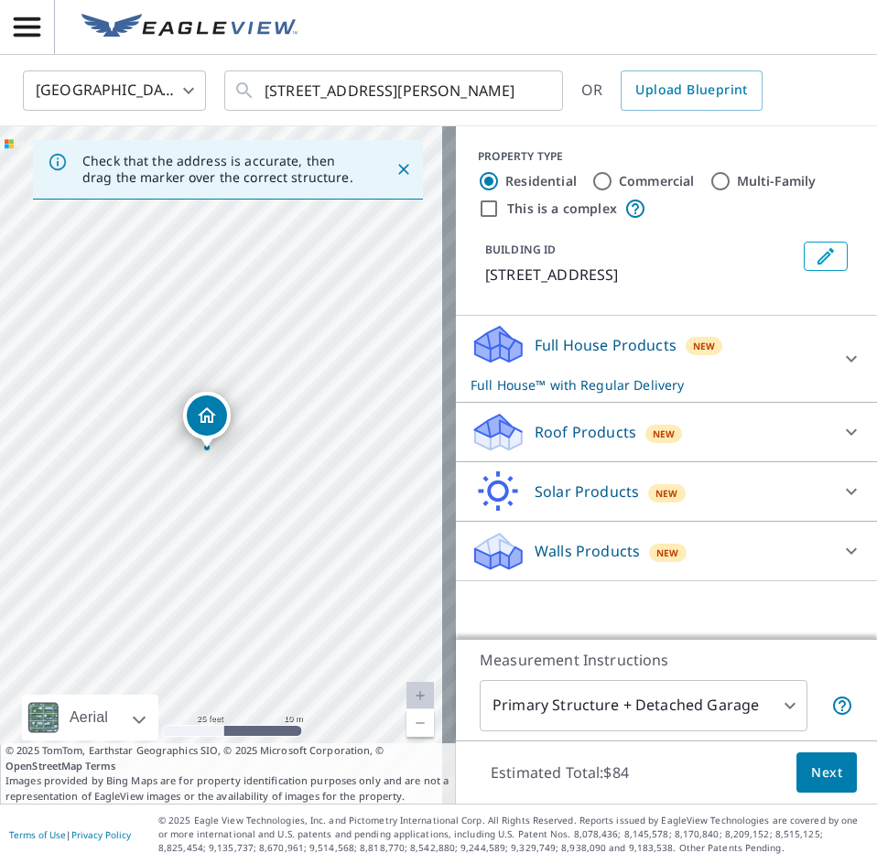
drag, startPoint x: 281, startPoint y: 479, endPoint x: 266, endPoint y: 461, distance: 24.0
click at [266, 461] on div "[STREET_ADDRESS][PERSON_NAME]" at bounding box center [228, 465] width 456 height 678
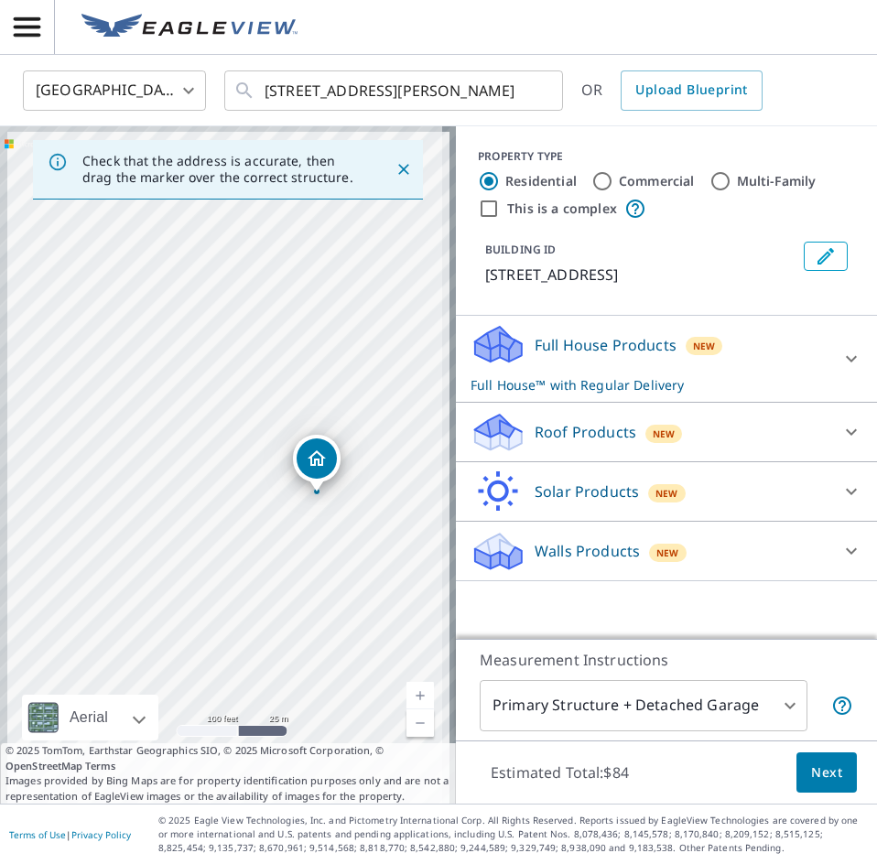
drag, startPoint x: 221, startPoint y: 509, endPoint x: 258, endPoint y: 532, distance: 44.0
click at [258, 532] on div "[STREET_ADDRESS][PERSON_NAME]" at bounding box center [228, 465] width 456 height 678
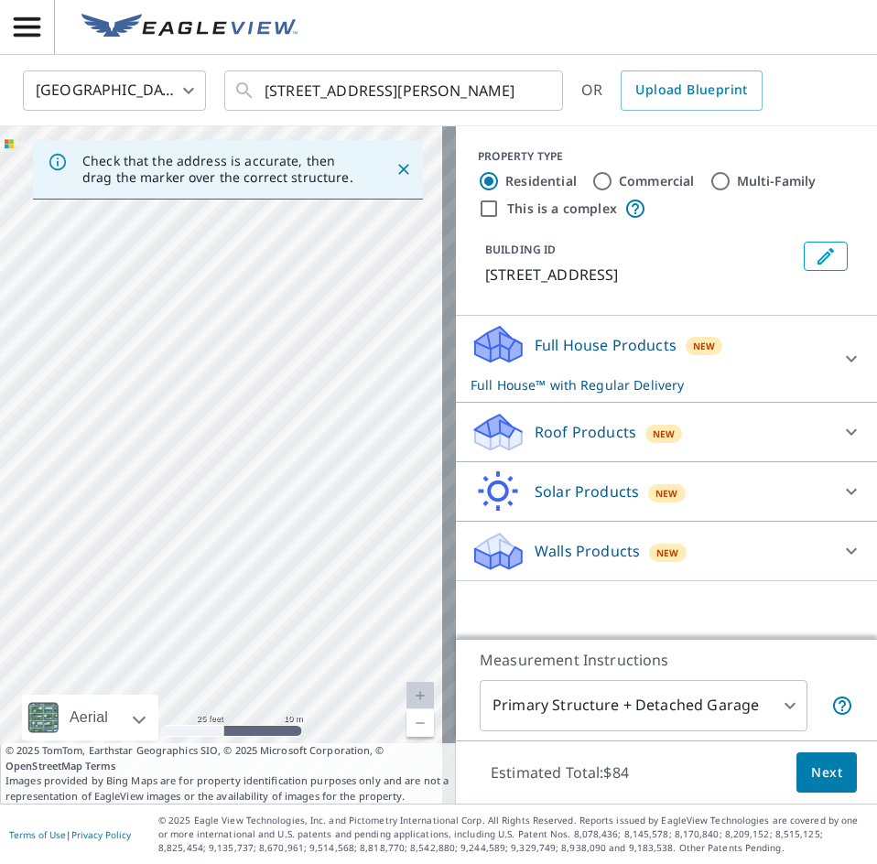
drag, startPoint x: 212, startPoint y: 492, endPoint x: 360, endPoint y: 539, distance: 154.9
click at [360, 539] on div "[STREET_ADDRESS][PERSON_NAME]" at bounding box center [228, 465] width 456 height 678
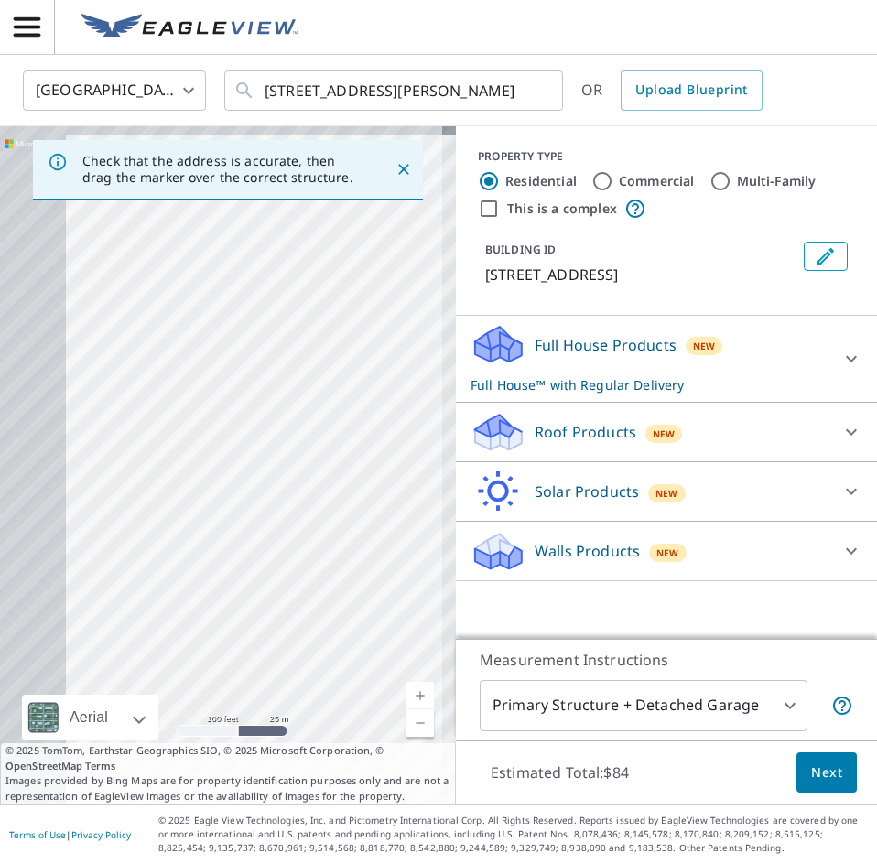
drag, startPoint x: 179, startPoint y: 477, endPoint x: 338, endPoint y: 488, distance: 158.8
click at [338, 488] on div "[STREET_ADDRESS][PERSON_NAME]" at bounding box center [228, 465] width 456 height 678
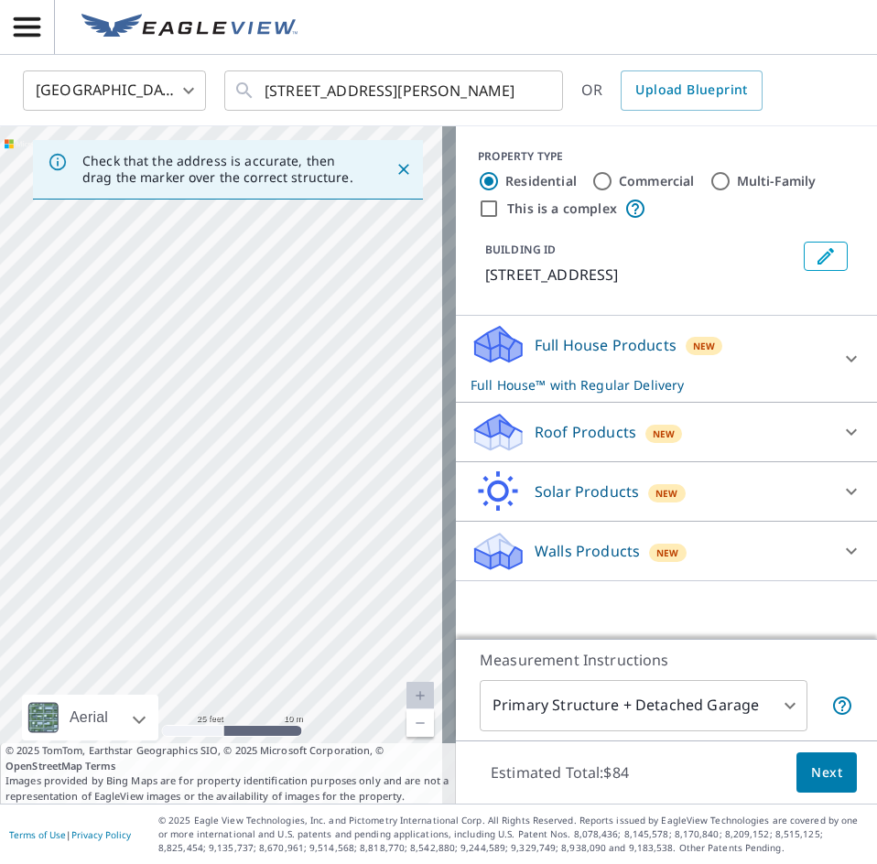
drag, startPoint x: 359, startPoint y: 504, endPoint x: 78, endPoint y: 374, distance: 309.7
click at [78, 374] on div "[STREET_ADDRESS][PERSON_NAME]" at bounding box center [228, 465] width 456 height 678
drag, startPoint x: 284, startPoint y: 455, endPoint x: 181, endPoint y: 407, distance: 113.1
click at [181, 407] on div "[STREET_ADDRESS][PERSON_NAME]" at bounding box center [228, 465] width 456 height 678
drag, startPoint x: 238, startPoint y: 362, endPoint x: 295, endPoint y: 492, distance: 141.9
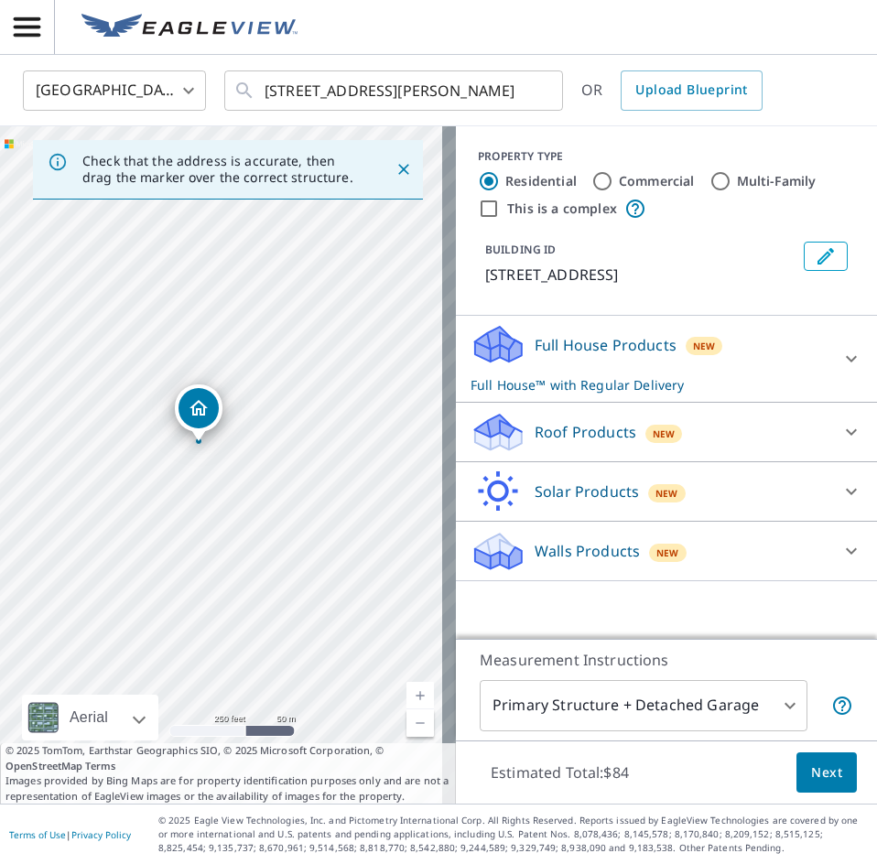
click at [295, 492] on div "[STREET_ADDRESS][PERSON_NAME]" at bounding box center [228, 465] width 456 height 678
